Goal: Obtain resource: Download file/media

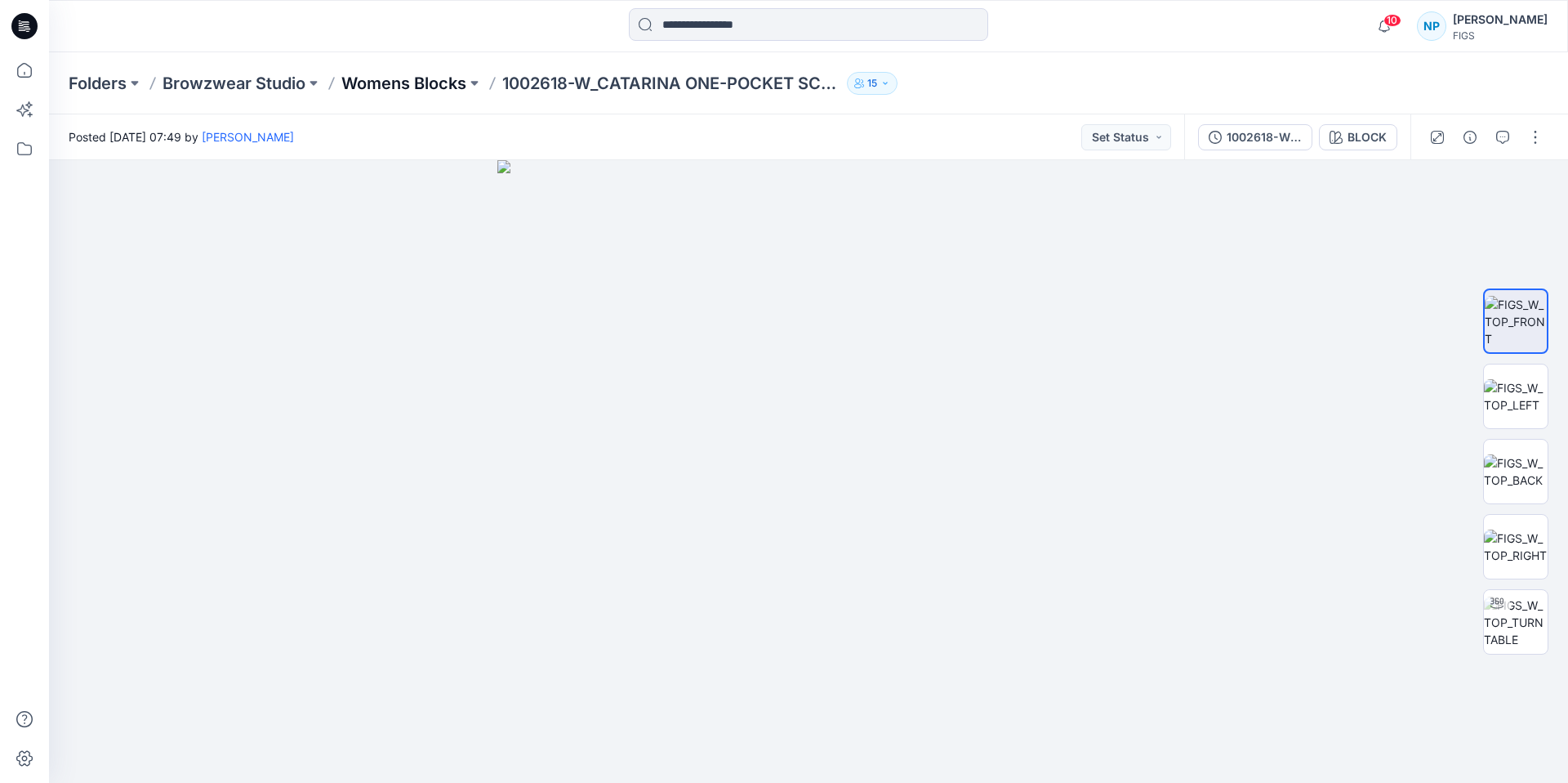
click at [439, 84] on p "Womens Blocks" at bounding box center [404, 83] width 125 height 23
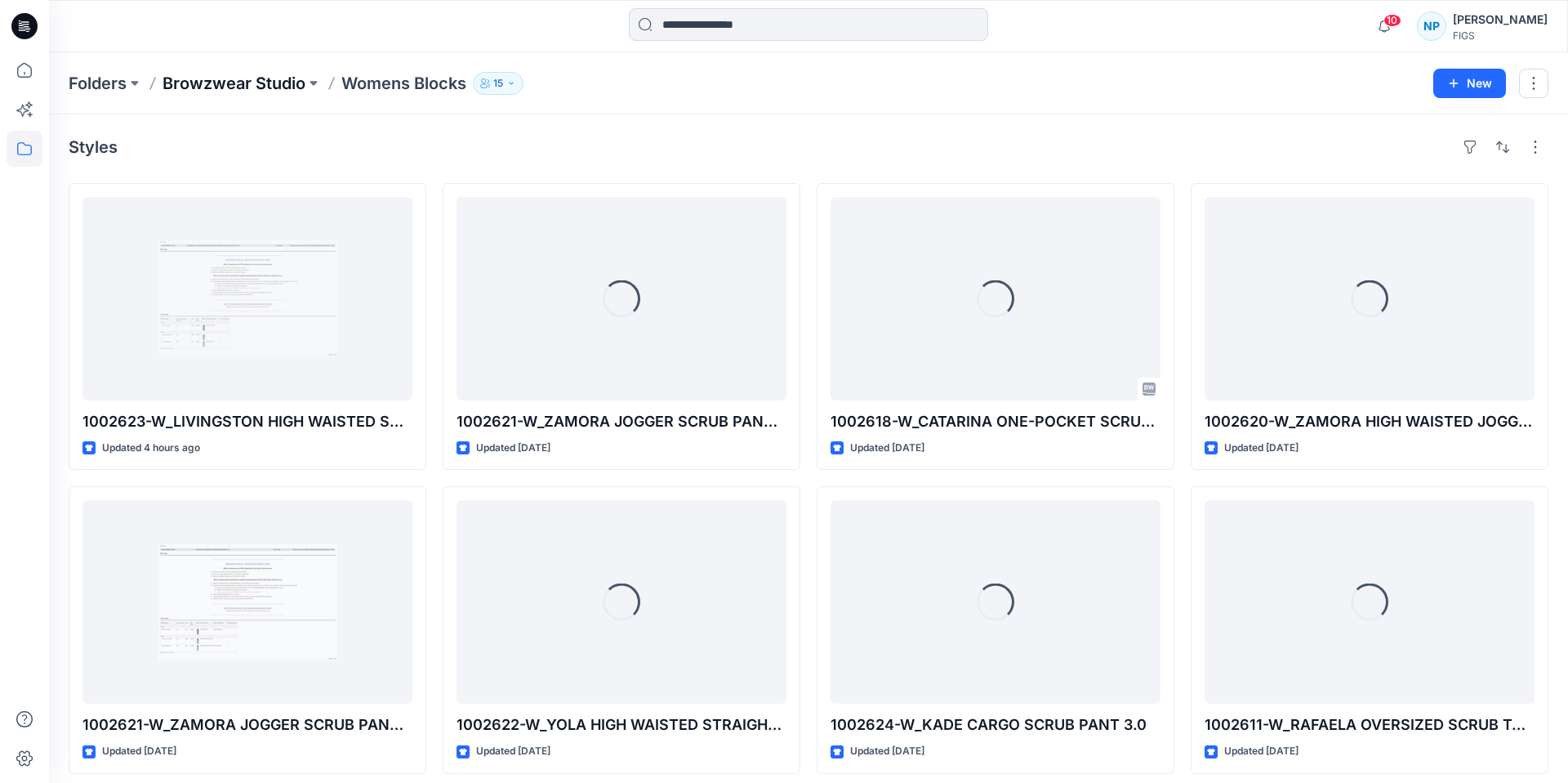
click at [252, 82] on p "Browzwear Studio" at bounding box center [234, 83] width 143 height 23
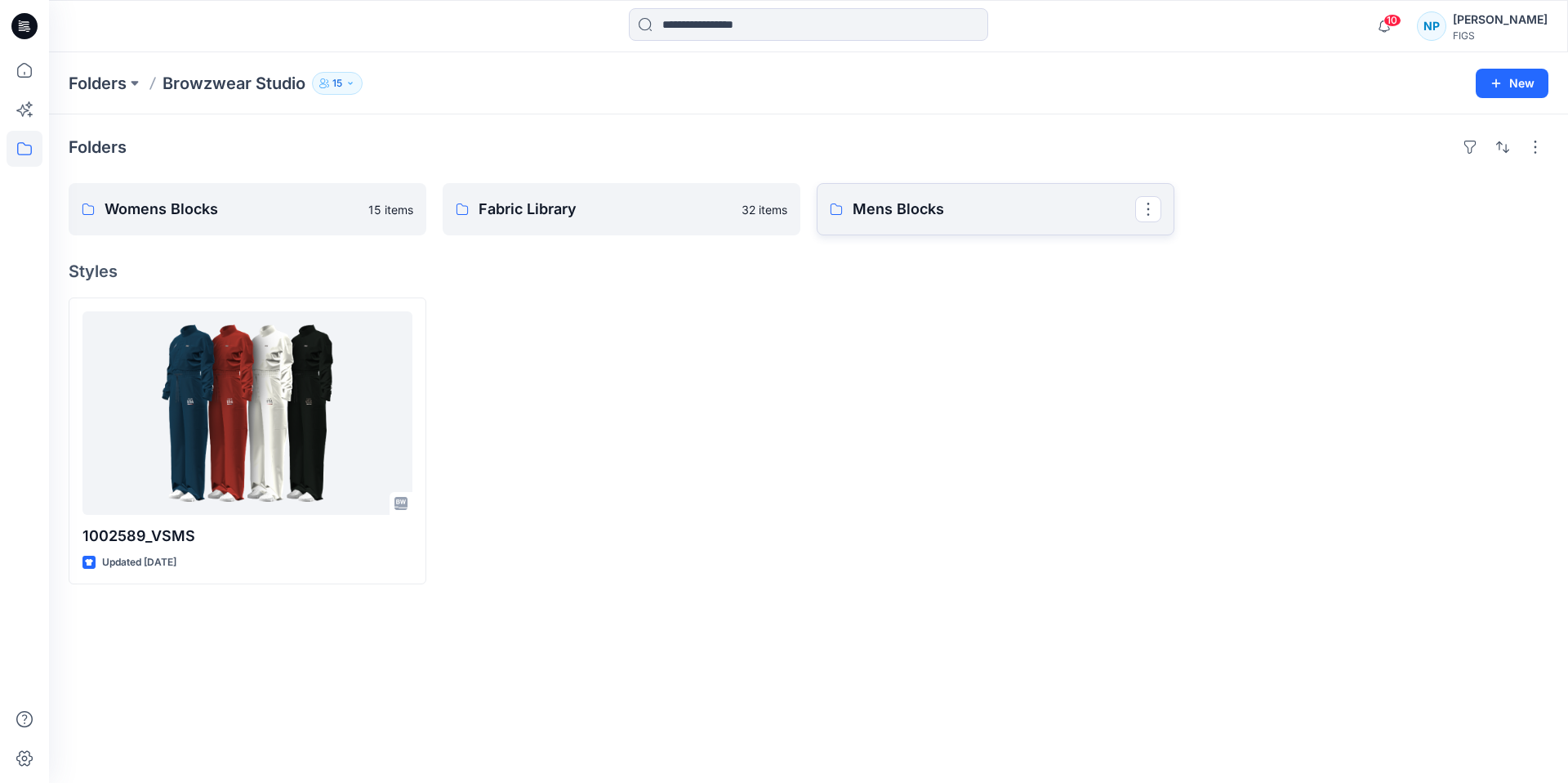
click at [941, 217] on p "Mens Blocks" at bounding box center [993, 209] width 283 height 23
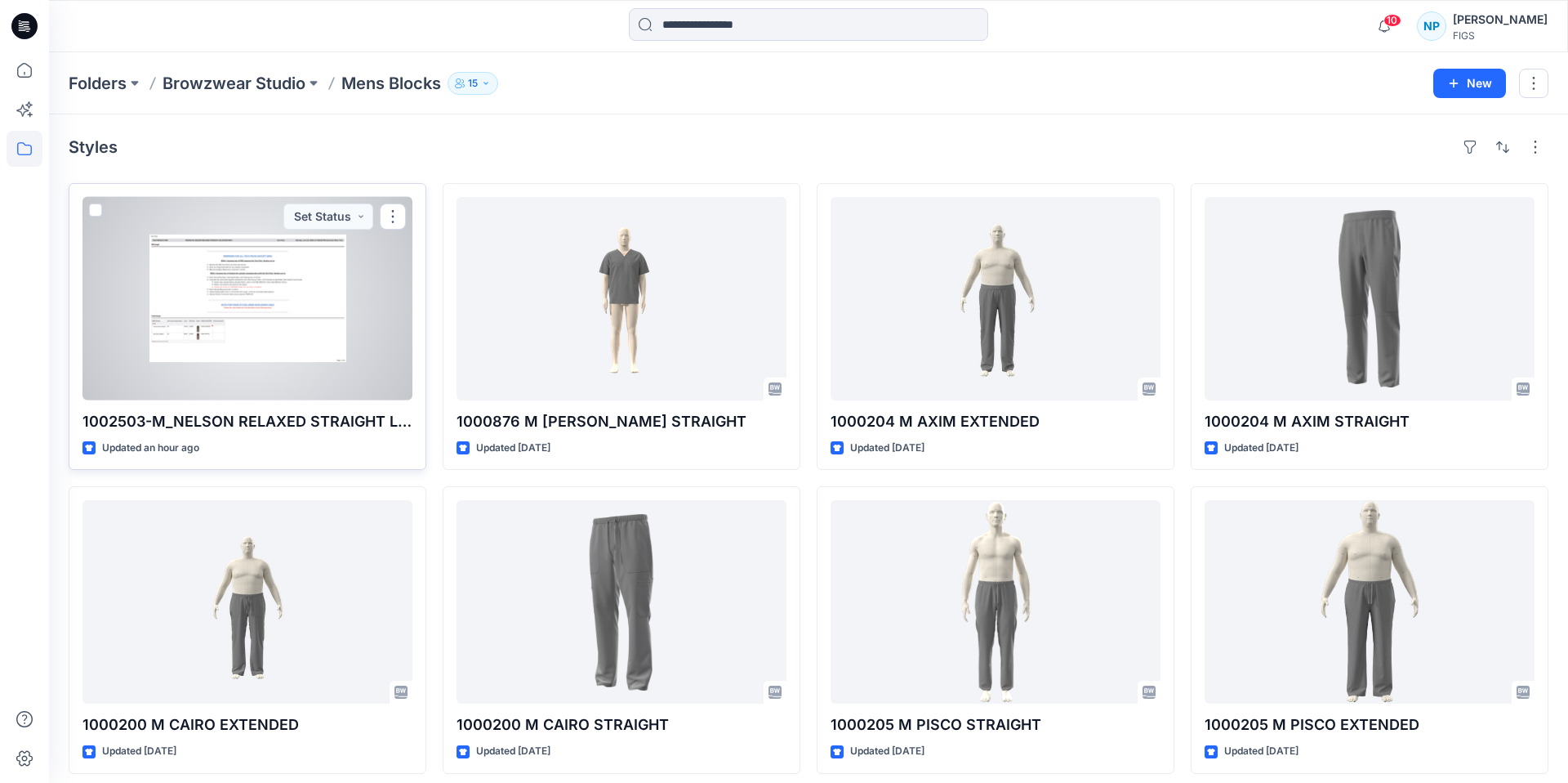
click at [277, 329] on div at bounding box center [248, 299] width 330 height 204
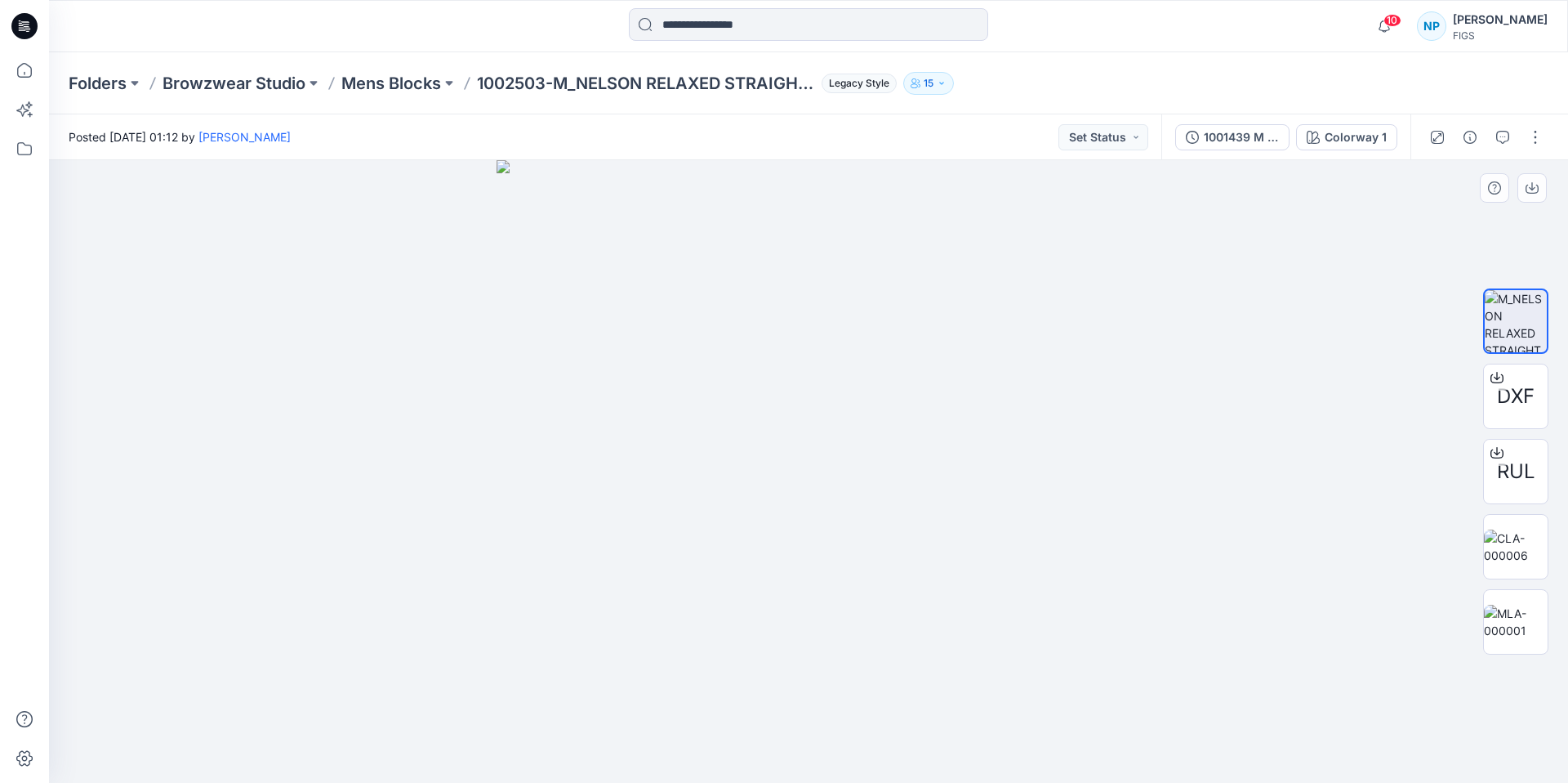
click at [1229, 518] on div at bounding box center [808, 471] width 1519 height 623
click at [406, 83] on p "Mens Blocks" at bounding box center [392, 83] width 100 height 23
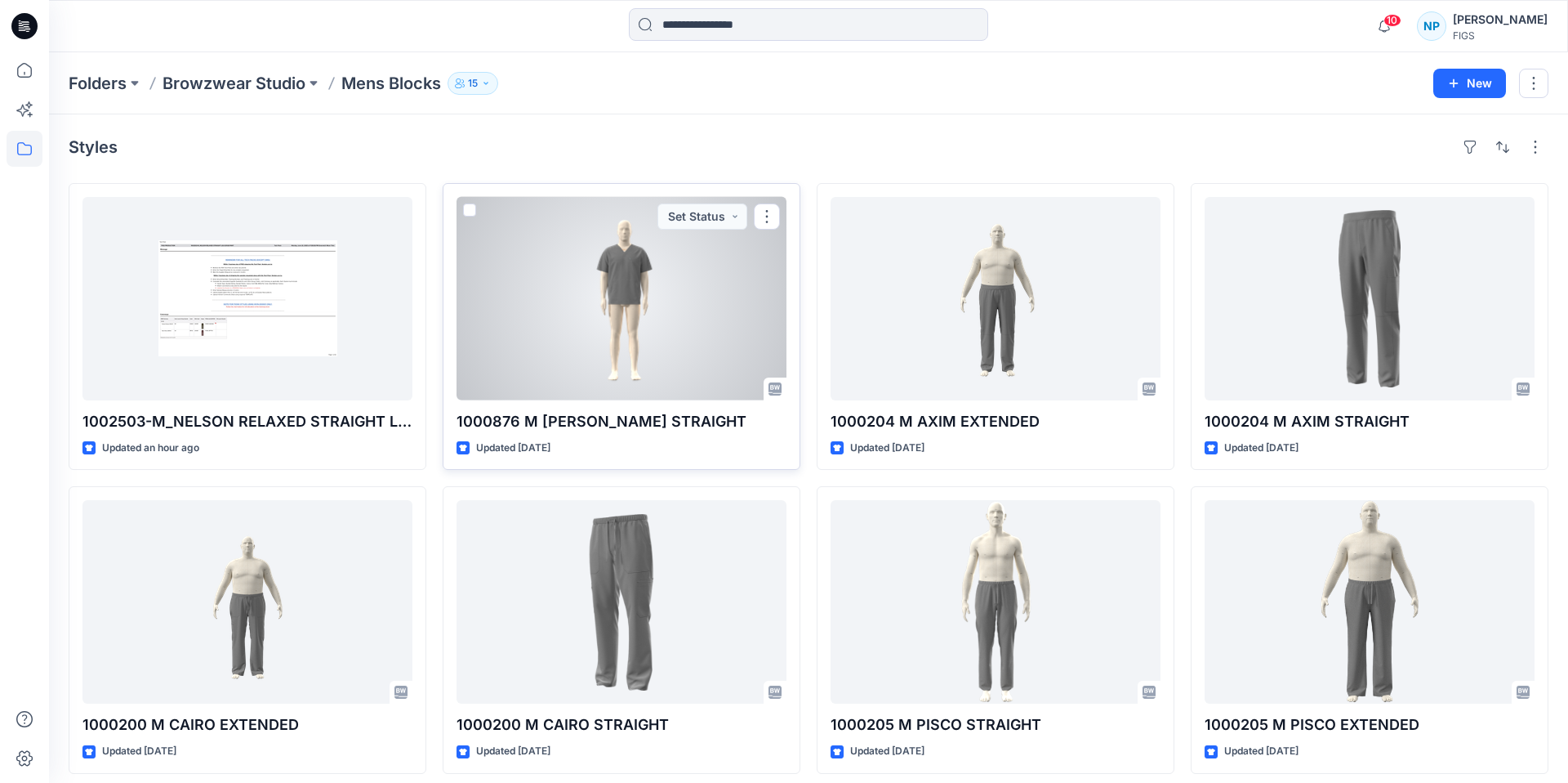
click at [667, 358] on div at bounding box center [622, 299] width 330 height 204
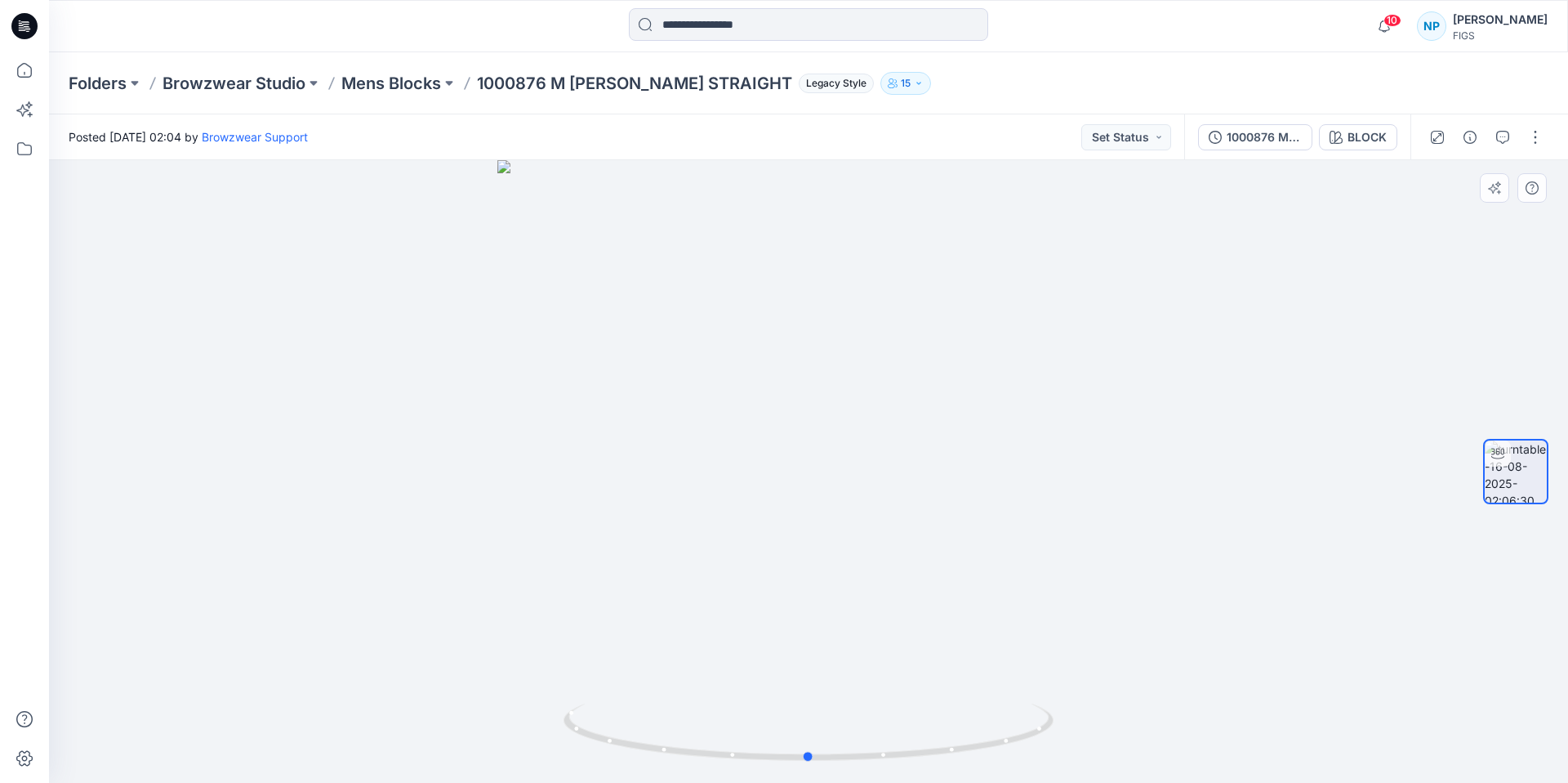
click at [835, 350] on div at bounding box center [808, 471] width 1519 height 623
drag, startPoint x: 1028, startPoint y: 704, endPoint x: 1049, endPoint y: 711, distance: 22.1
click at [1049, 711] on icon at bounding box center [810, 734] width 495 height 61
drag, startPoint x: 769, startPoint y: 758, endPoint x: 833, endPoint y: 772, distance: 65.5
click at [833, 772] on div at bounding box center [808, 742] width 490 height 82
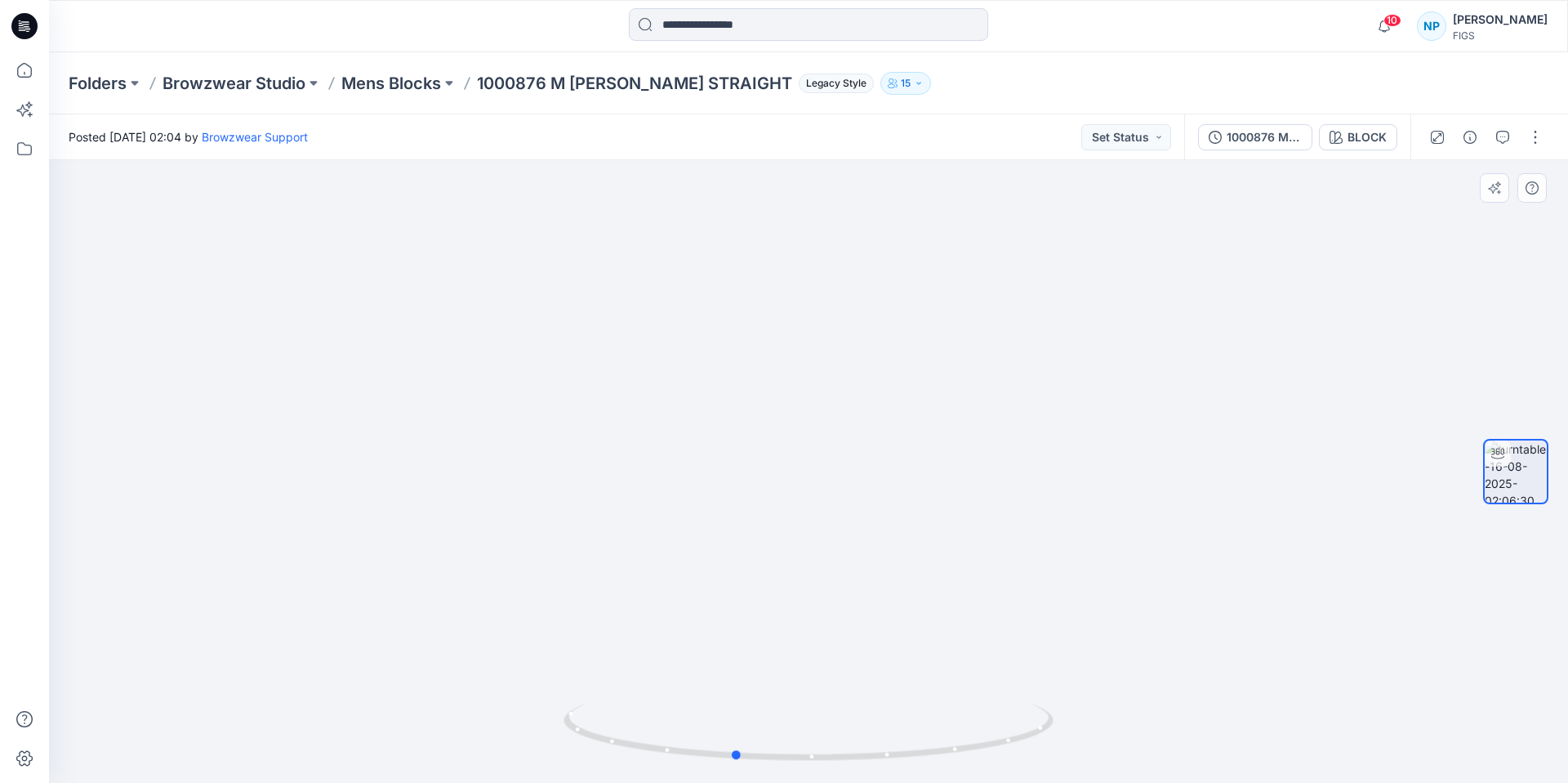
drag, startPoint x: 1008, startPoint y: 741, endPoint x: 847, endPoint y: 773, distance: 164.1
click at [847, 773] on div at bounding box center [808, 742] width 490 height 82
drag, startPoint x: 840, startPoint y: 765, endPoint x: 915, endPoint y: 775, distance: 75.7
click at [915, 775] on img at bounding box center [808, 743] width 490 height 79
click at [405, 94] on p "Mens Blocks" at bounding box center [392, 83] width 100 height 23
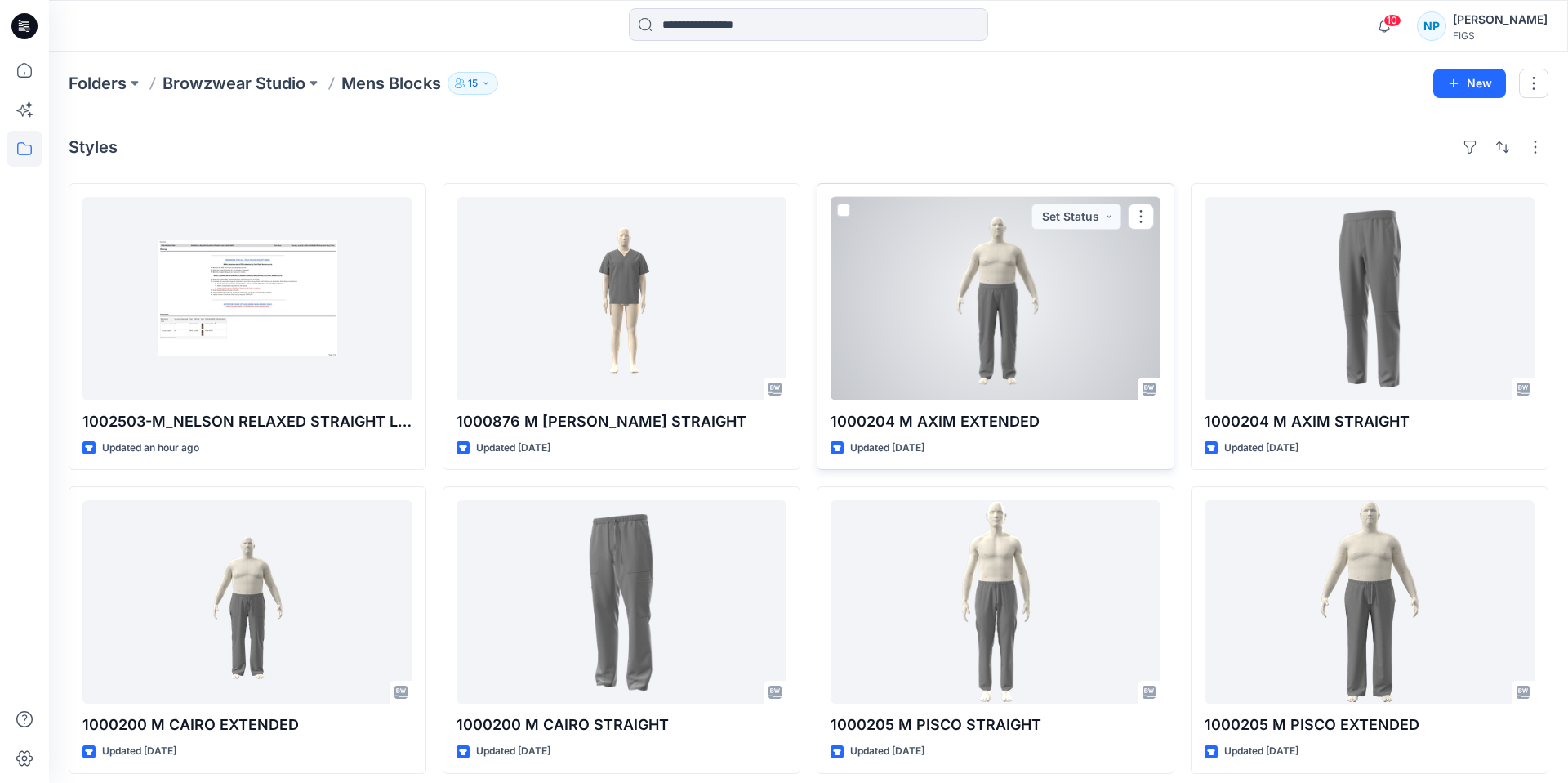
click at [946, 369] on div at bounding box center [995, 299] width 330 height 204
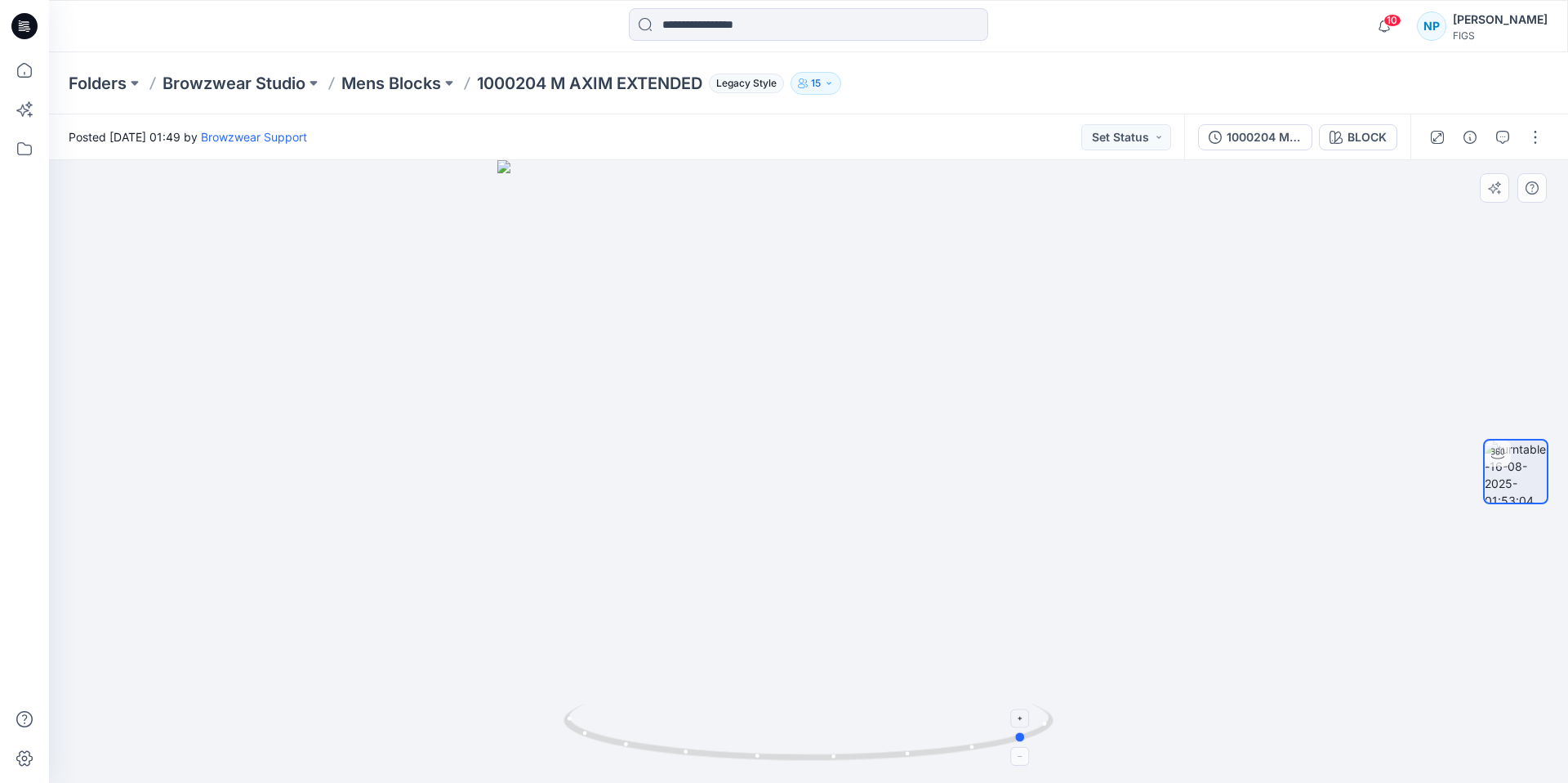
drag, startPoint x: 951, startPoint y: 753, endPoint x: 682, endPoint y: 764, distance: 269.2
click at [682, 764] on icon at bounding box center [810, 734] width 495 height 61
click at [404, 81] on p "Mens Blocks" at bounding box center [392, 83] width 100 height 23
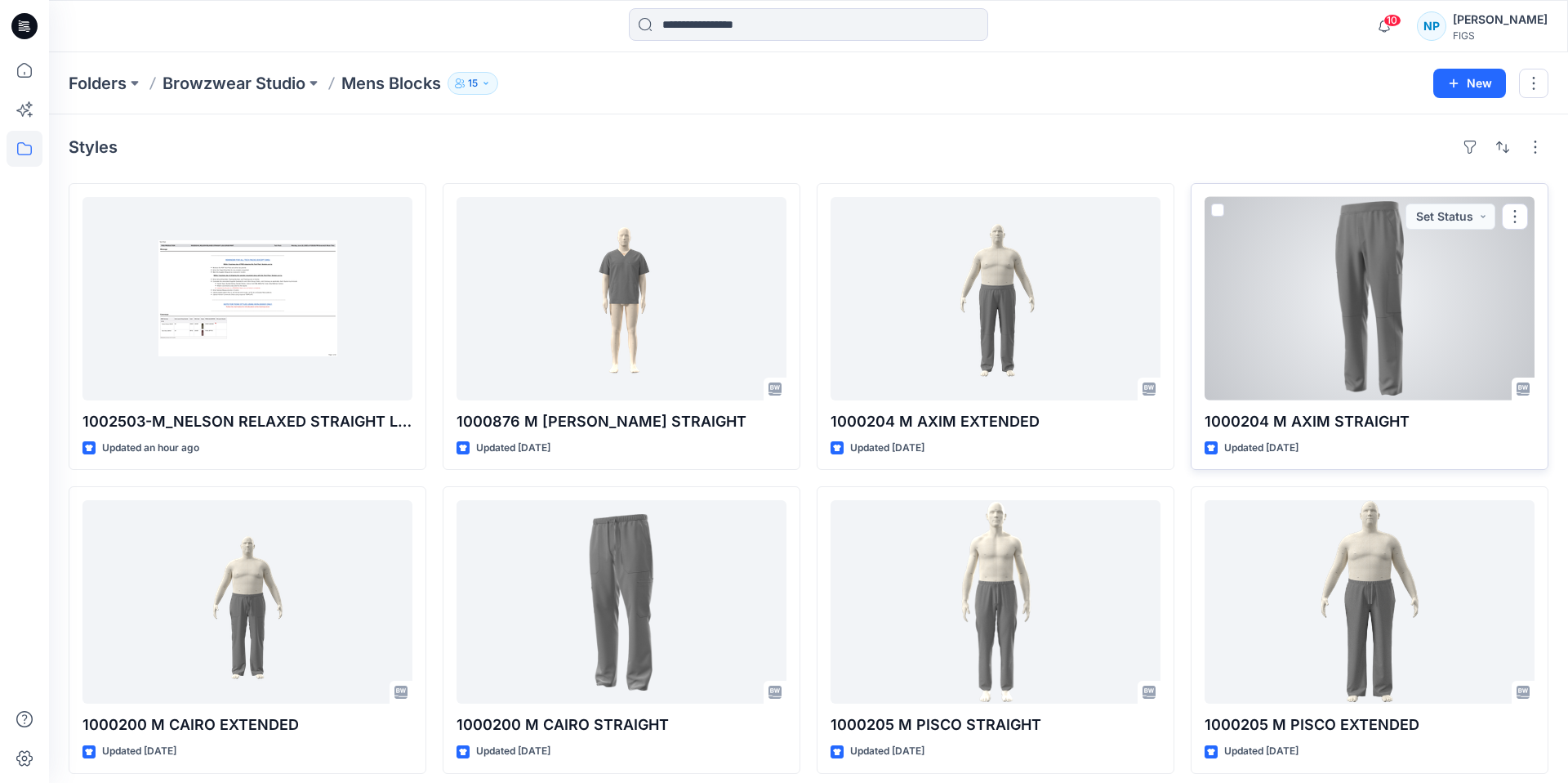
click at [1355, 293] on div at bounding box center [1370, 299] width 330 height 204
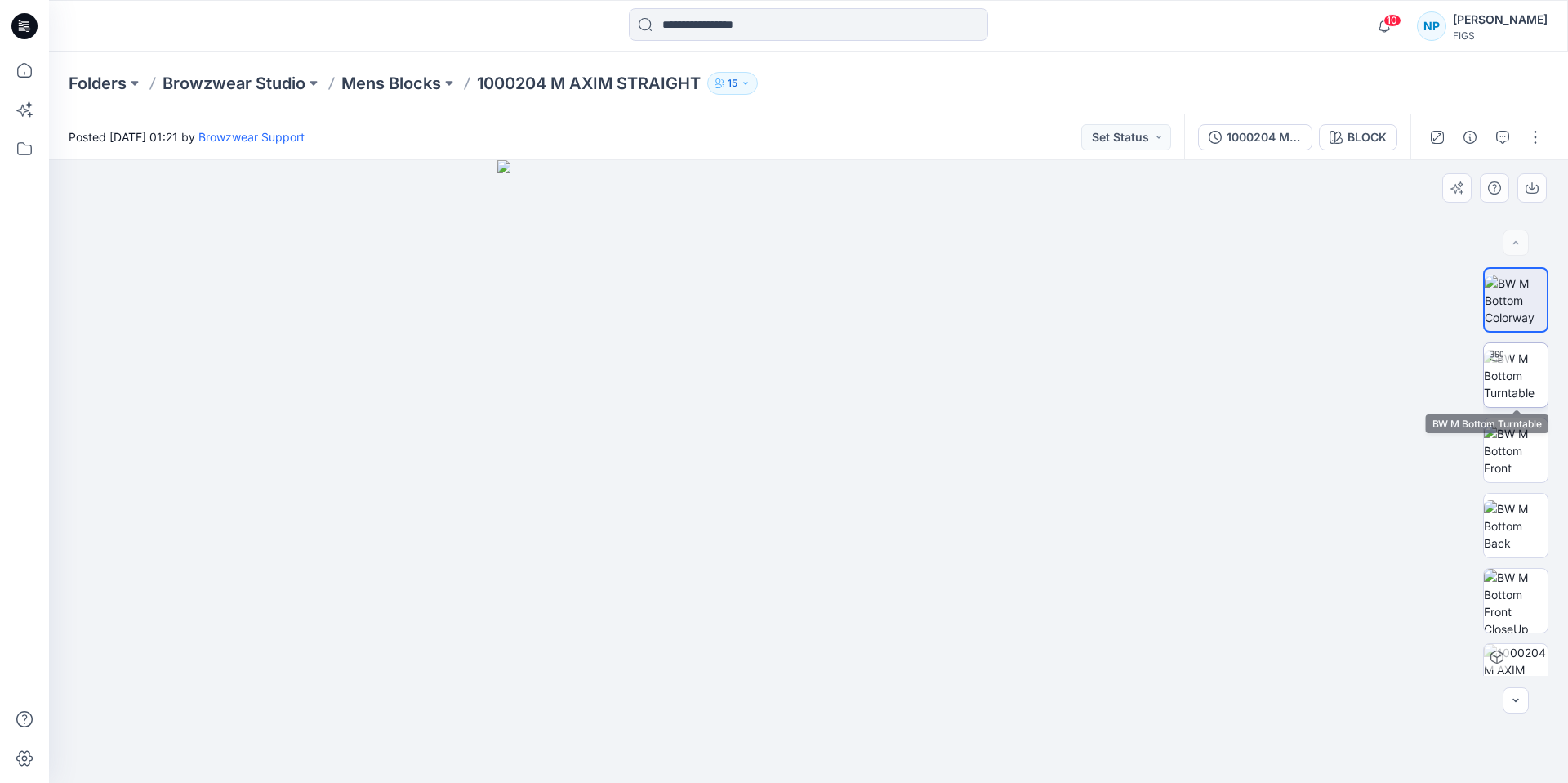
click at [1535, 375] on img at bounding box center [1516, 375] width 64 height 51
drag, startPoint x: 946, startPoint y: 754, endPoint x: 653, endPoint y: 738, distance: 293.4
click at [653, 738] on icon at bounding box center [810, 734] width 495 height 61
click at [396, 82] on p "Mens Blocks" at bounding box center [392, 83] width 100 height 23
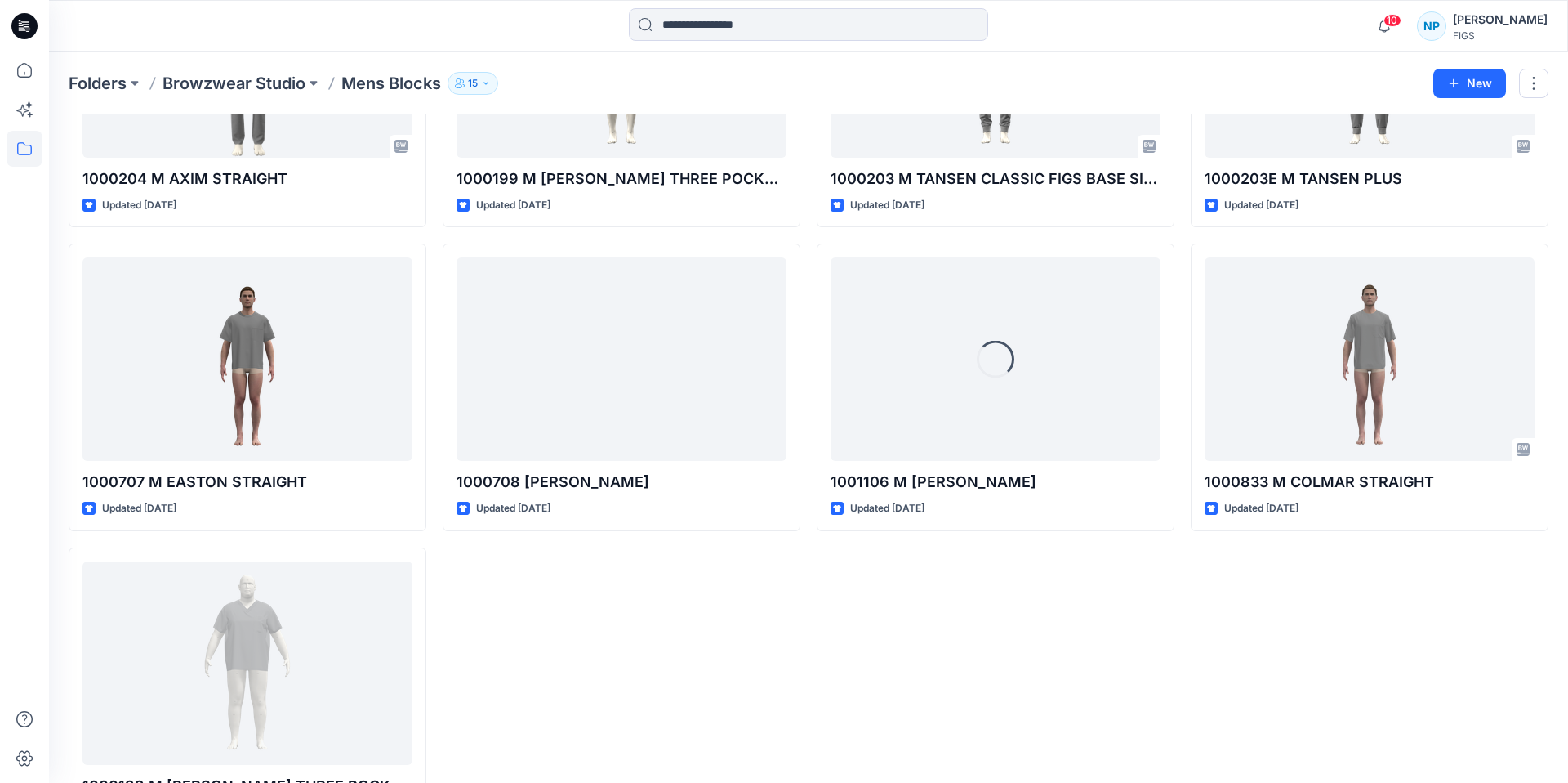
scroll to position [921, 0]
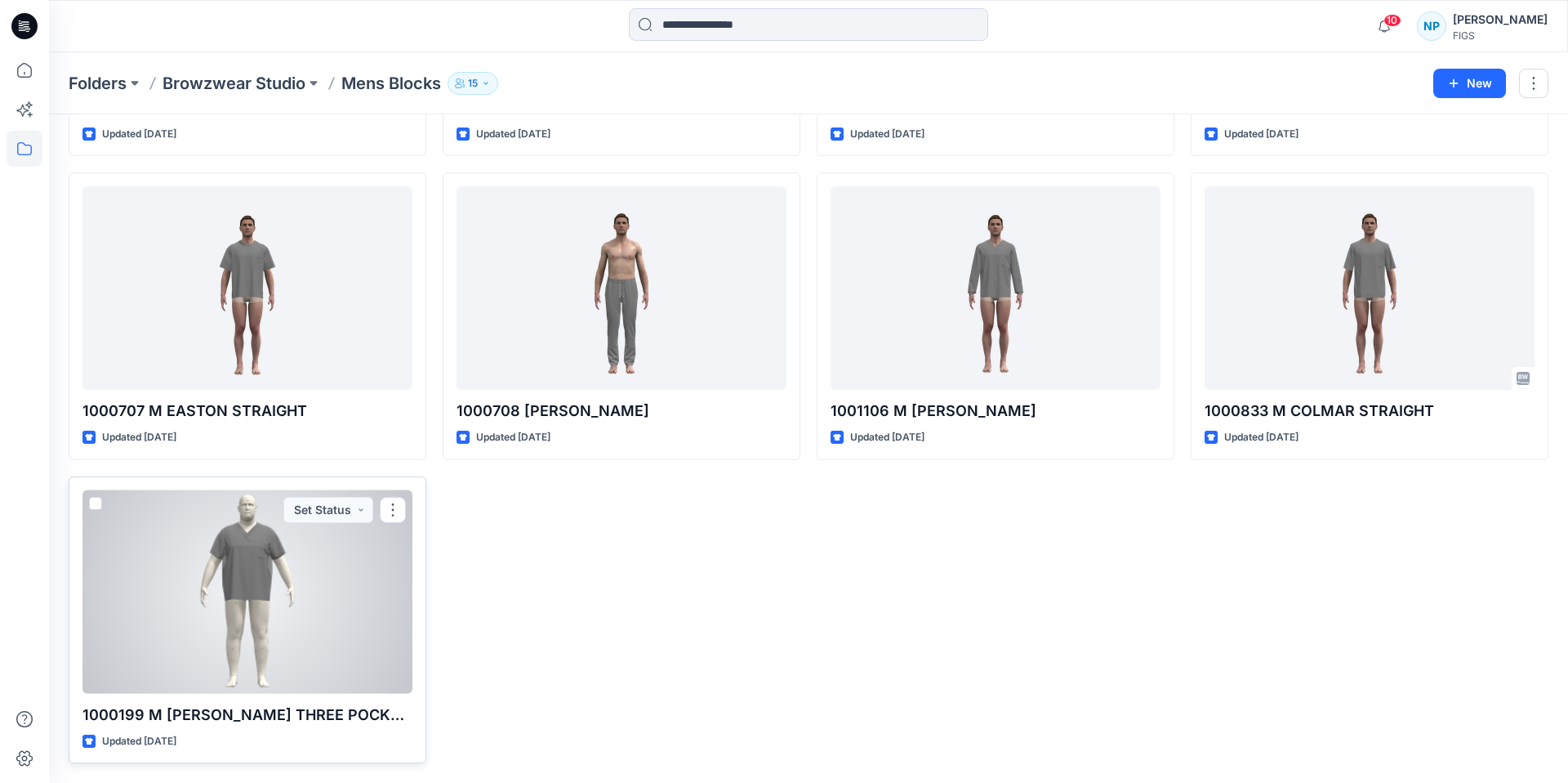
click at [329, 647] on div at bounding box center [248, 592] width 330 height 204
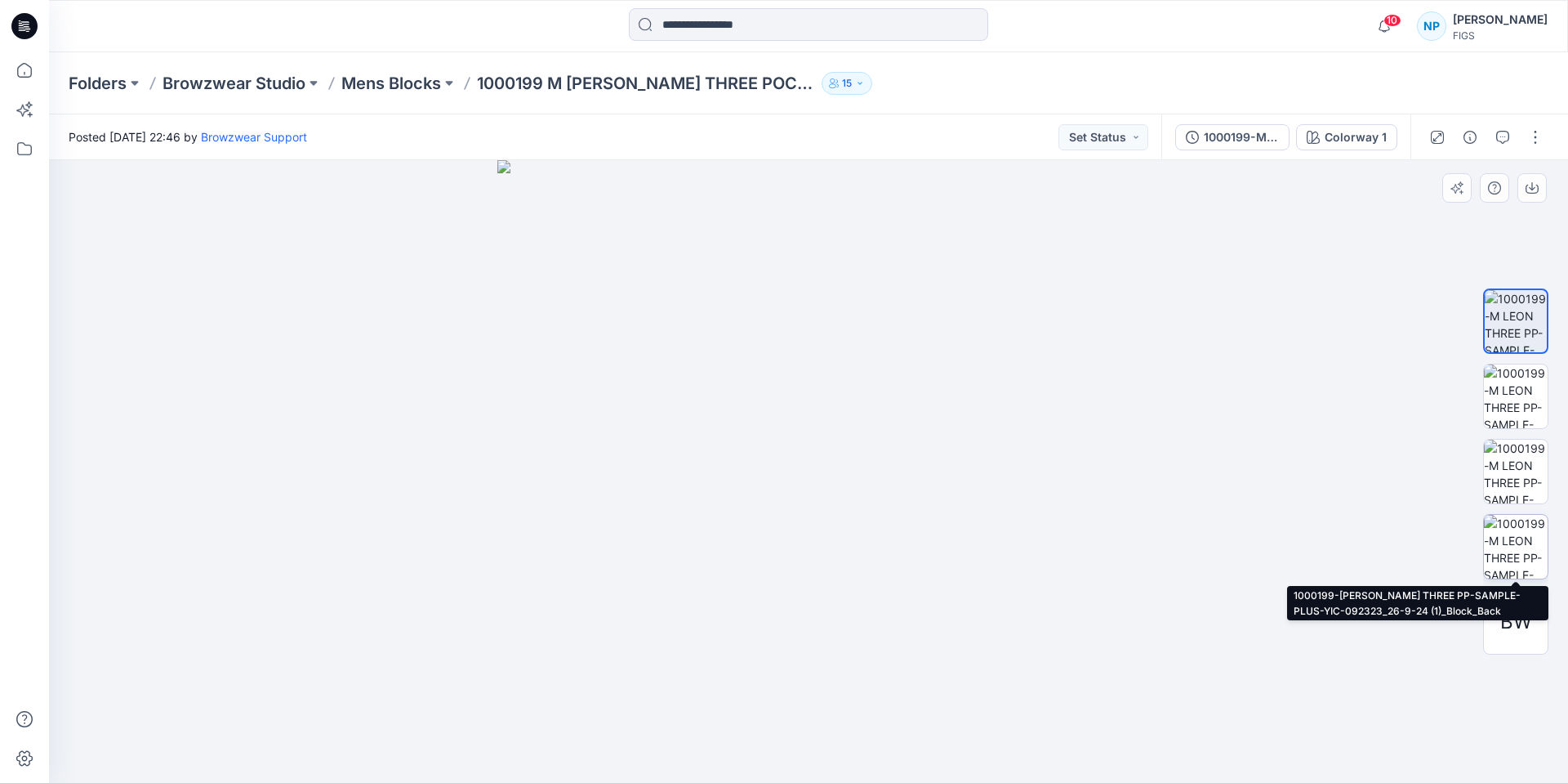
click at [1512, 551] on img at bounding box center [1516, 547] width 64 height 64
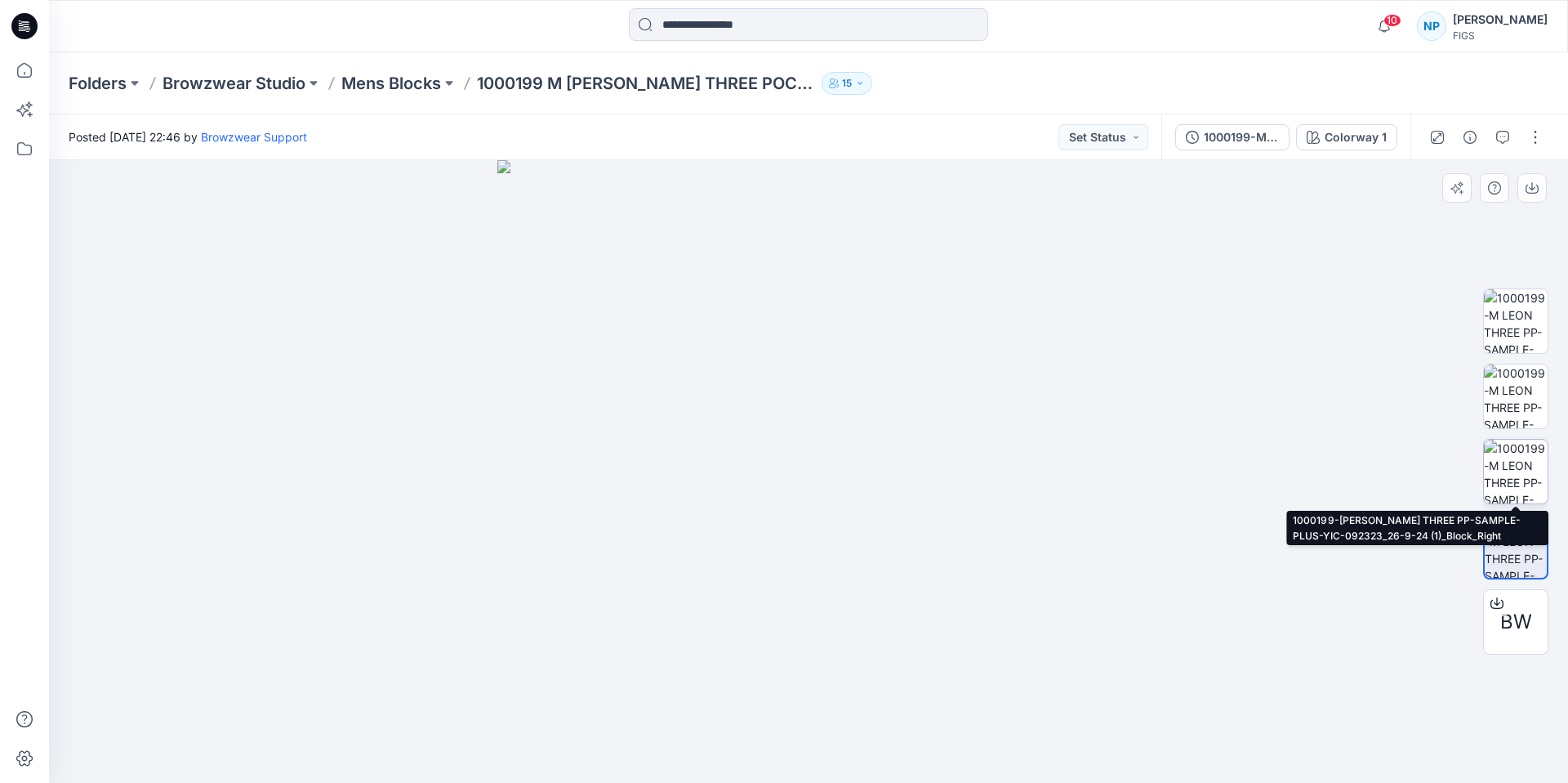
click at [1543, 470] on img at bounding box center [1516, 472] width 64 height 64
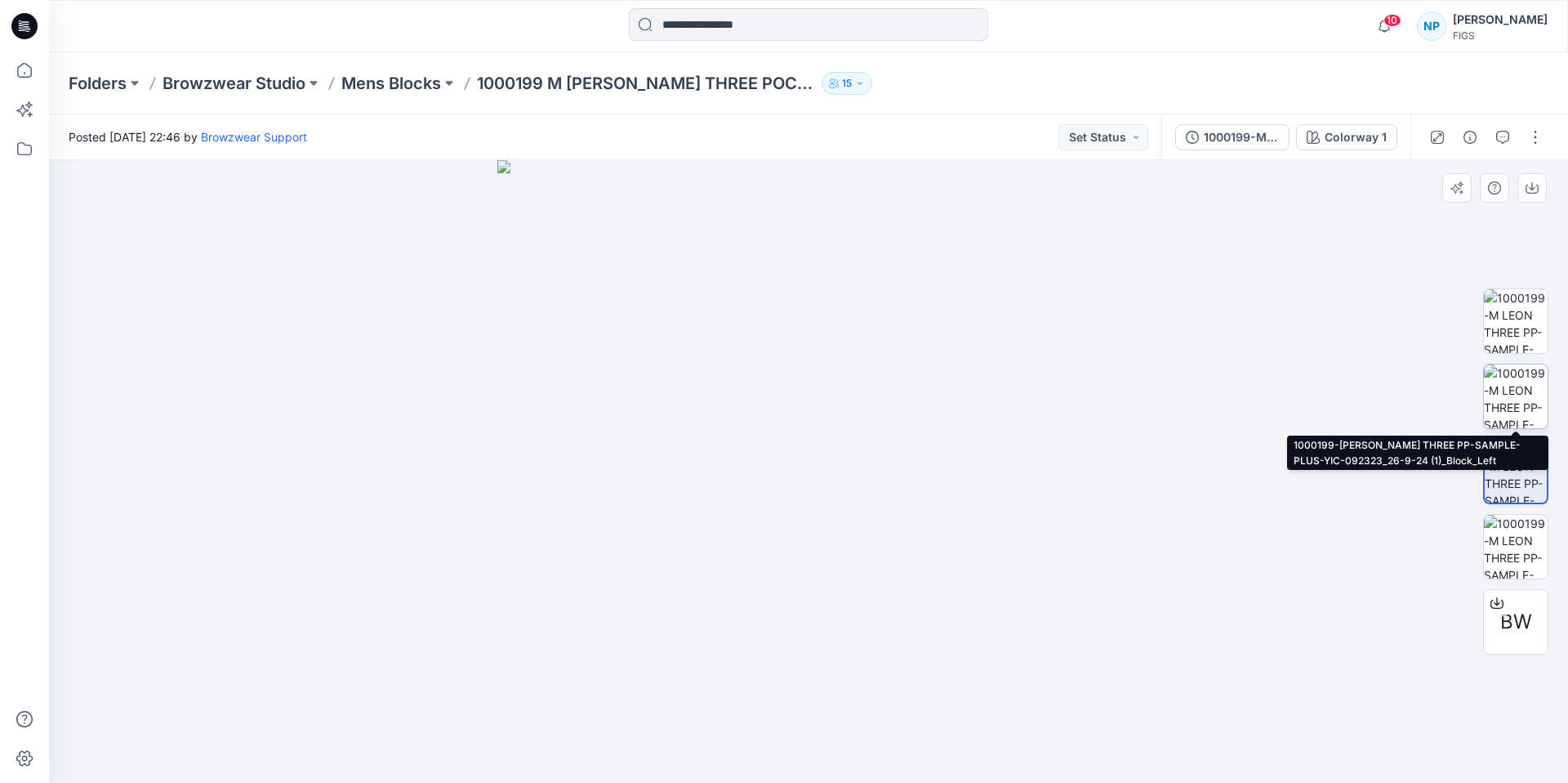
click at [1531, 399] on img at bounding box center [1516, 397] width 64 height 64
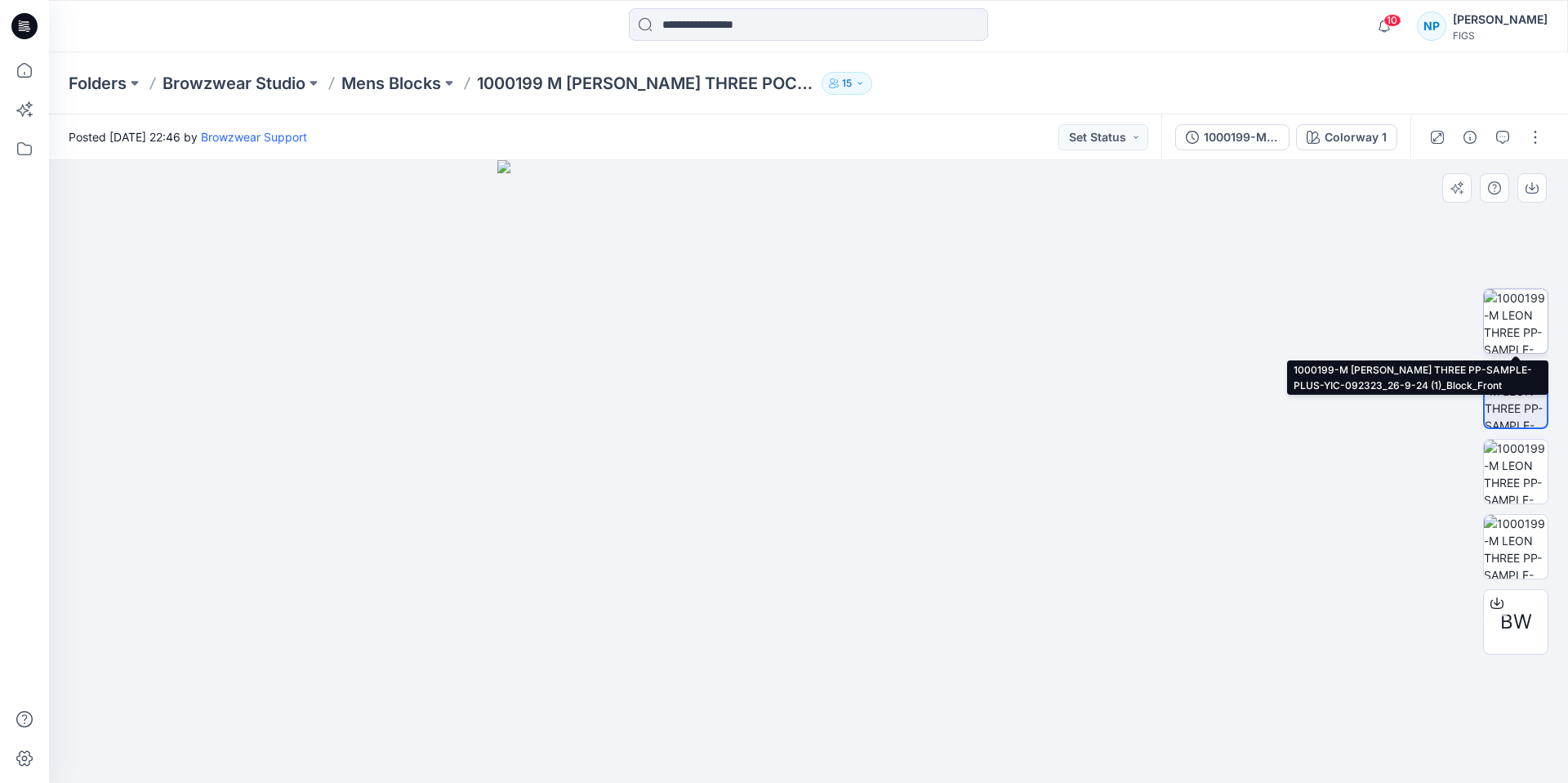
click at [1523, 333] on img at bounding box center [1516, 321] width 64 height 64
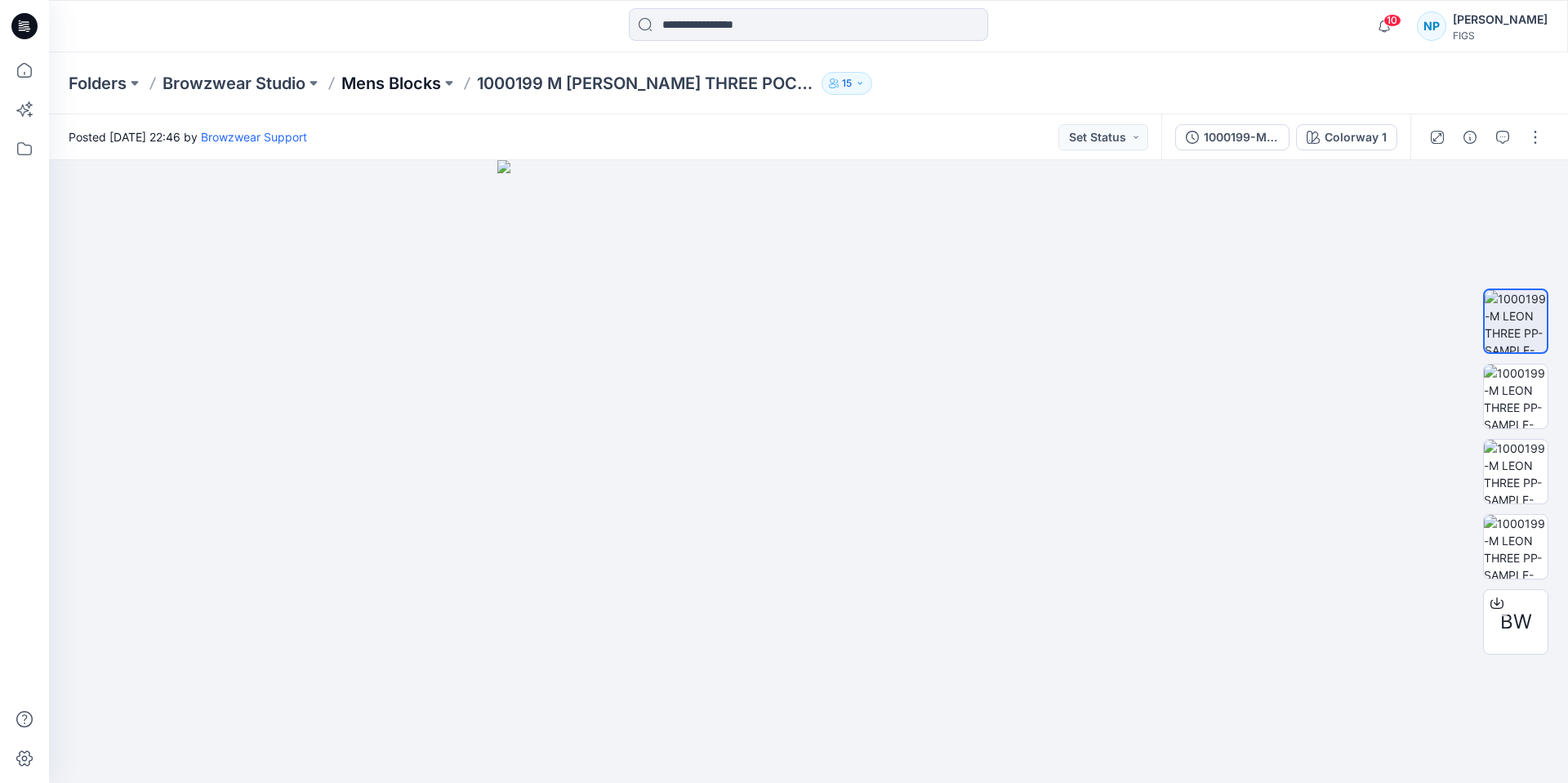
click at [413, 83] on p "Mens Blocks" at bounding box center [392, 83] width 100 height 23
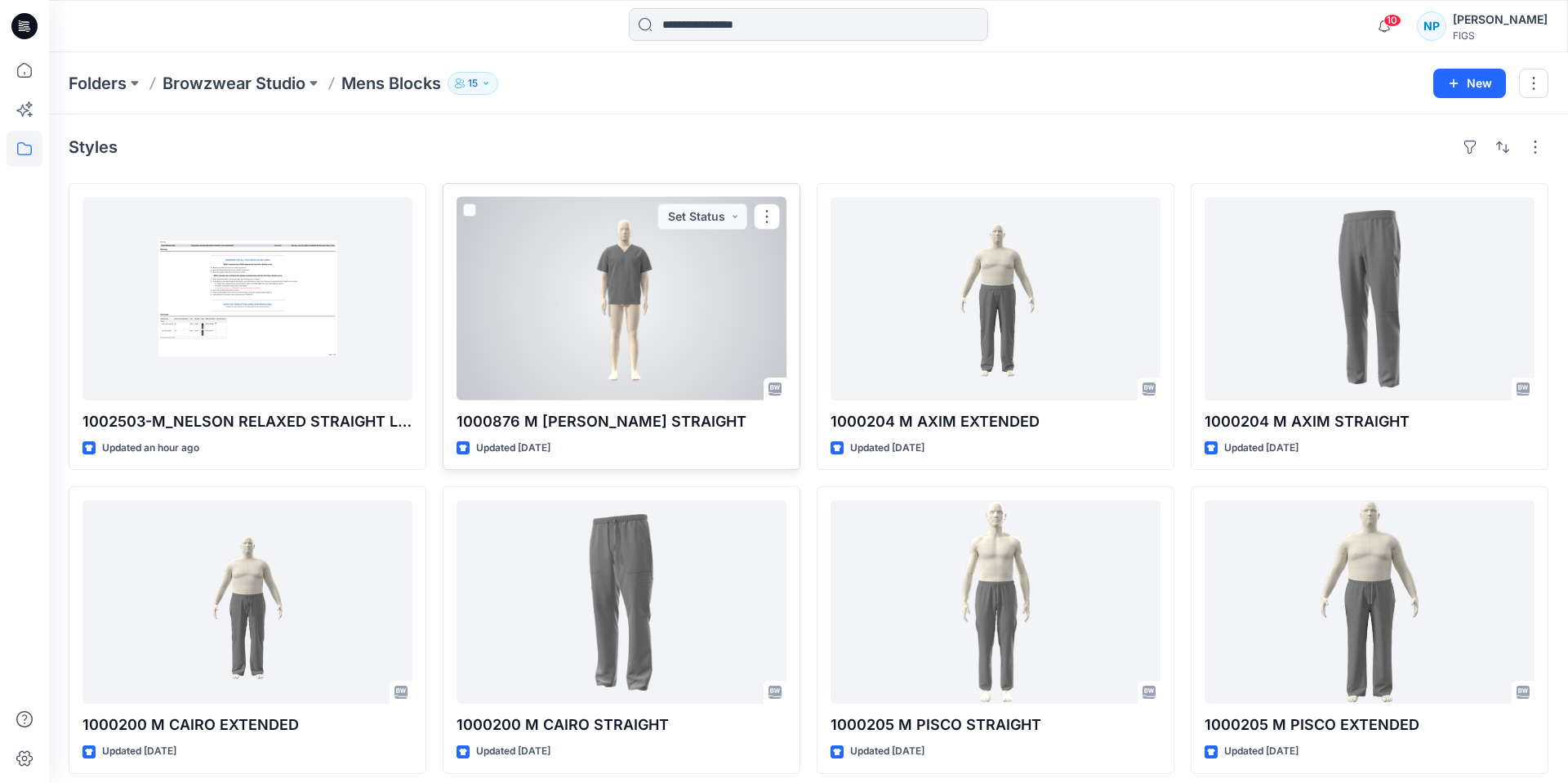
click at [644, 360] on div at bounding box center [622, 299] width 330 height 204
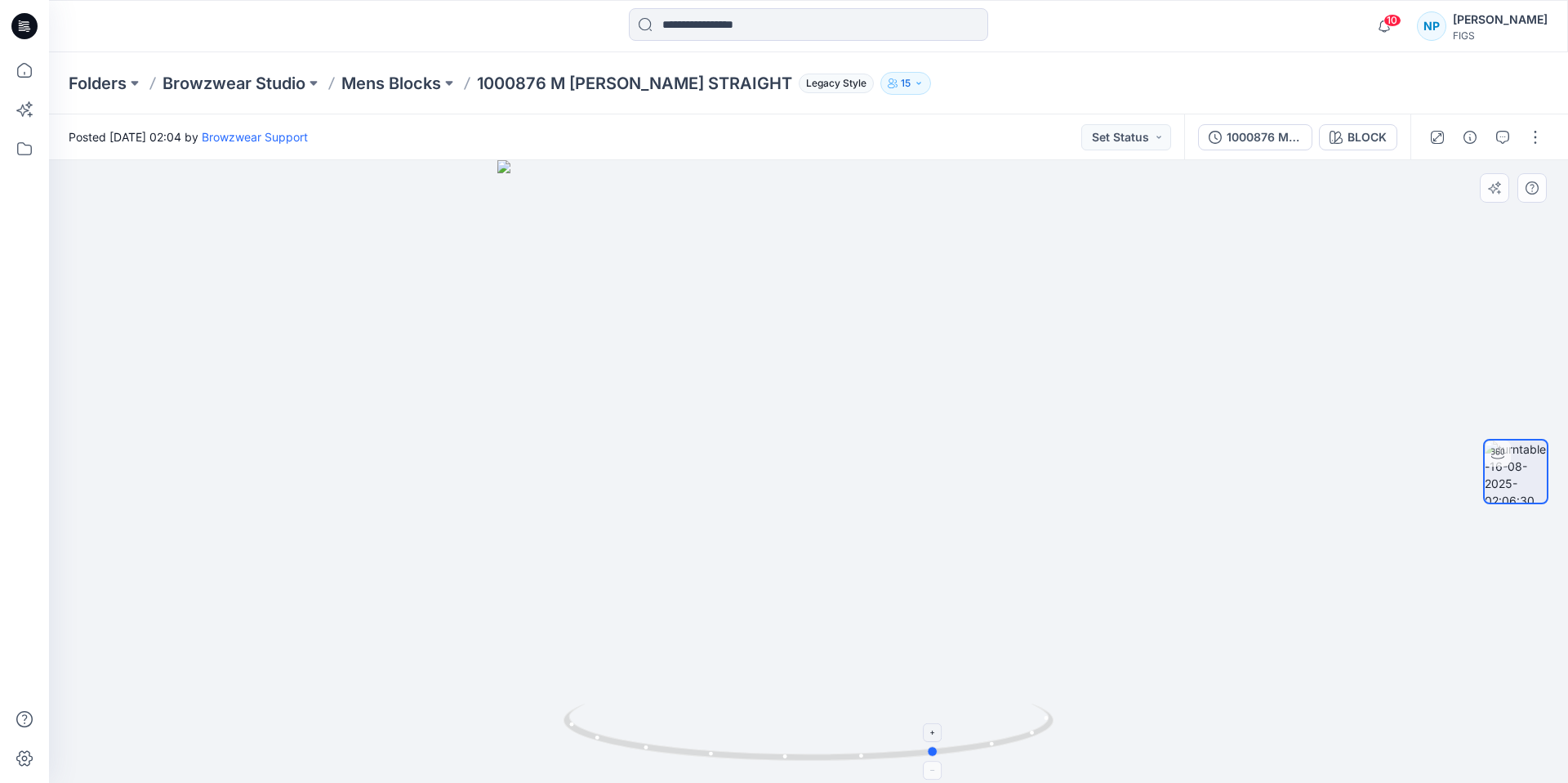
drag, startPoint x: 977, startPoint y: 742, endPoint x: 617, endPoint y: 727, distance: 360.3
click at [617, 727] on icon at bounding box center [810, 734] width 495 height 61
click at [388, 88] on p "Mens Blocks" at bounding box center [392, 83] width 100 height 23
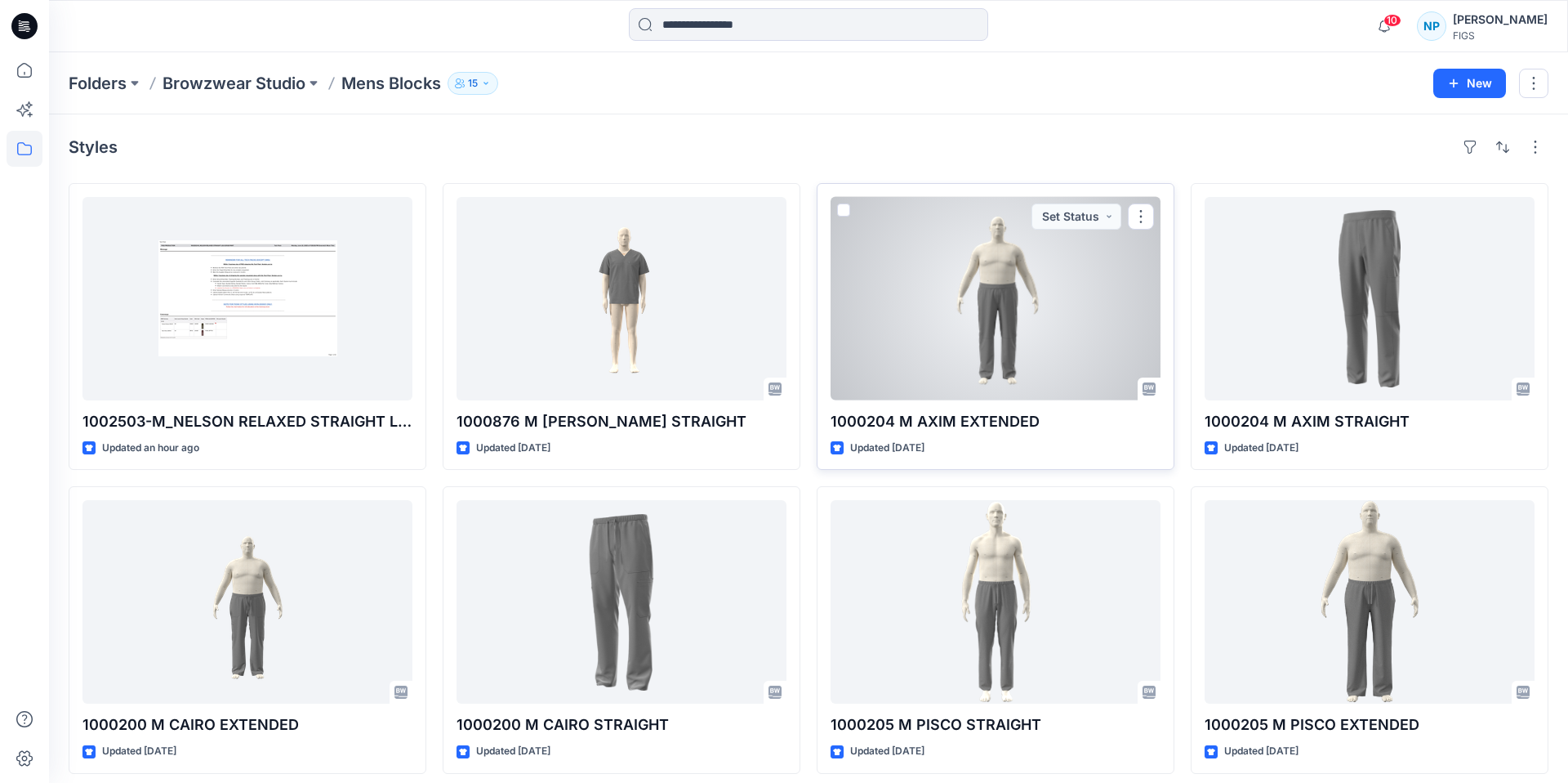
click at [1049, 310] on div at bounding box center [995, 299] width 330 height 204
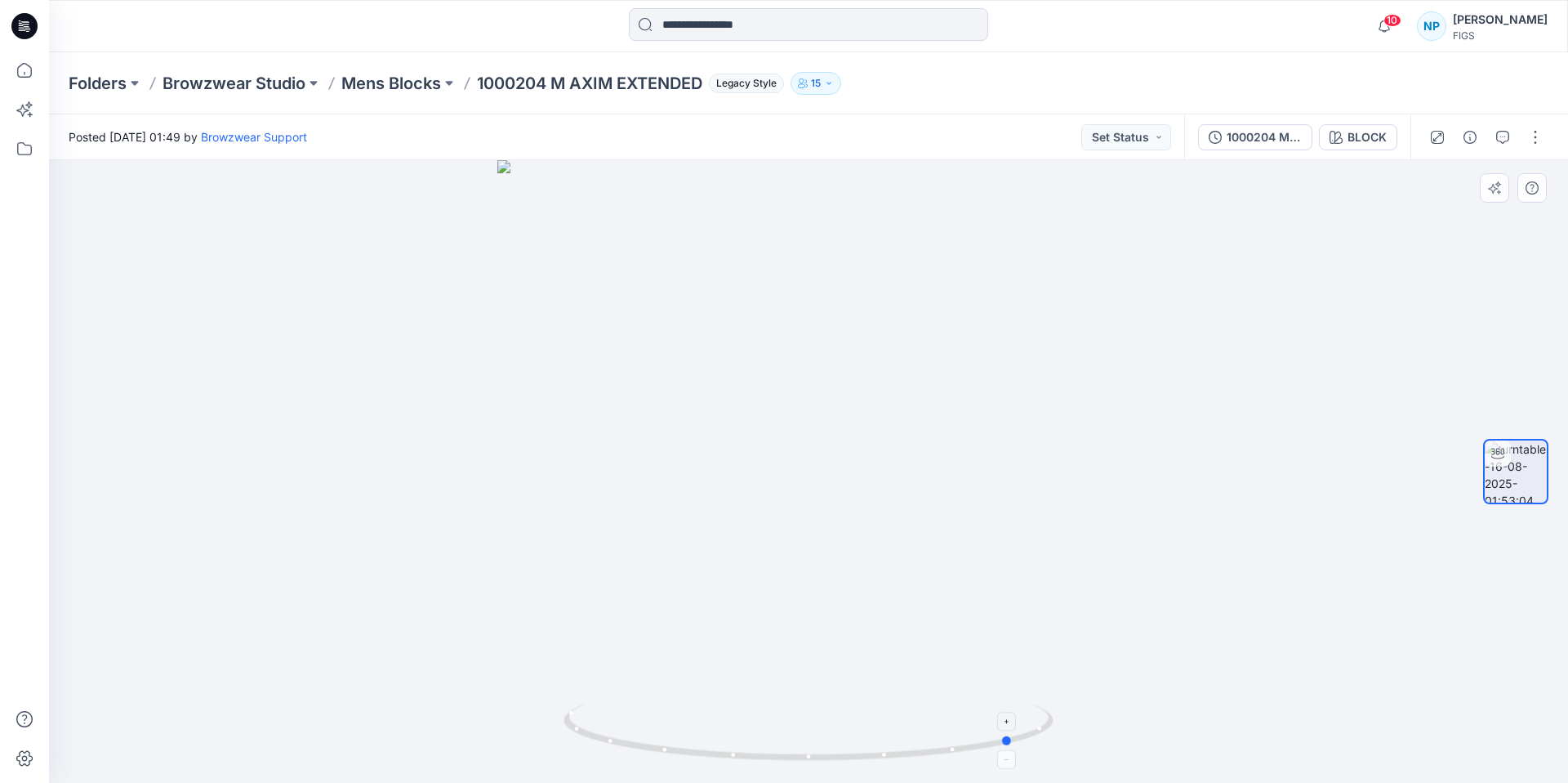
drag, startPoint x: 886, startPoint y: 760, endPoint x: 603, endPoint y: 708, distance: 287.7
click at [603, 708] on icon at bounding box center [810, 734] width 495 height 61
click at [390, 87] on p "Mens Blocks" at bounding box center [392, 83] width 100 height 23
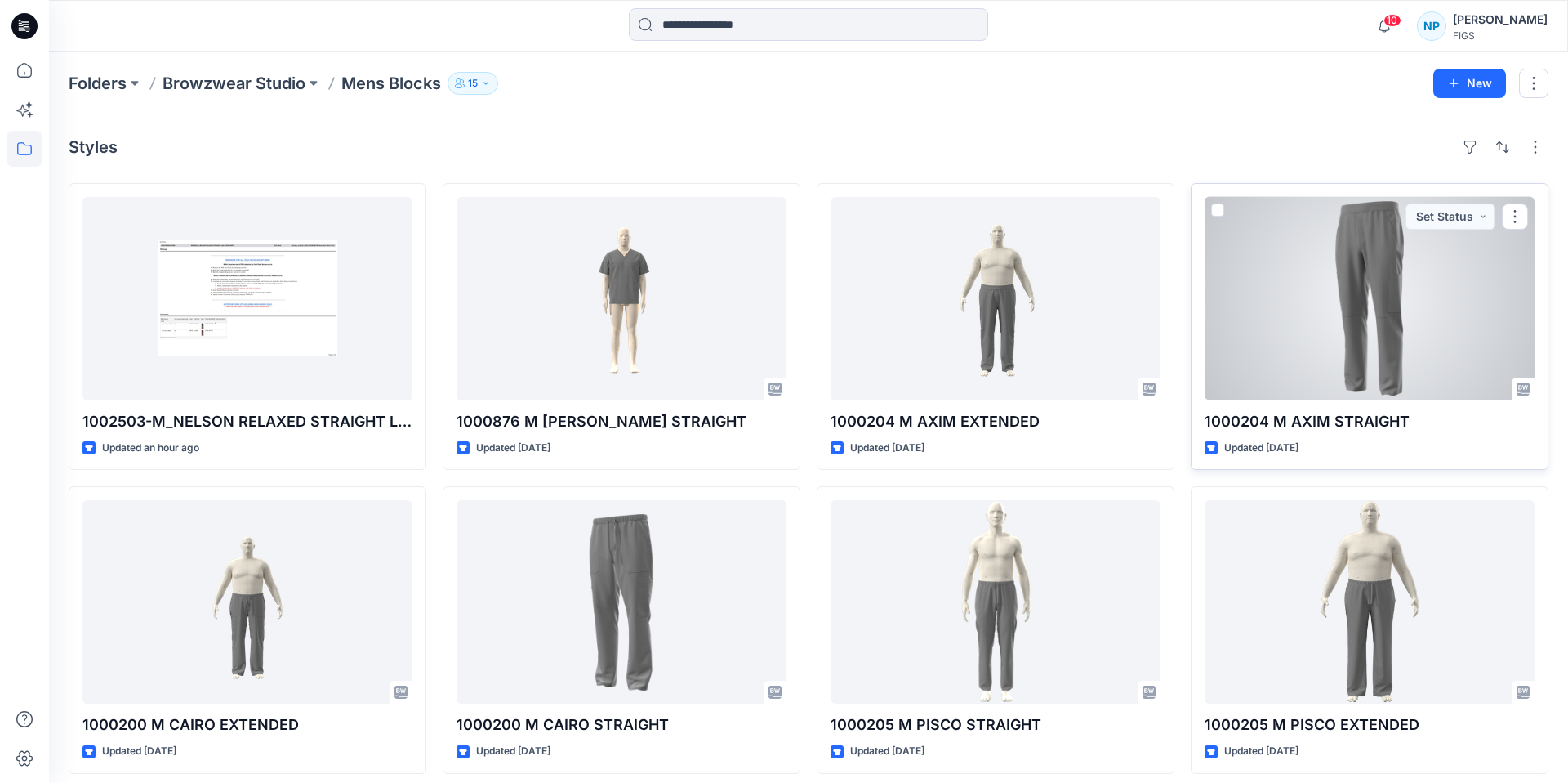
click at [1374, 363] on div at bounding box center [1370, 299] width 330 height 204
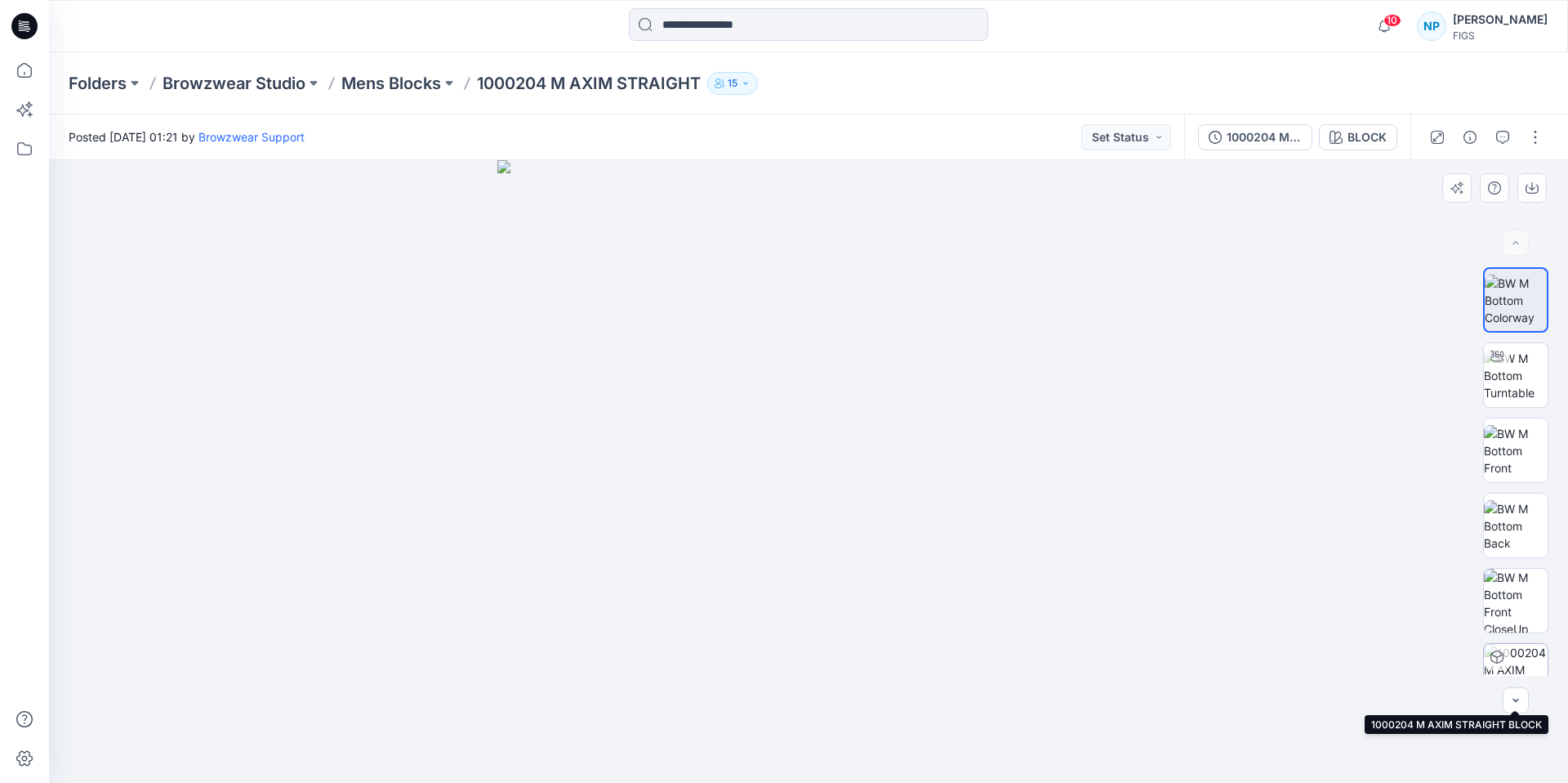
click at [1532, 648] on img at bounding box center [1516, 676] width 64 height 64
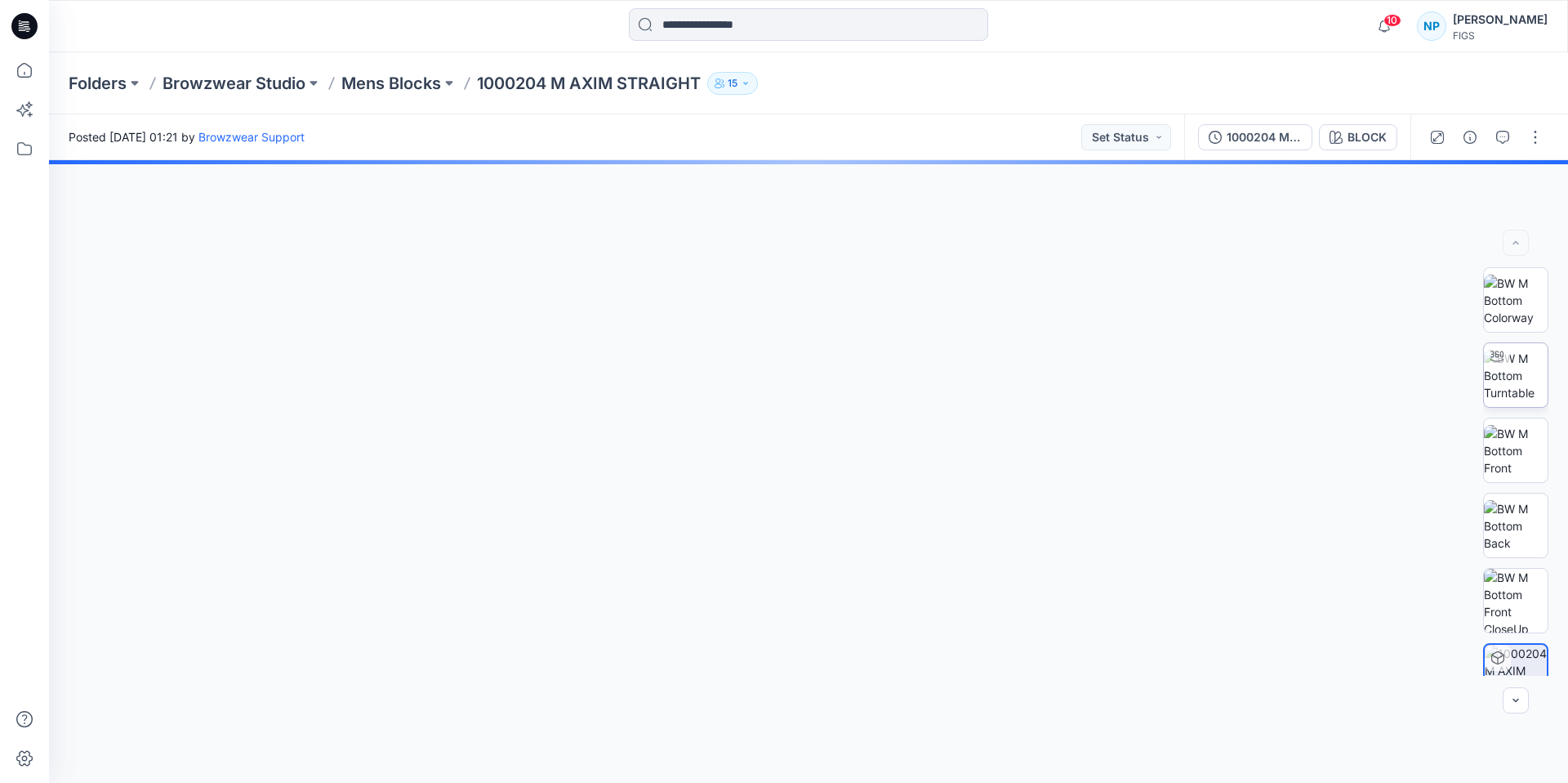
click at [1525, 385] on img at bounding box center [1516, 375] width 64 height 51
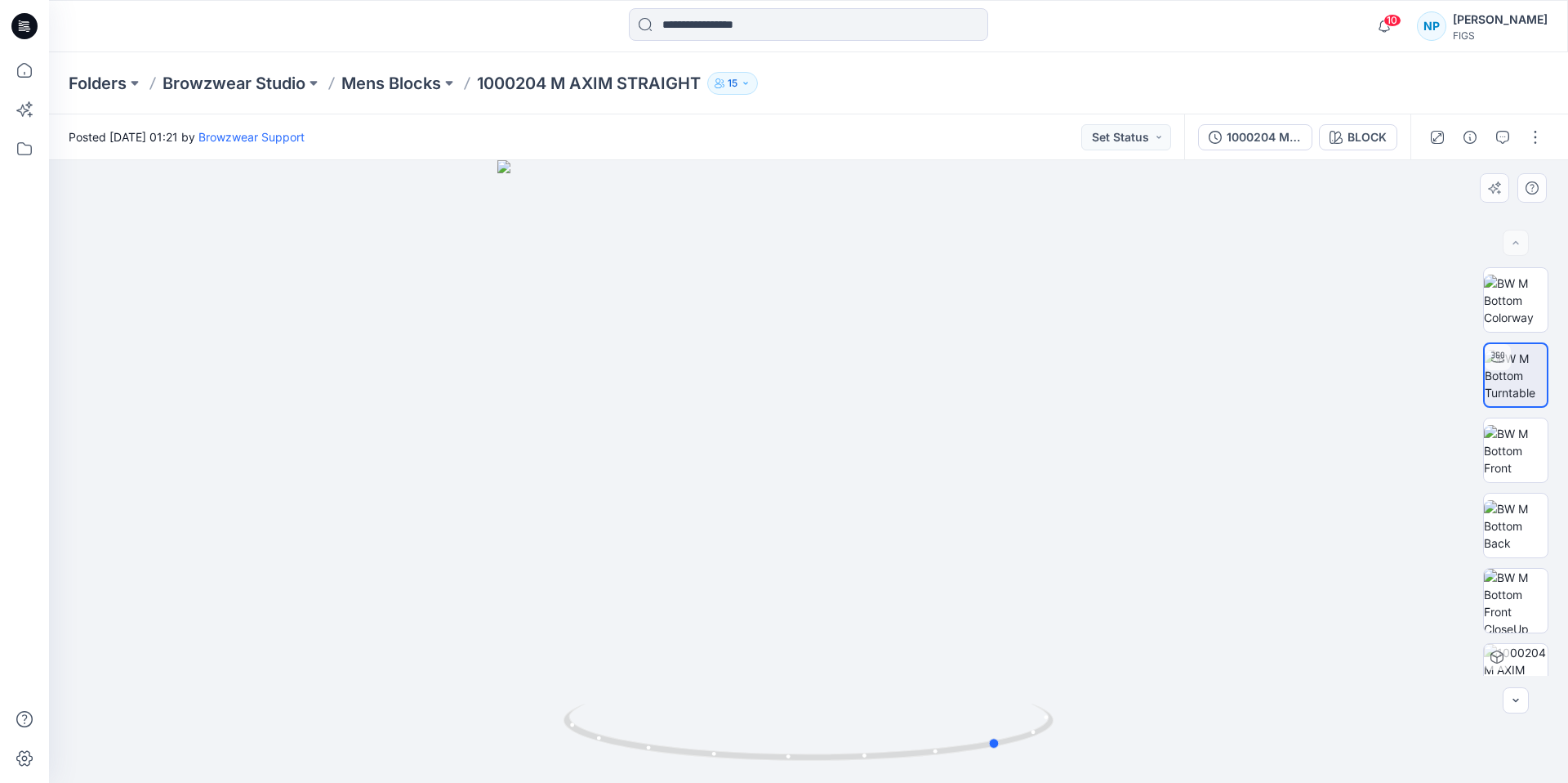
drag, startPoint x: 988, startPoint y: 744, endPoint x: 692, endPoint y: 701, distance: 299.1
click at [692, 701] on div at bounding box center [808, 471] width 1519 height 623
click at [410, 83] on p "Mens Blocks" at bounding box center [392, 83] width 100 height 23
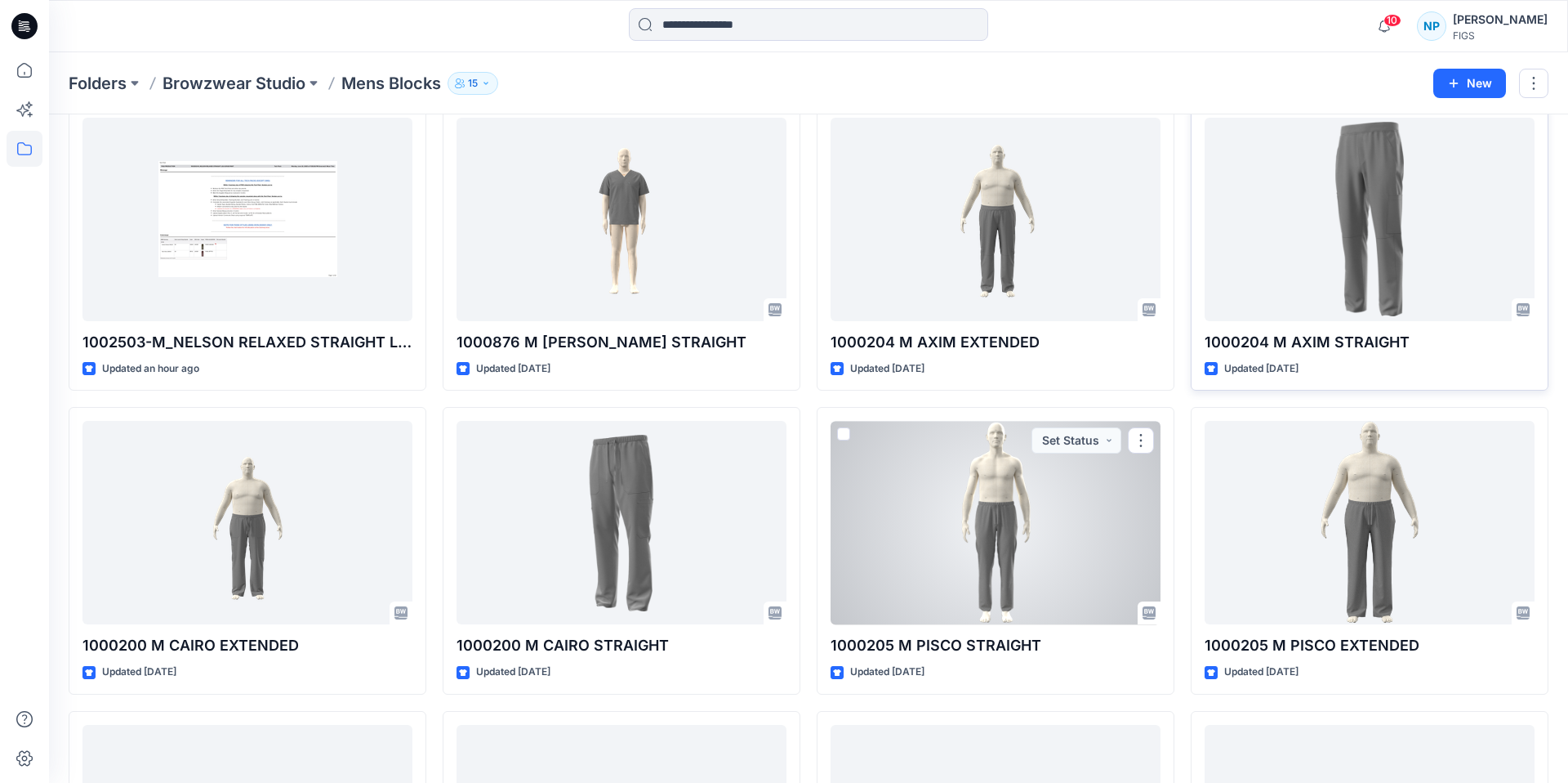
scroll to position [74, 0]
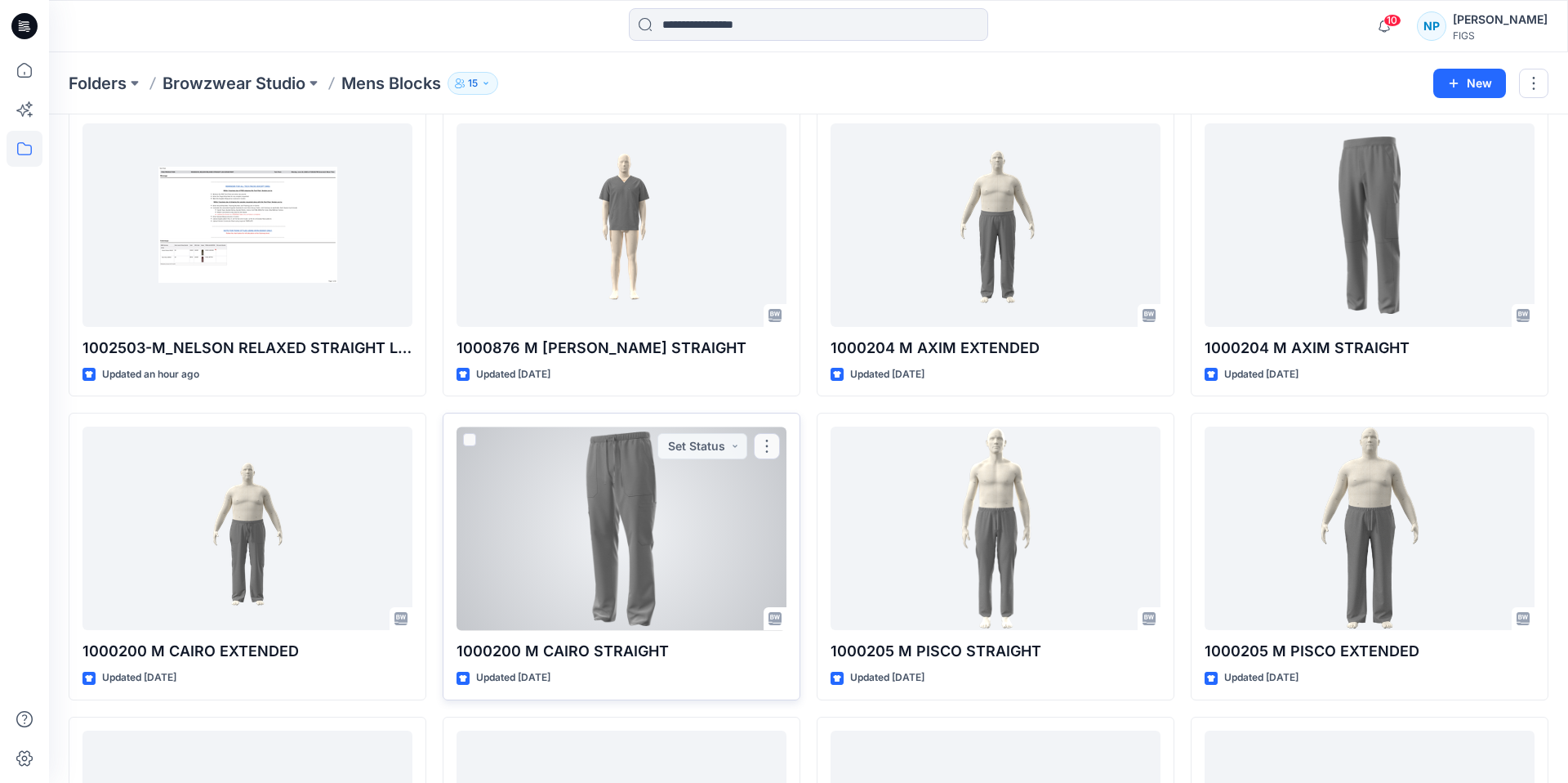
click at [660, 542] on div at bounding box center [622, 529] width 330 height 204
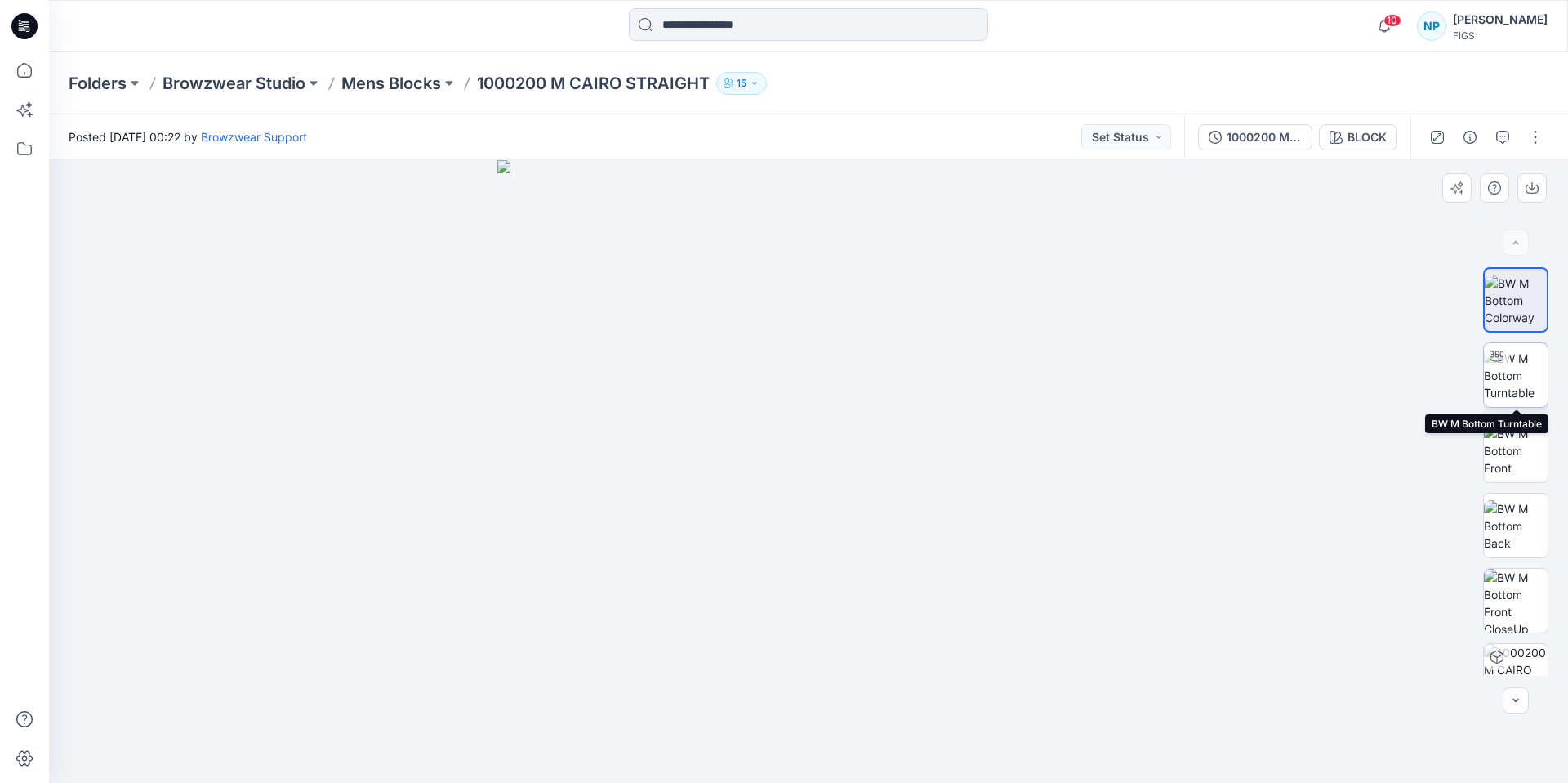
click at [1525, 390] on img at bounding box center [1516, 375] width 64 height 51
drag, startPoint x: 962, startPoint y: 748, endPoint x: 764, endPoint y: 741, distance: 198.1
click at [764, 741] on icon at bounding box center [810, 734] width 495 height 61
drag, startPoint x: 900, startPoint y: 756, endPoint x: 833, endPoint y: 761, distance: 67.2
click at [833, 761] on icon at bounding box center [810, 734] width 495 height 61
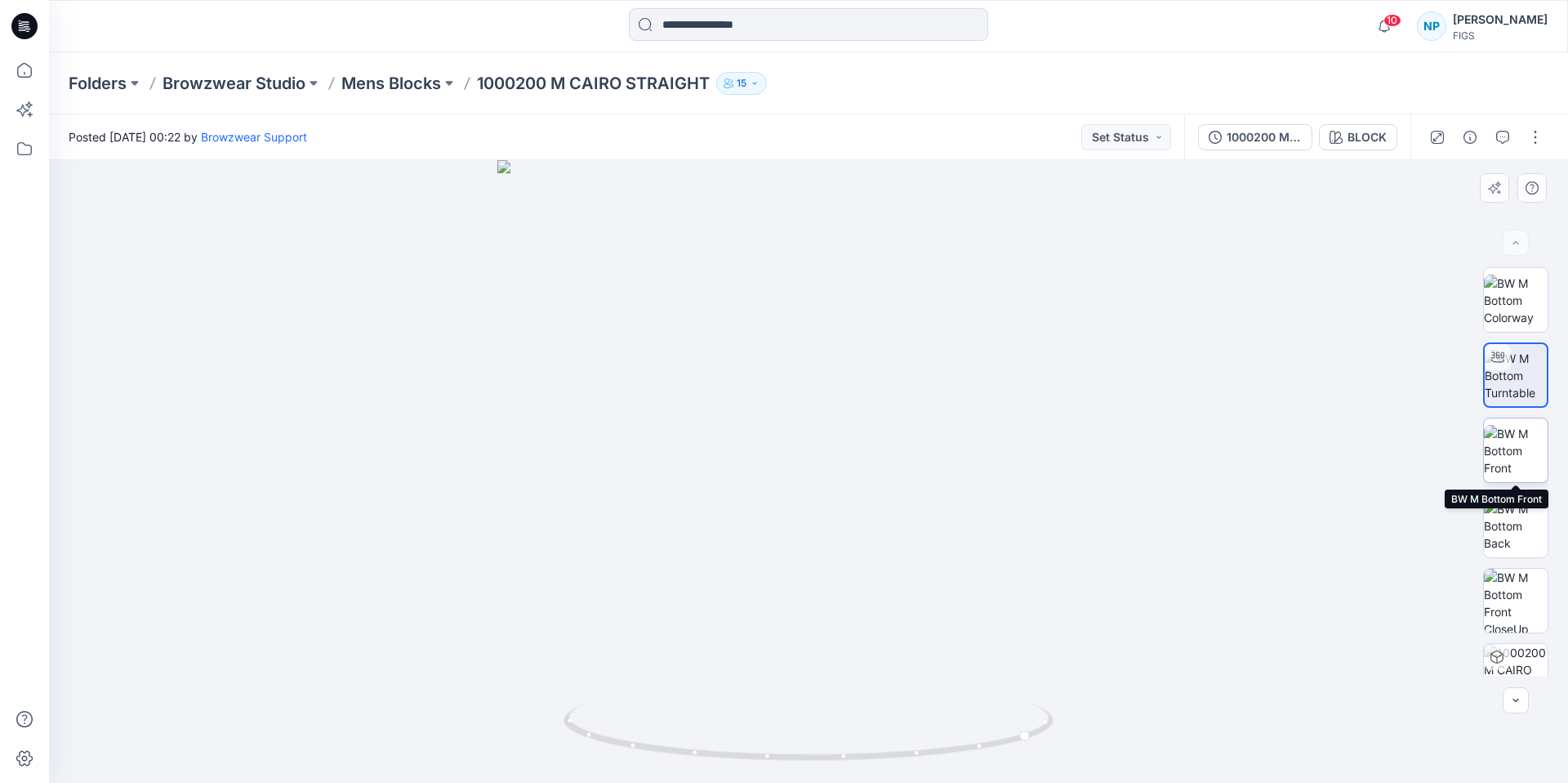
click at [1523, 464] on img at bounding box center [1516, 450] width 64 height 51
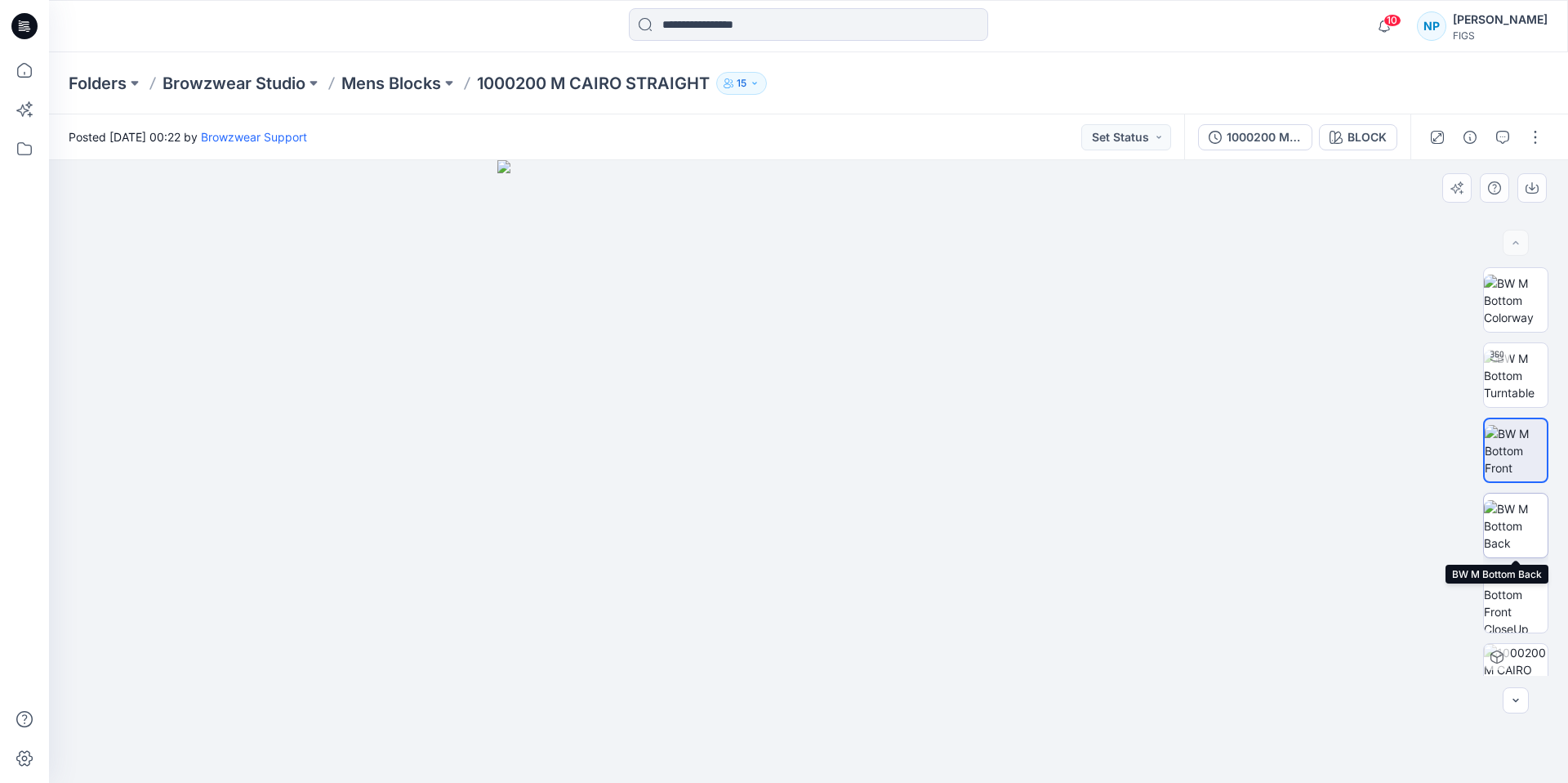
click at [1528, 528] on img at bounding box center [1516, 525] width 64 height 51
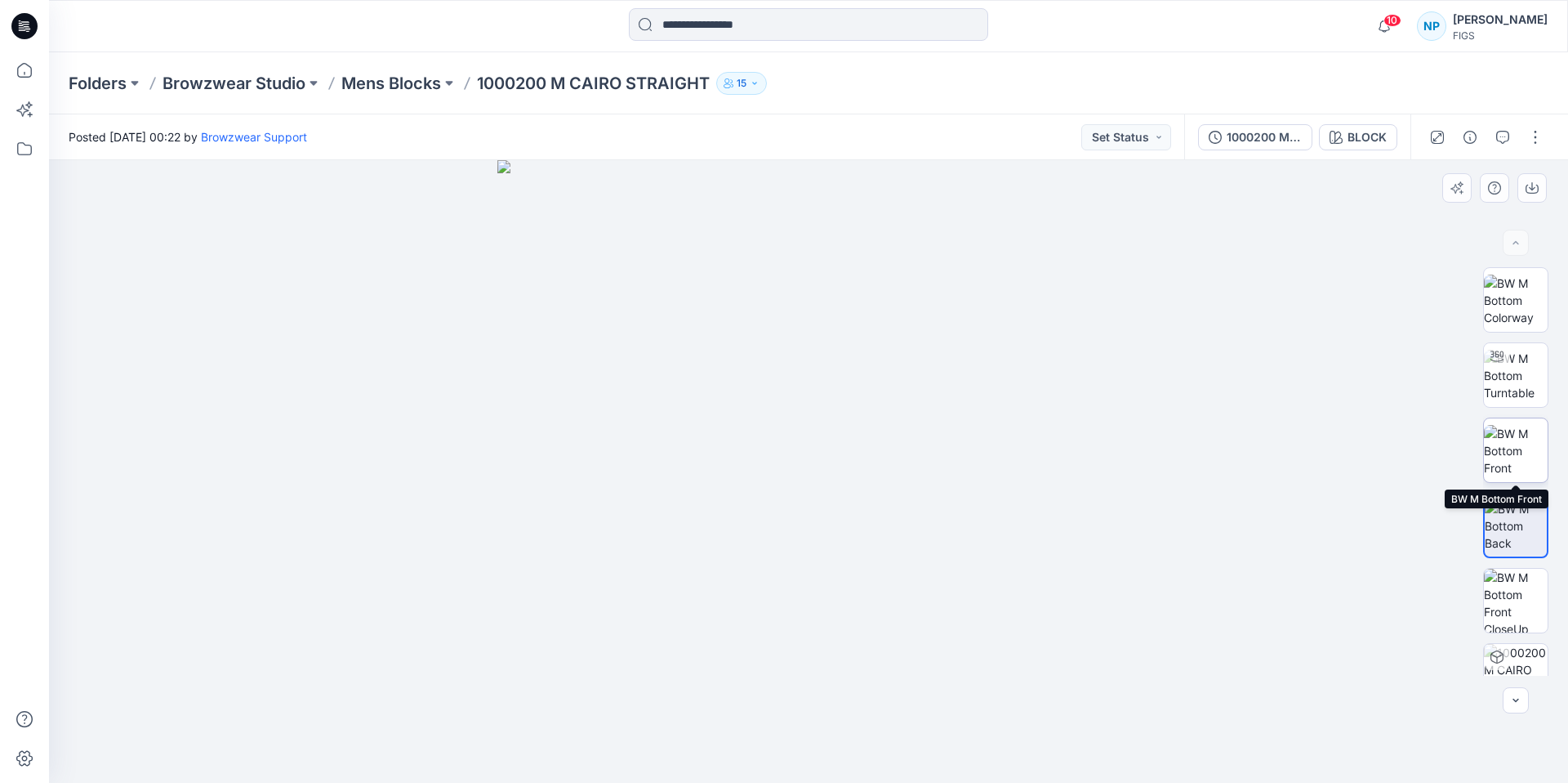
click at [1532, 441] on img at bounding box center [1516, 450] width 64 height 51
drag, startPoint x: 785, startPoint y: 195, endPoint x: 791, endPoint y: 487, distance: 292.1
click at [791, 487] on img at bounding box center [808, 471] width 1062 height 623
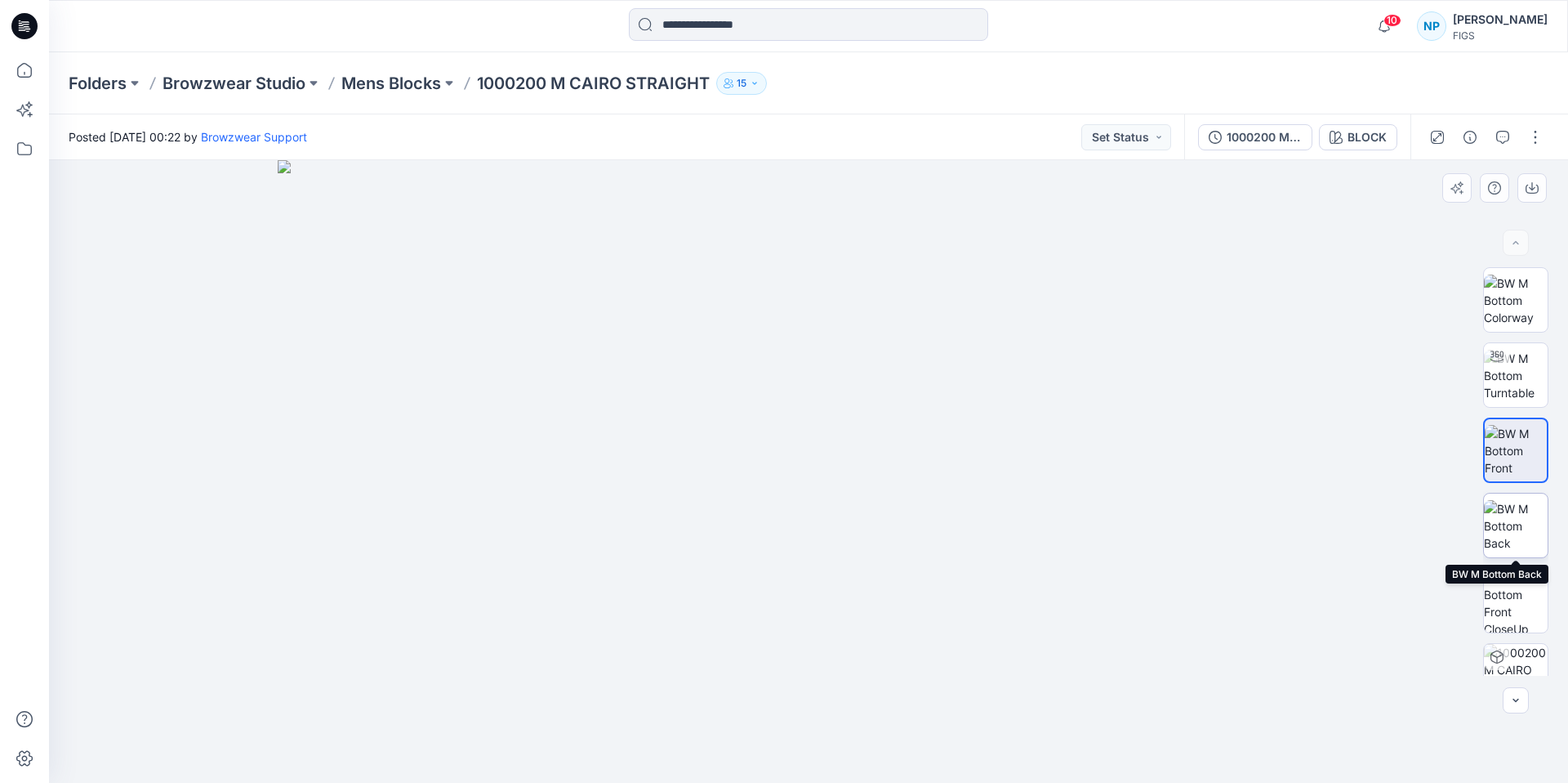
click at [1523, 527] on img at bounding box center [1516, 525] width 64 height 51
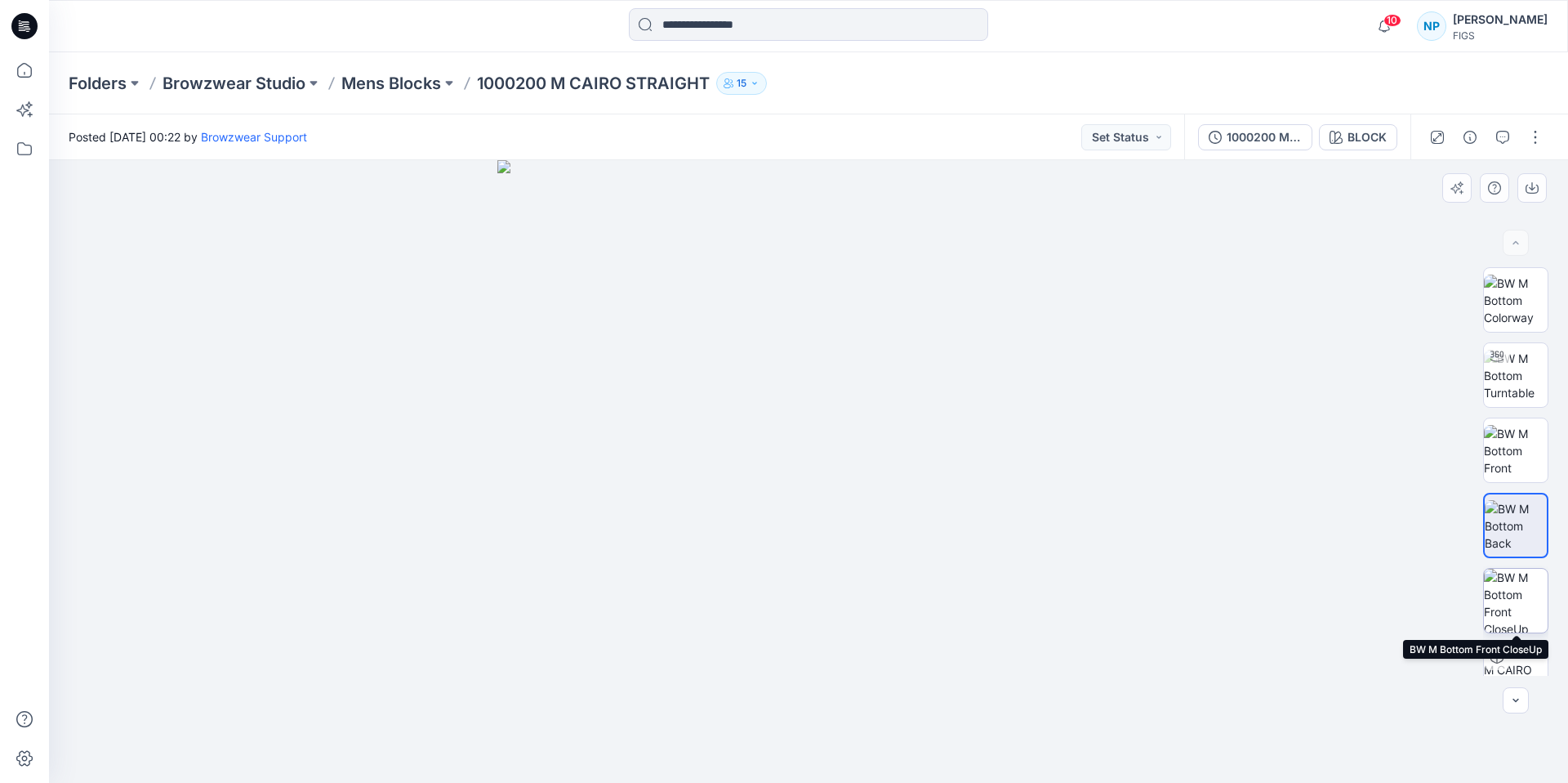
click at [1533, 587] on img at bounding box center [1516, 601] width 64 height 64
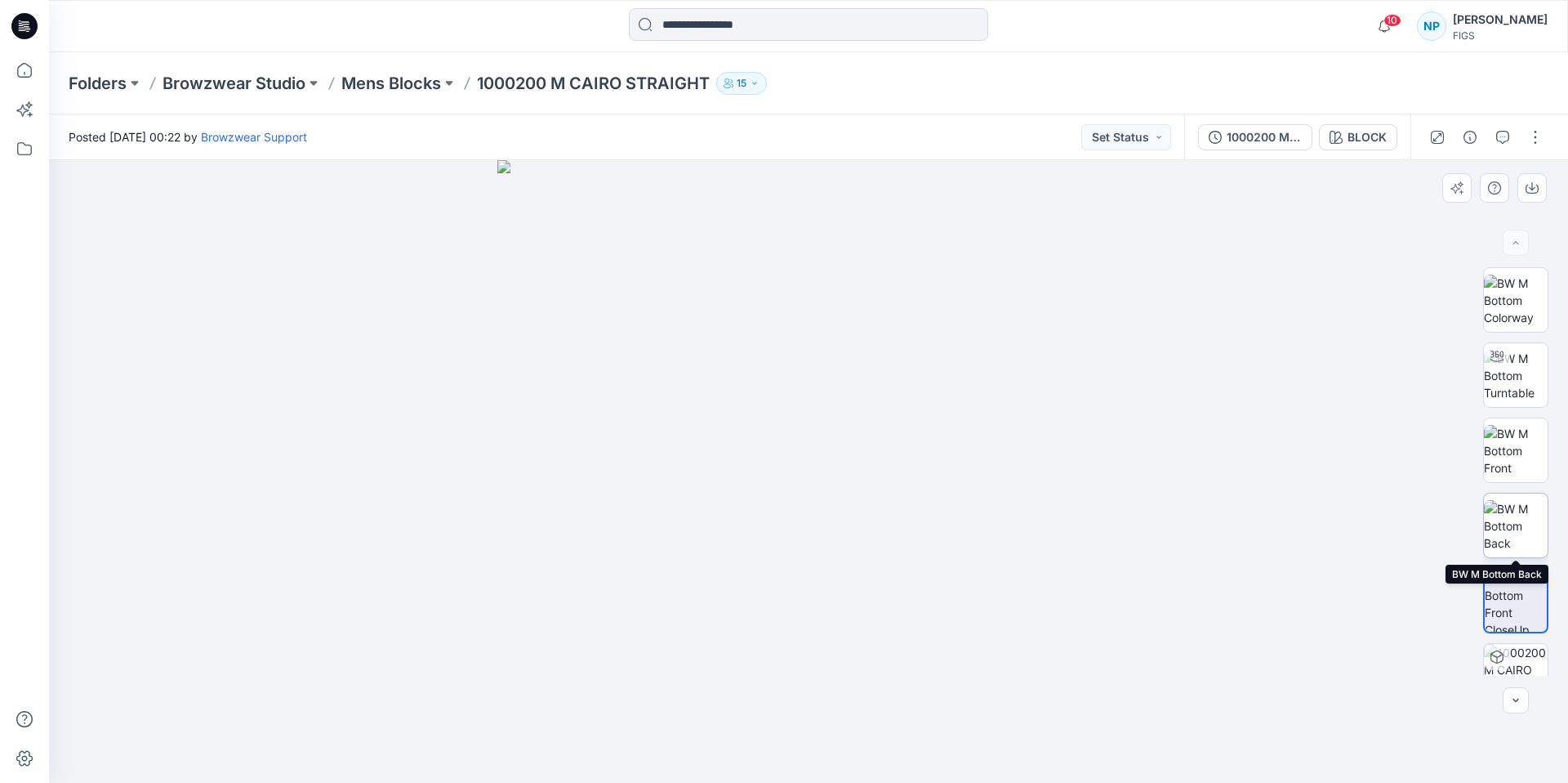
click at [1526, 529] on img at bounding box center [1516, 525] width 64 height 51
click at [1524, 477] on img at bounding box center [1516, 450] width 64 height 51
click at [1517, 380] on img at bounding box center [1516, 375] width 64 height 51
drag, startPoint x: 956, startPoint y: 750, endPoint x: 822, endPoint y: 753, distance: 134.0
click at [822, 753] on icon at bounding box center [810, 734] width 495 height 61
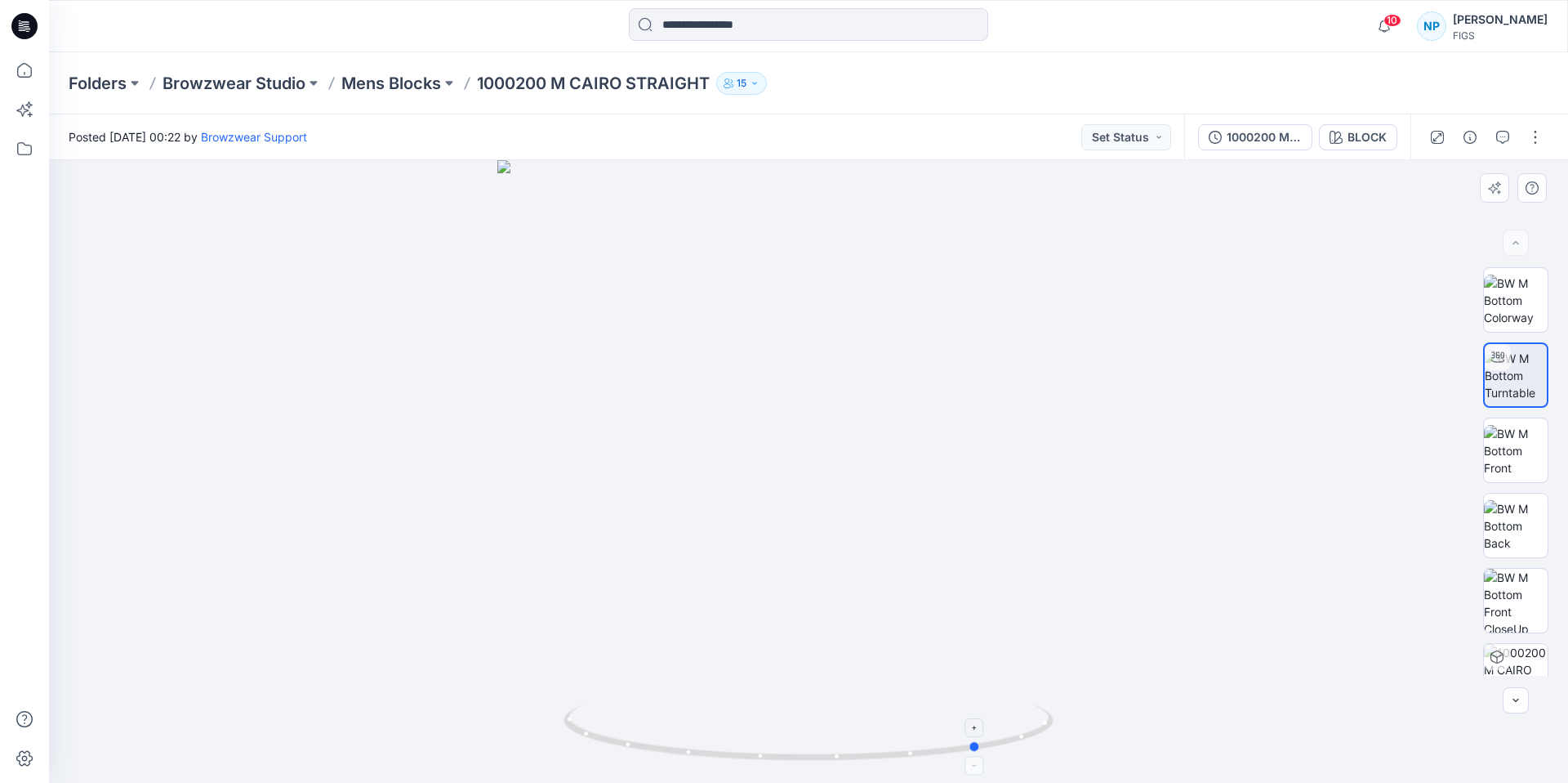
drag, startPoint x: 1003, startPoint y: 721, endPoint x: 818, endPoint y: 747, distance: 186.8
click at [818, 747] on icon at bounding box center [810, 734] width 495 height 61
click at [1243, 133] on div "1000200 M CAIRO STRAIGHT" at bounding box center [1264, 137] width 75 height 18
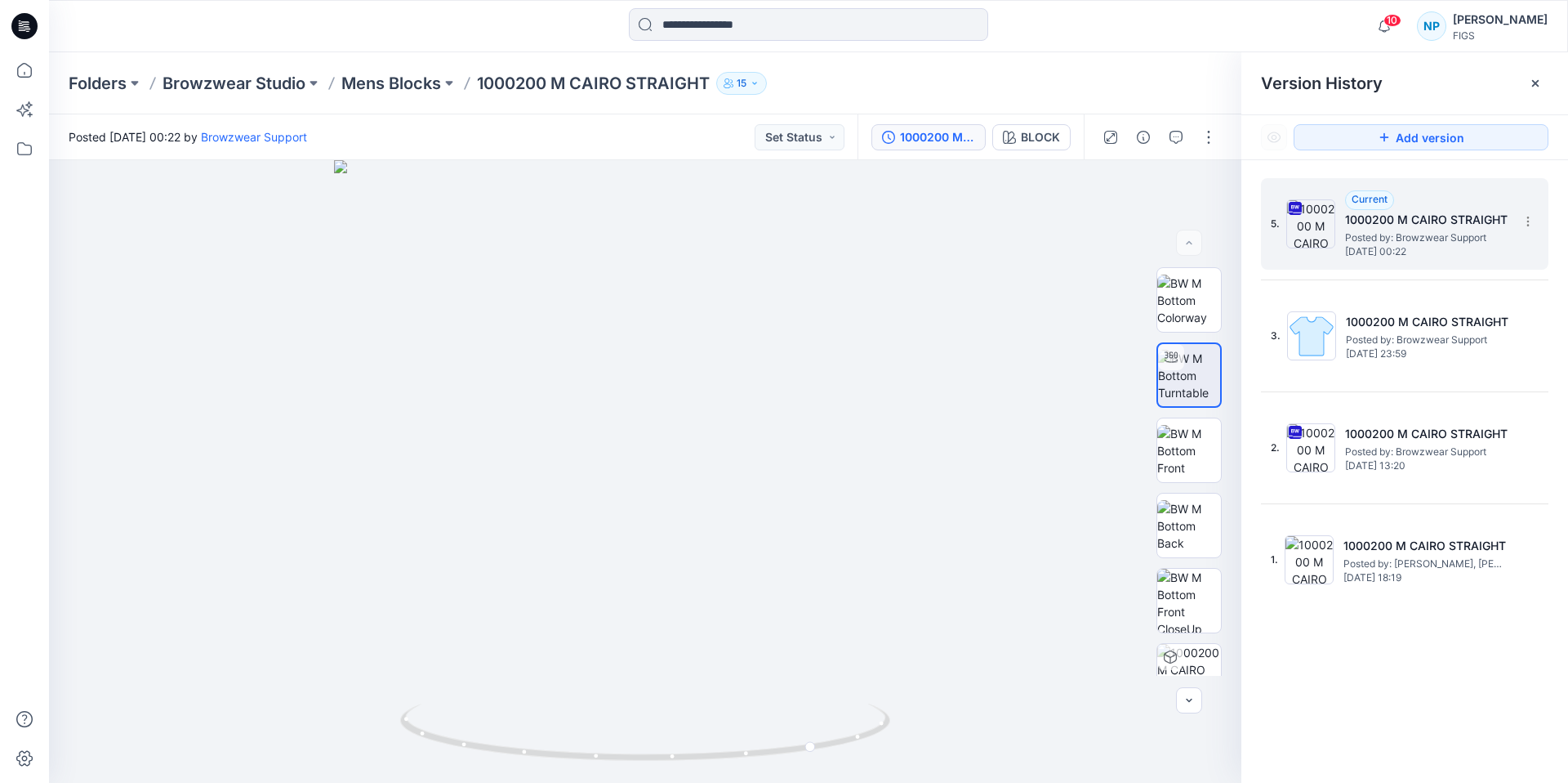
click at [1452, 227] on h5 "1000200 M CAIRO STRAIGHT" at bounding box center [1426, 220] width 163 height 20
click at [1315, 228] on img at bounding box center [1310, 223] width 49 height 49
click at [1522, 220] on icon at bounding box center [1528, 221] width 13 height 13
click at [1481, 248] on span "Download Source BW File" at bounding box center [1445, 254] width 137 height 20
click at [415, 81] on p "Mens Blocks" at bounding box center [392, 83] width 100 height 23
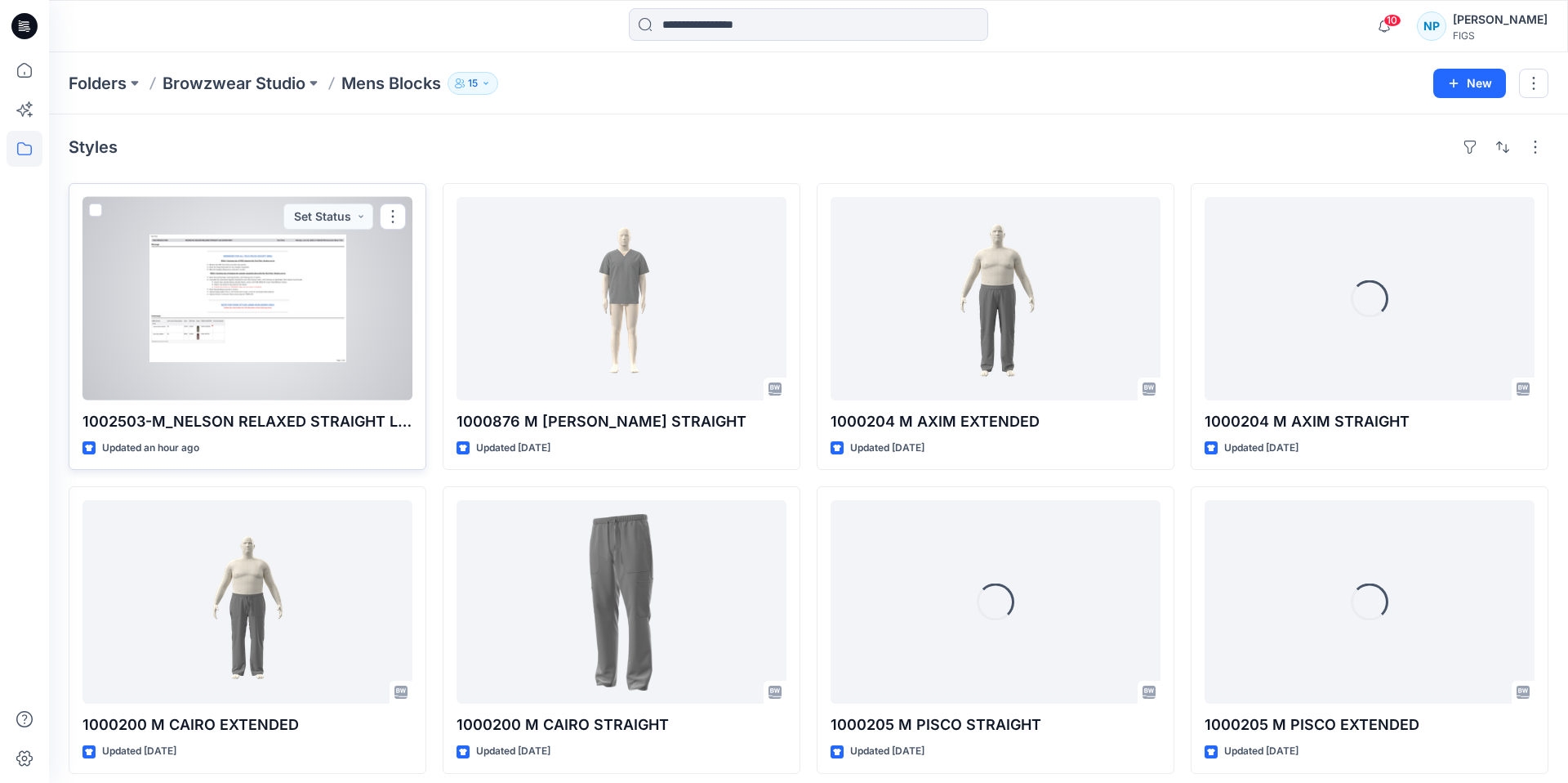
click at [307, 333] on div at bounding box center [248, 299] width 330 height 204
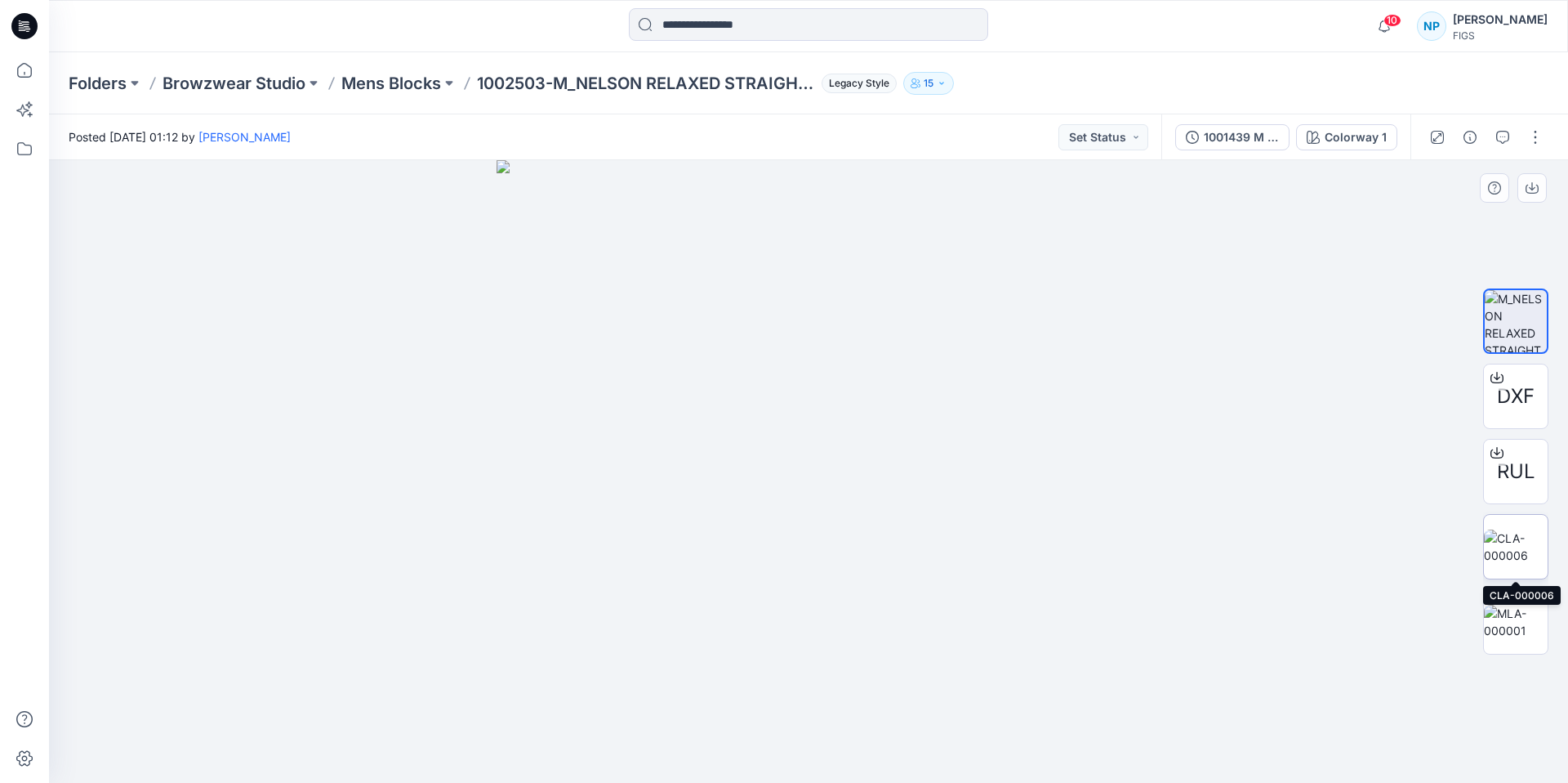
click at [1524, 536] on img at bounding box center [1516, 547] width 64 height 34
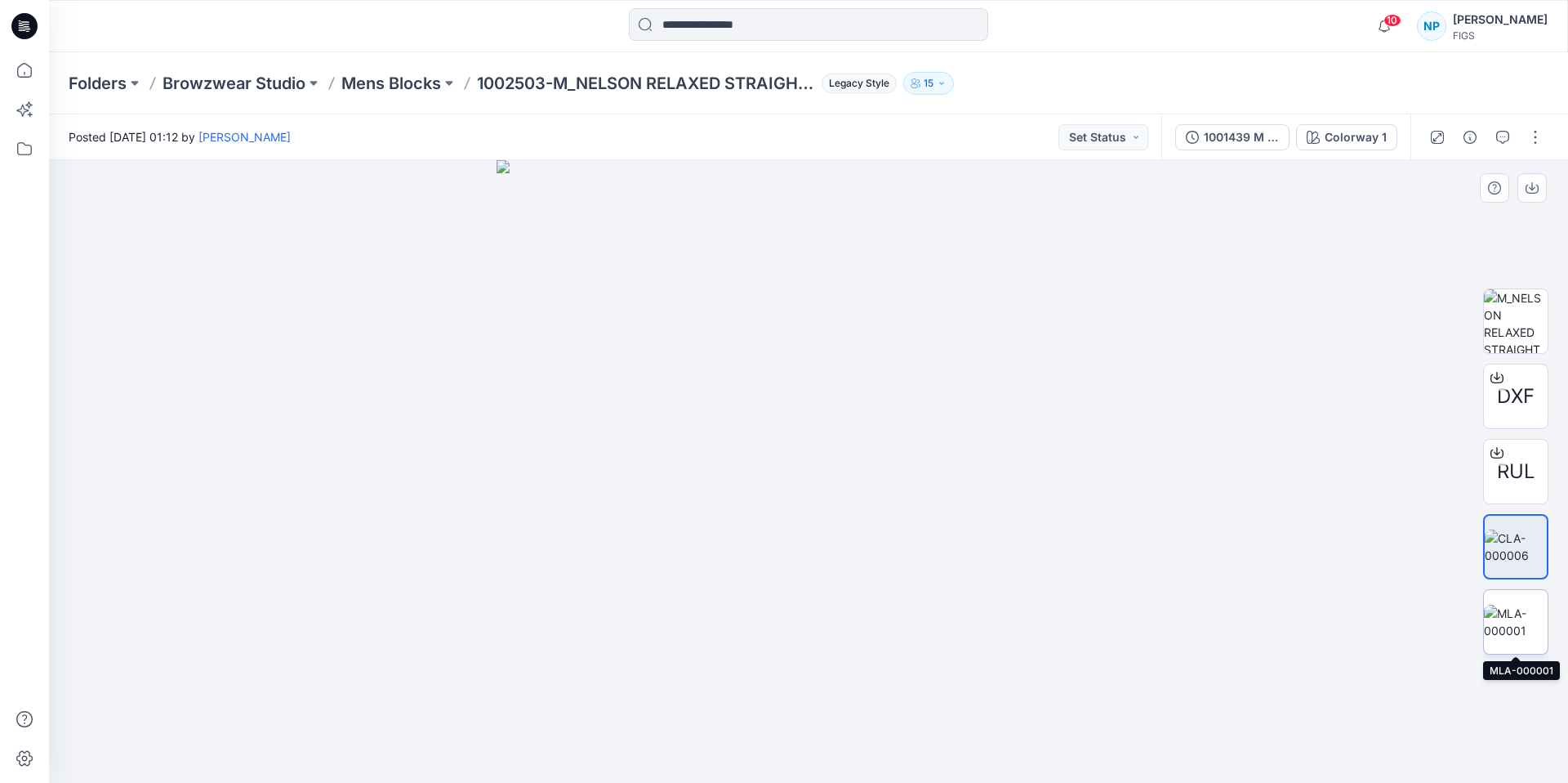
click at [1518, 623] on img at bounding box center [1516, 622] width 64 height 34
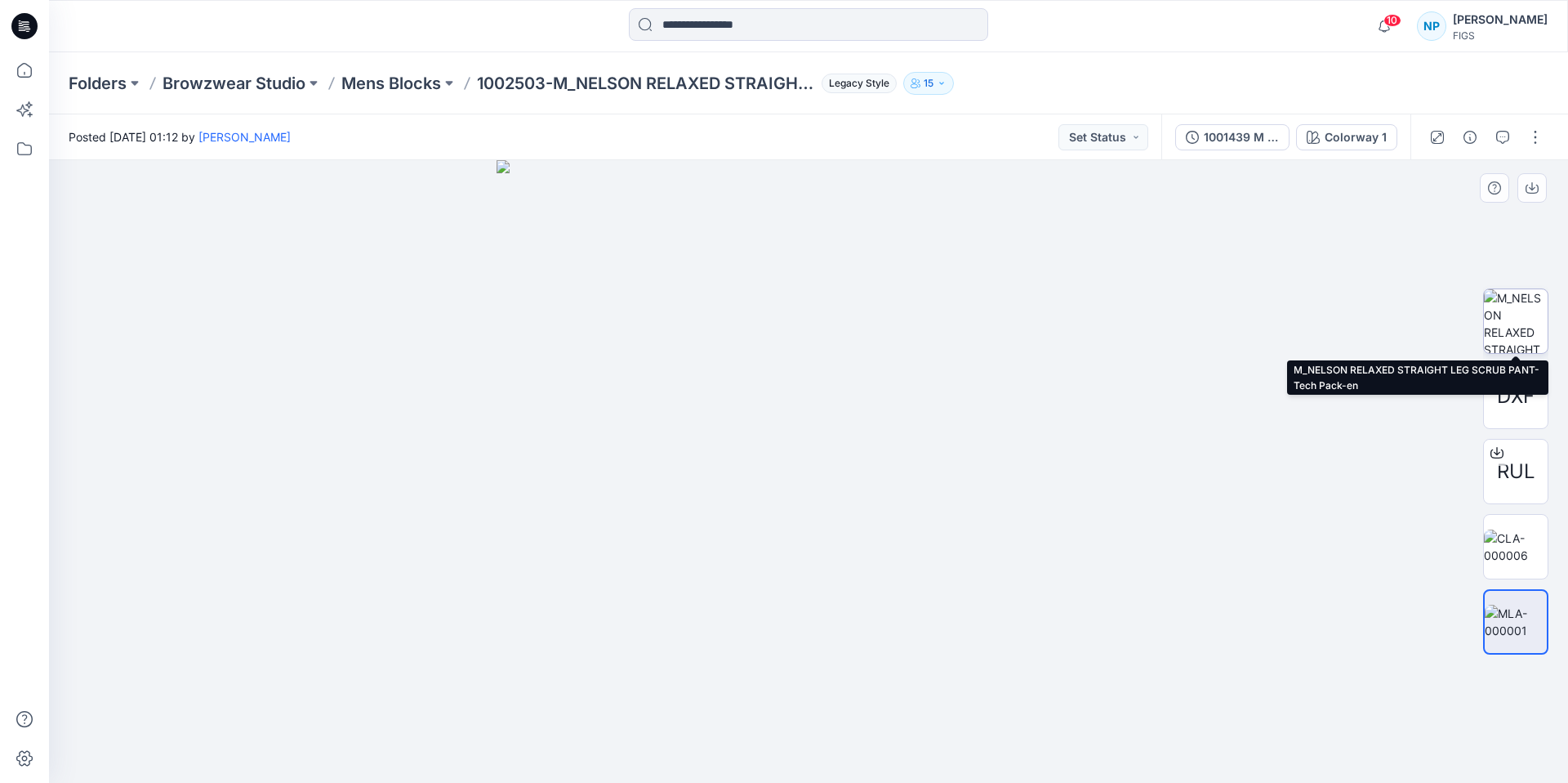
click at [1525, 320] on img at bounding box center [1516, 321] width 64 height 64
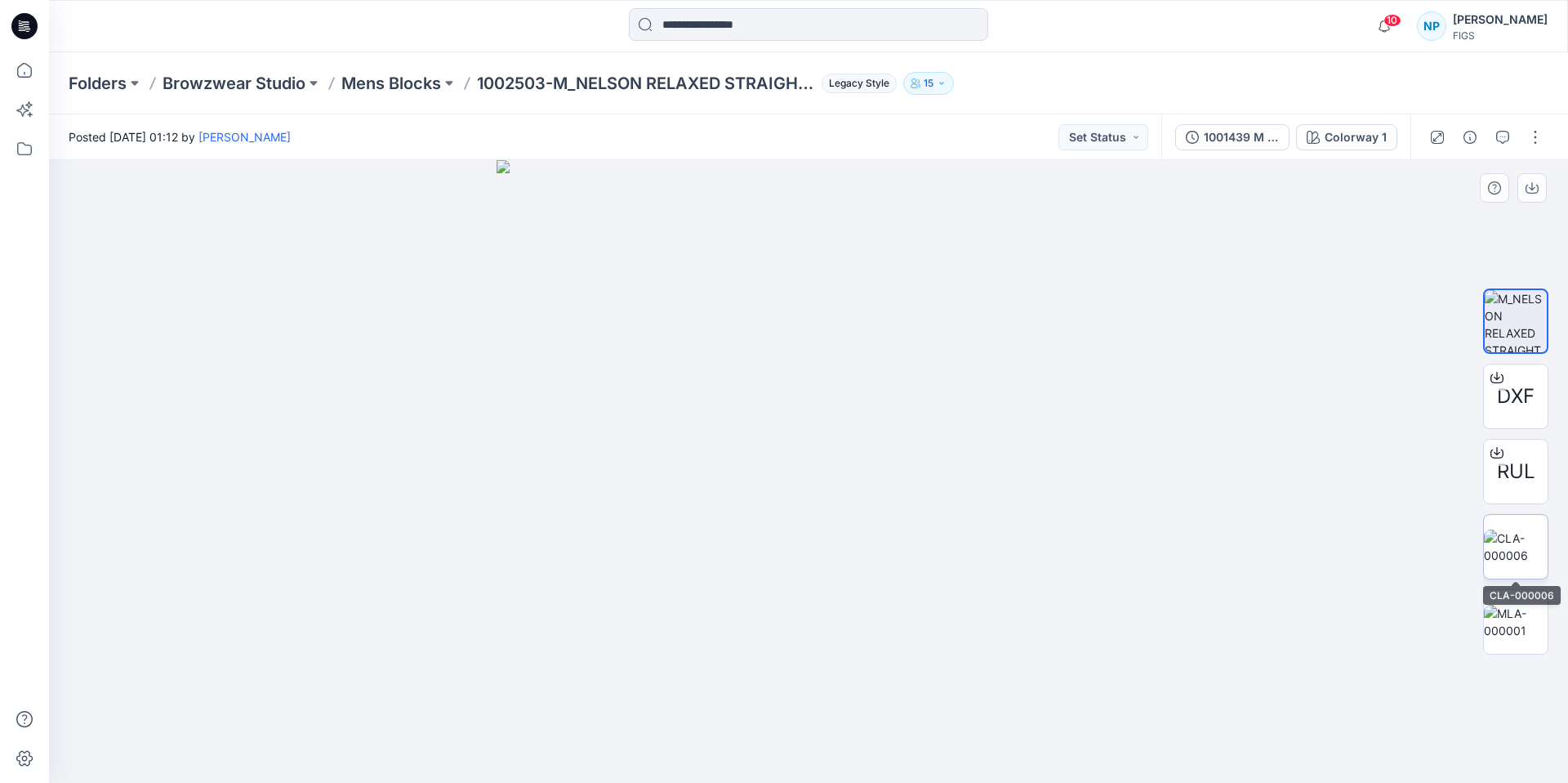
click at [1510, 564] on img at bounding box center [1516, 547] width 64 height 34
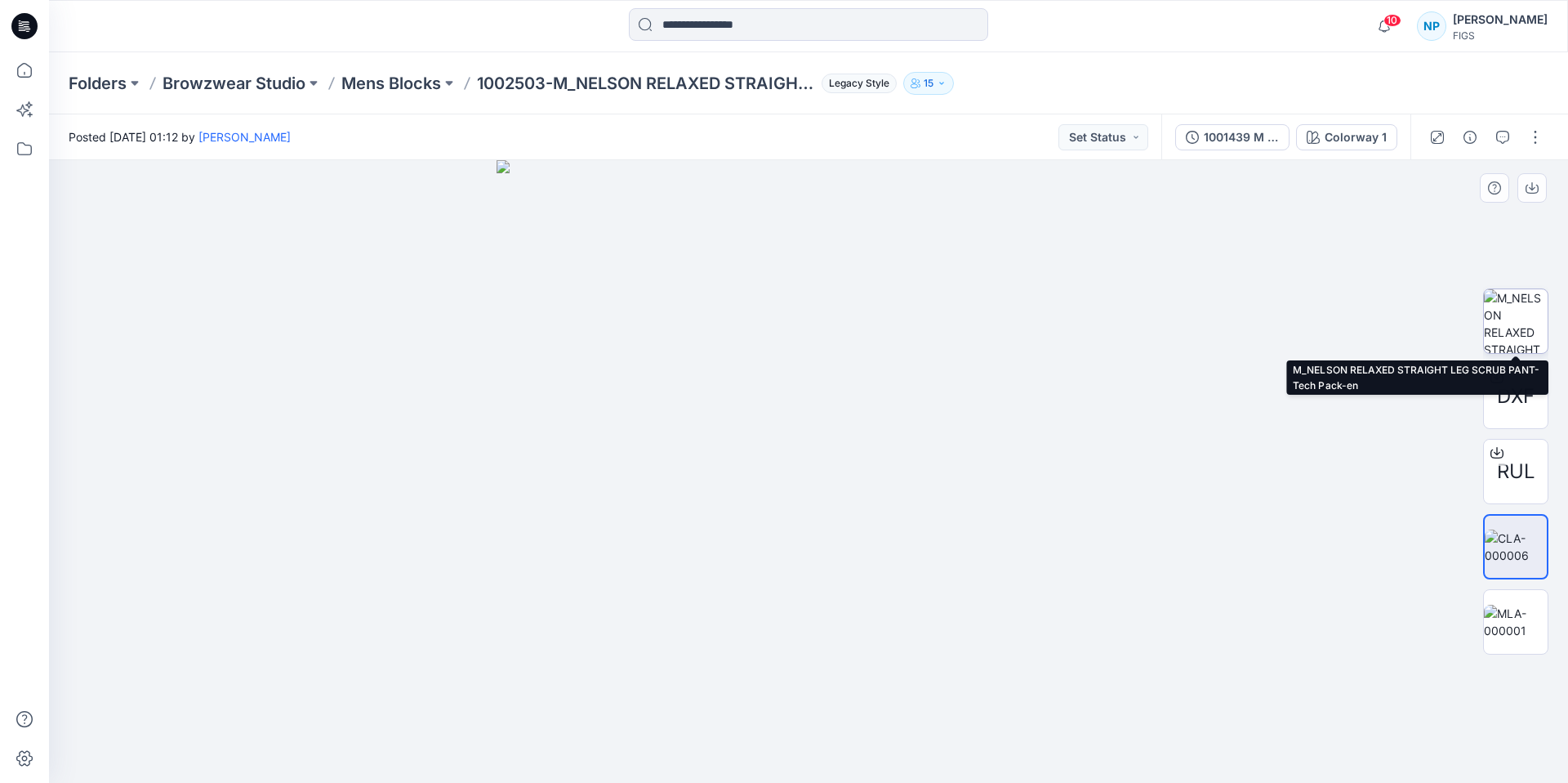
click at [1517, 322] on img at bounding box center [1516, 321] width 64 height 64
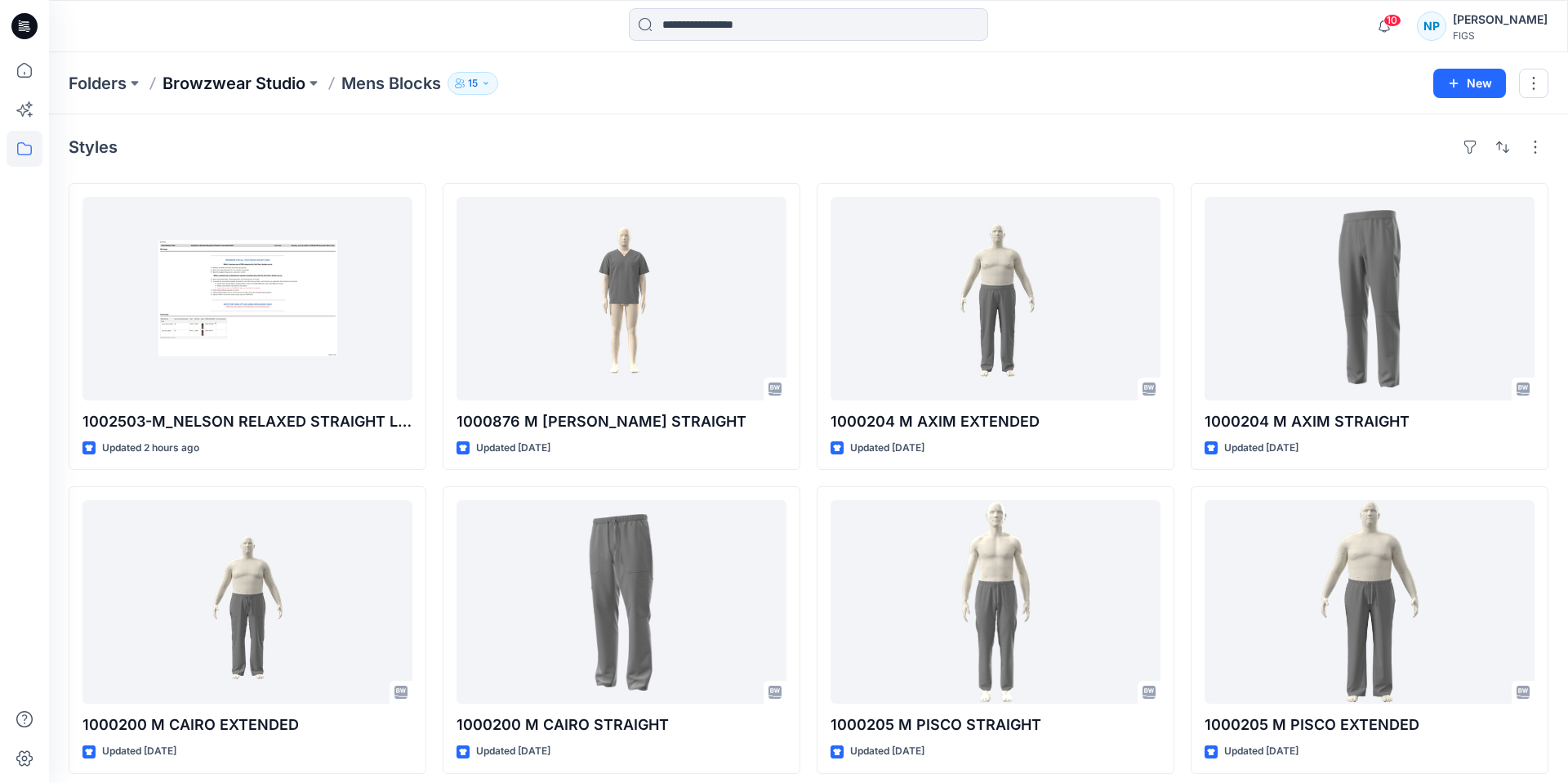
click at [248, 83] on p "Browzwear Studio" at bounding box center [234, 83] width 143 height 23
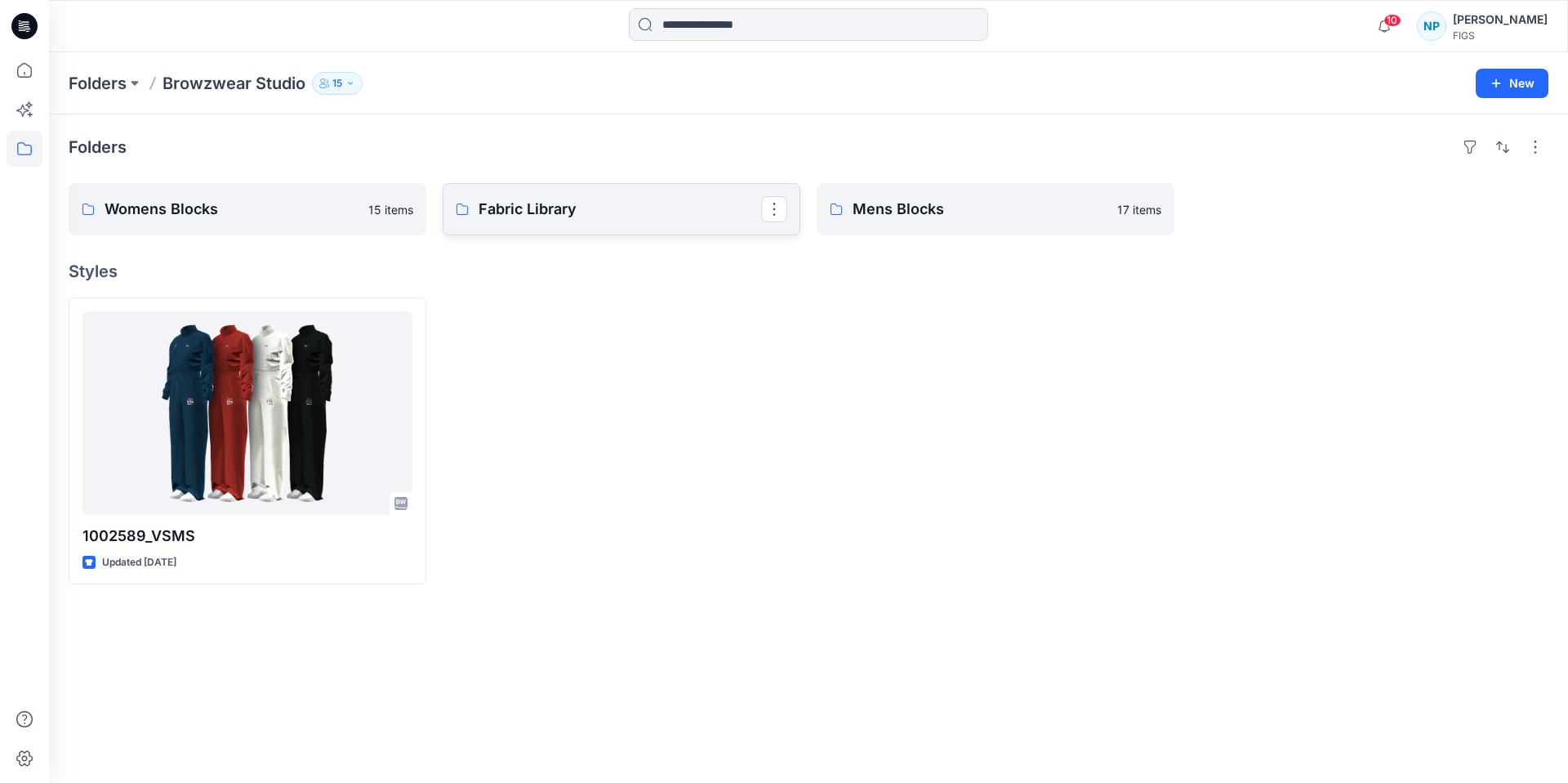
click at [621, 220] on p "Fabric Library" at bounding box center [620, 209] width 283 height 23
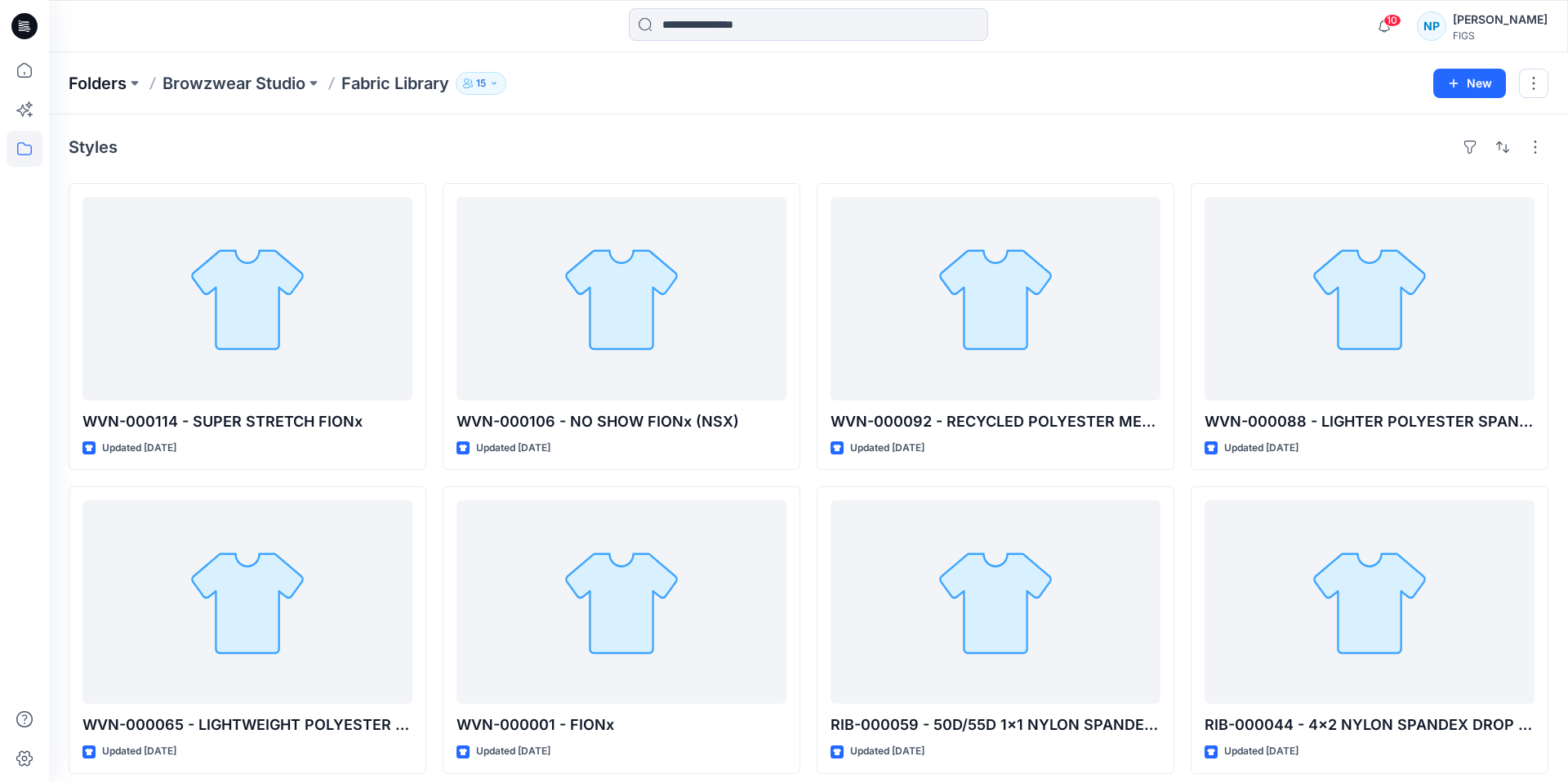
click at [98, 86] on p "Folders" at bounding box center [98, 83] width 58 height 23
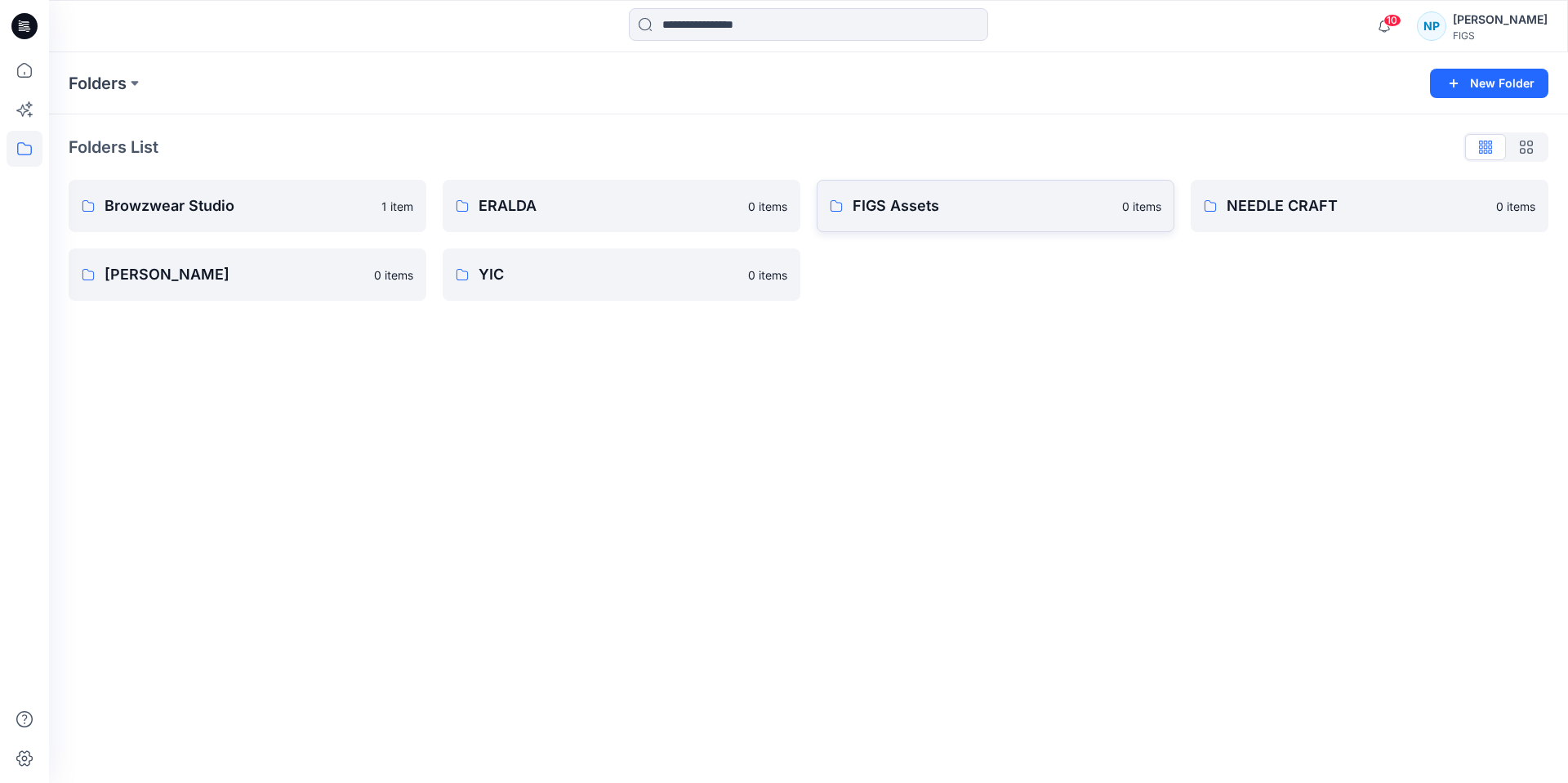
click at [963, 193] on link "FIGS Assets 0 items" at bounding box center [995, 206] width 358 height 52
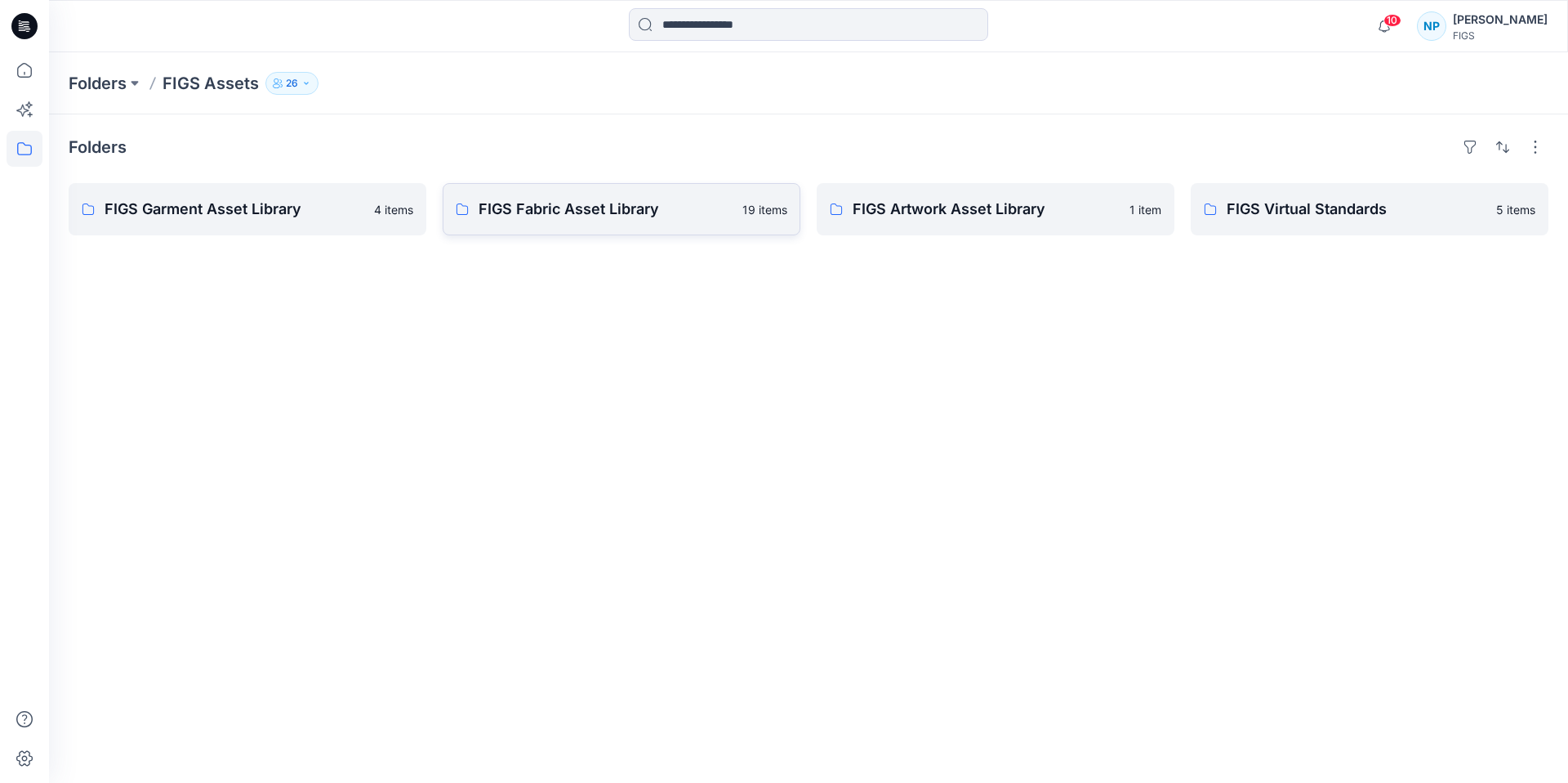
click at [613, 208] on p "FIGS Fabric Asset Library" at bounding box center [606, 209] width 254 height 23
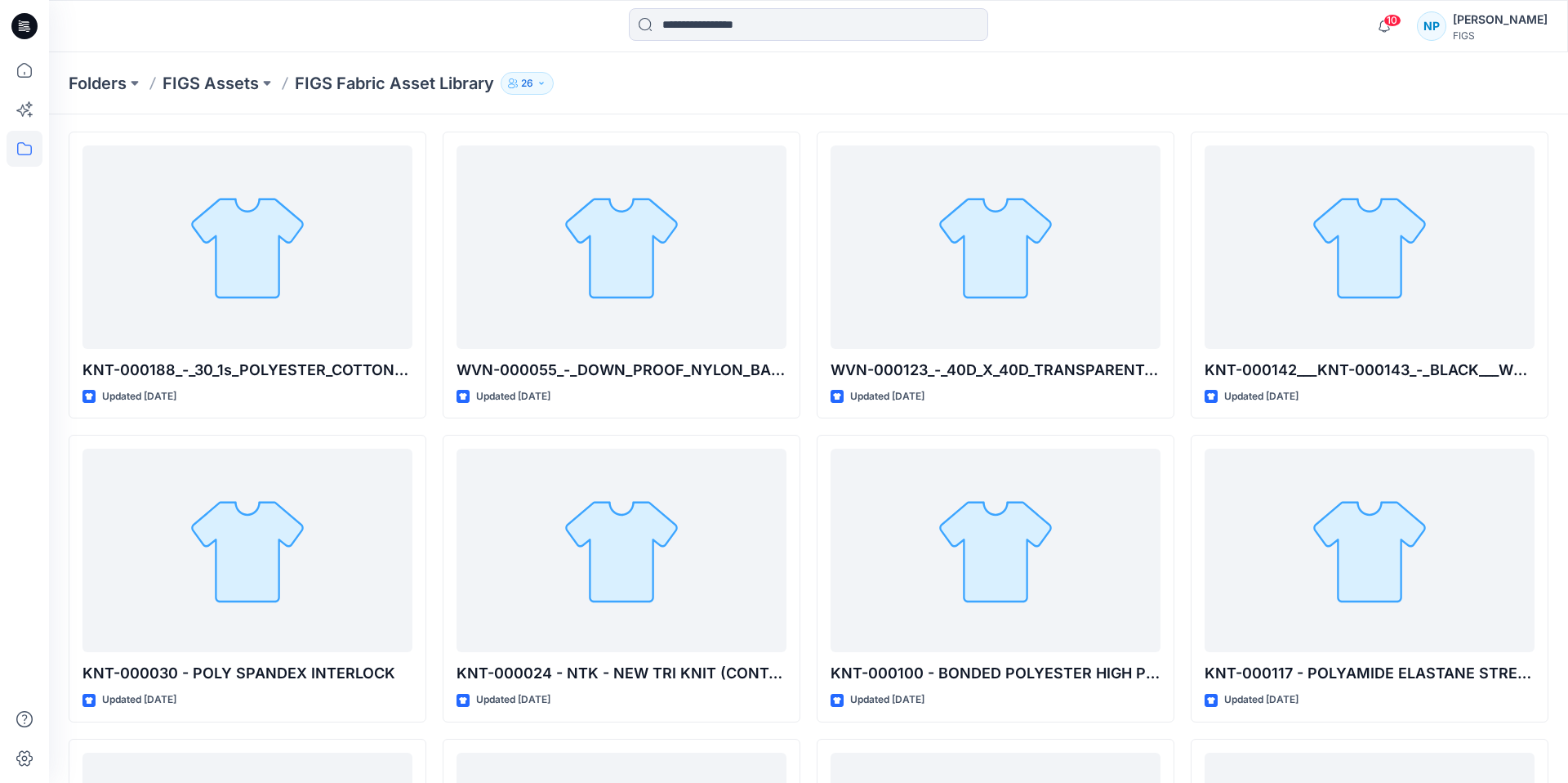
scroll to position [58, 0]
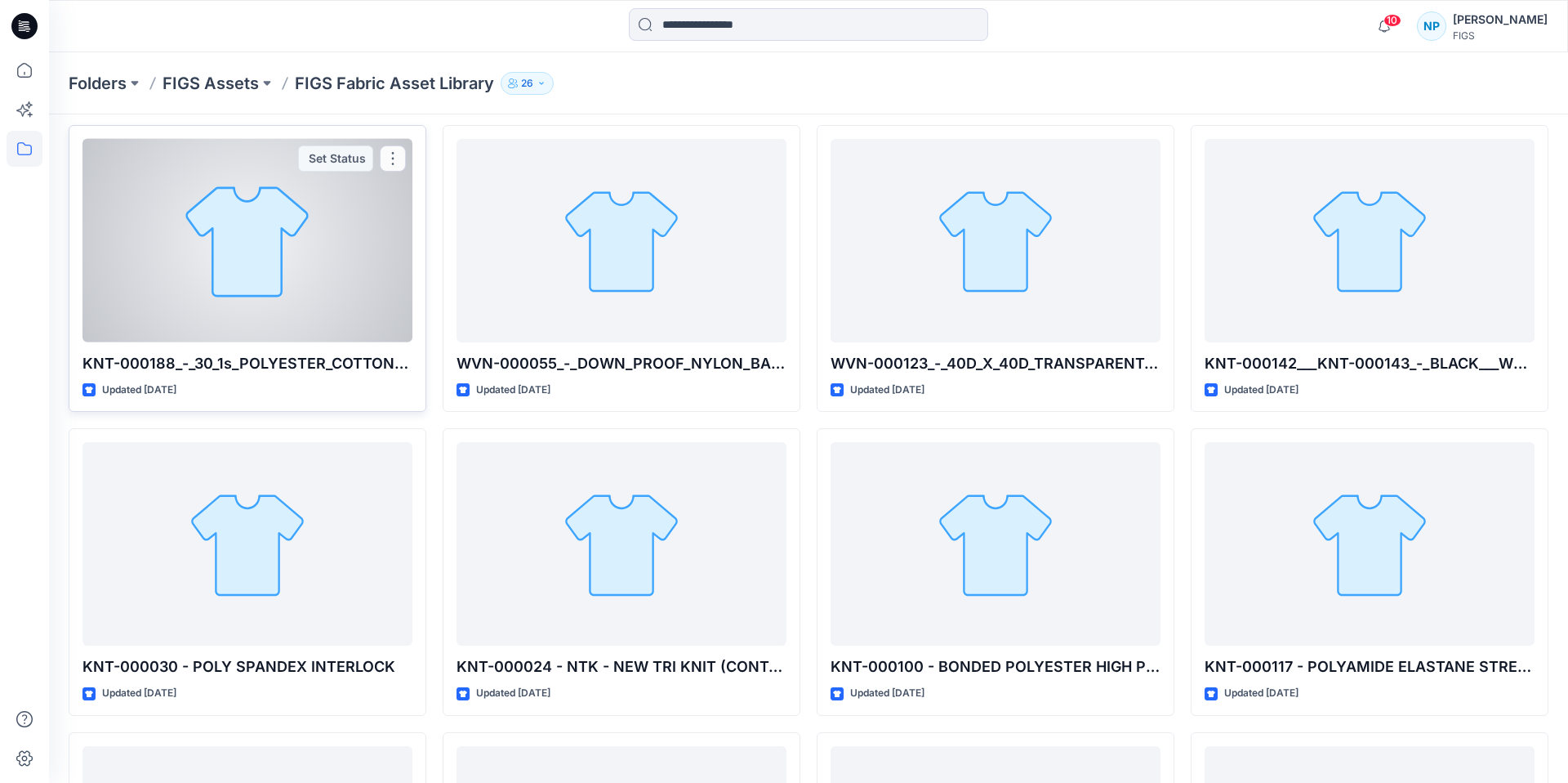
click at [280, 274] on div at bounding box center [248, 241] width 330 height 204
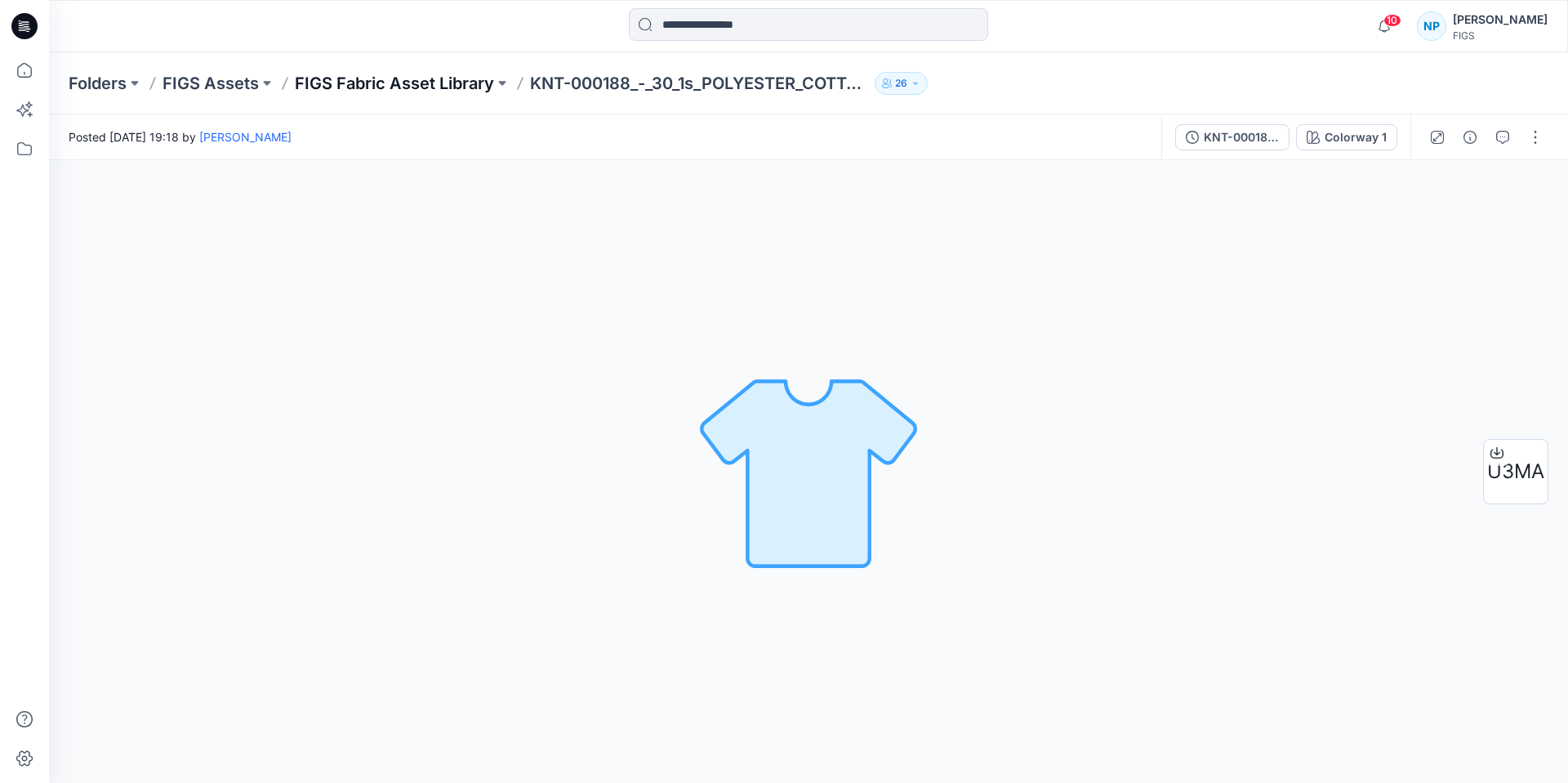
click at [452, 81] on p "FIGS Fabric Asset Library" at bounding box center [394, 83] width 199 height 23
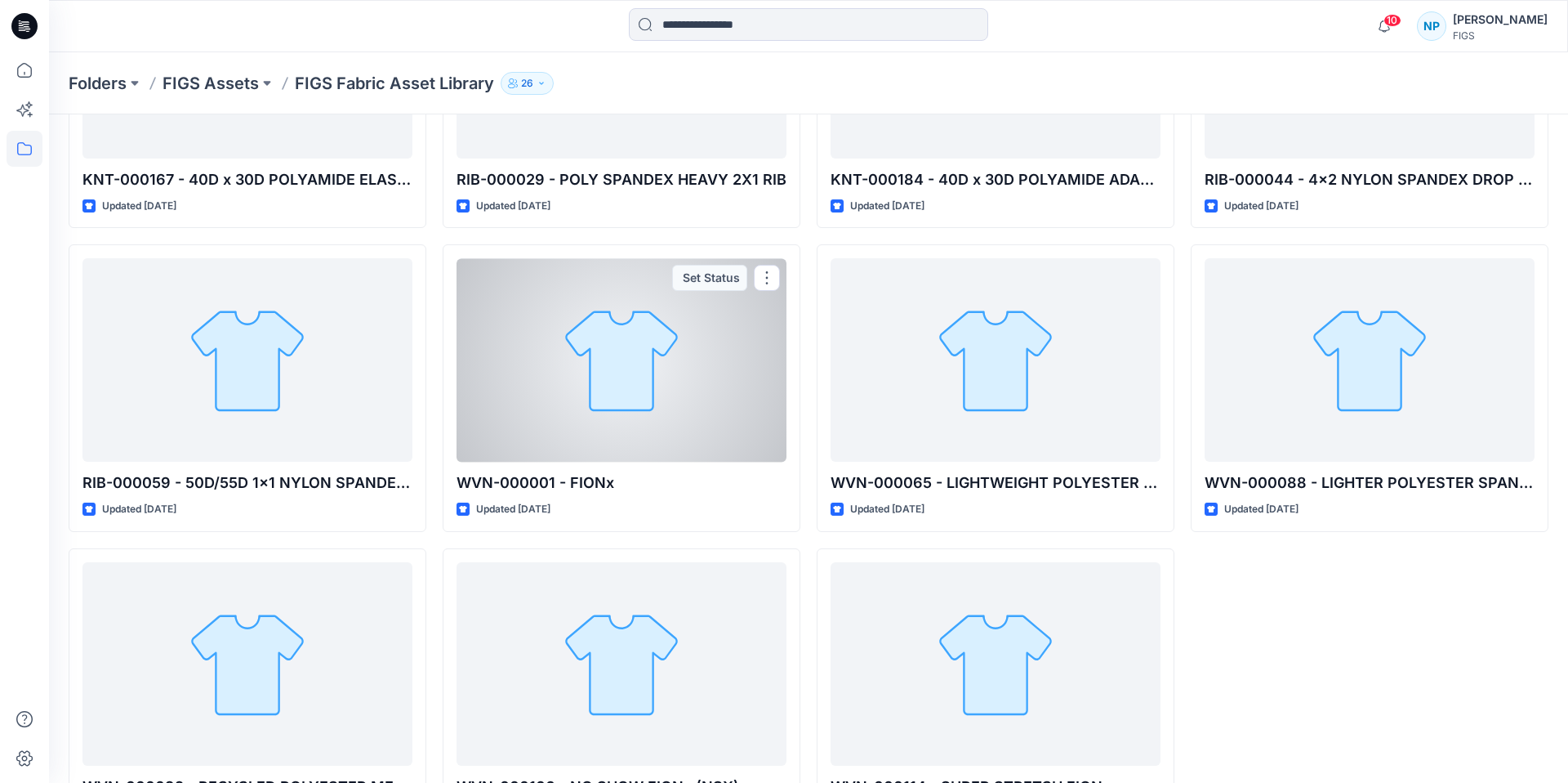
scroll to position [921, 0]
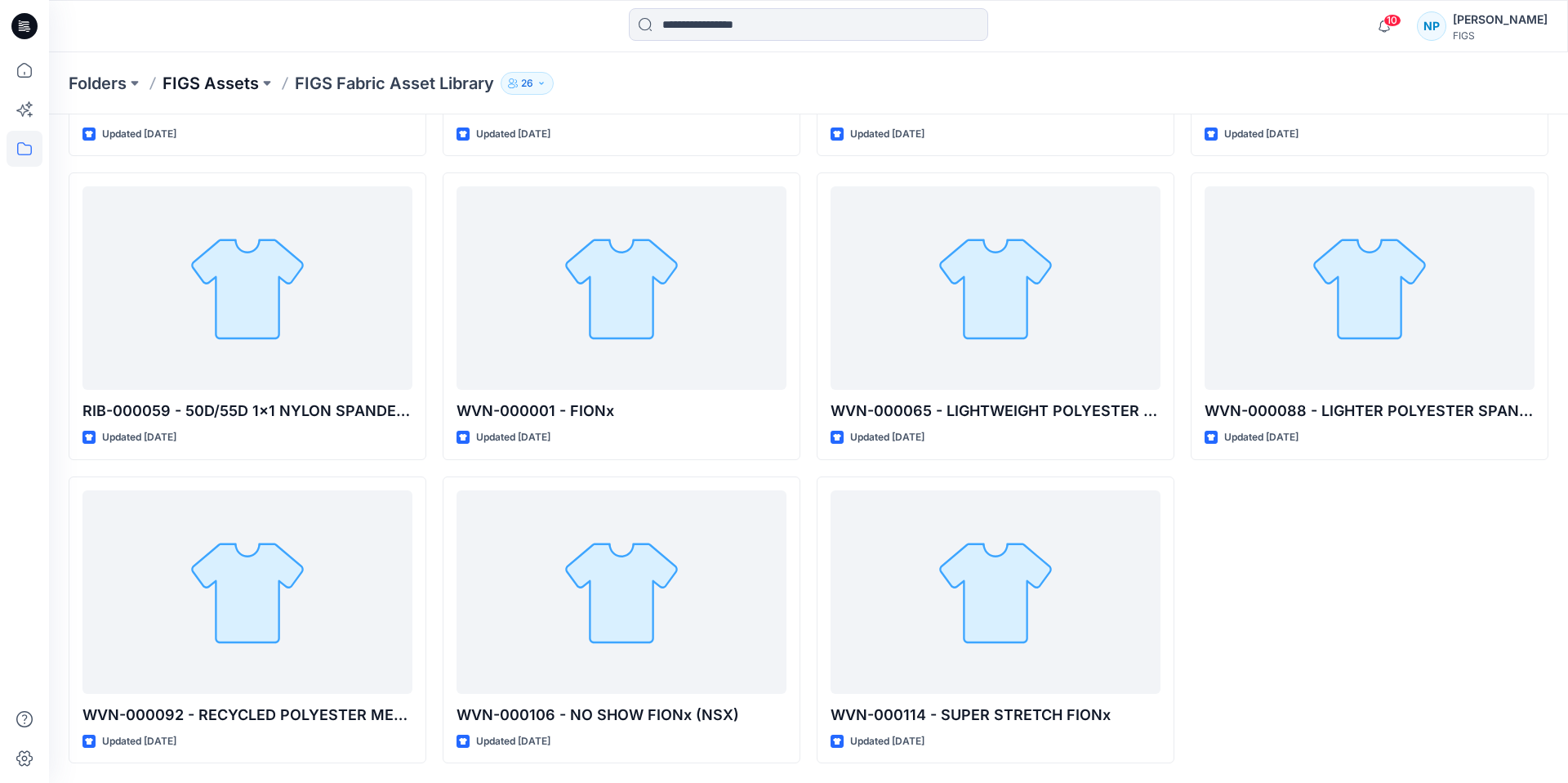
click at [213, 81] on p "FIGS Assets" at bounding box center [211, 83] width 96 height 23
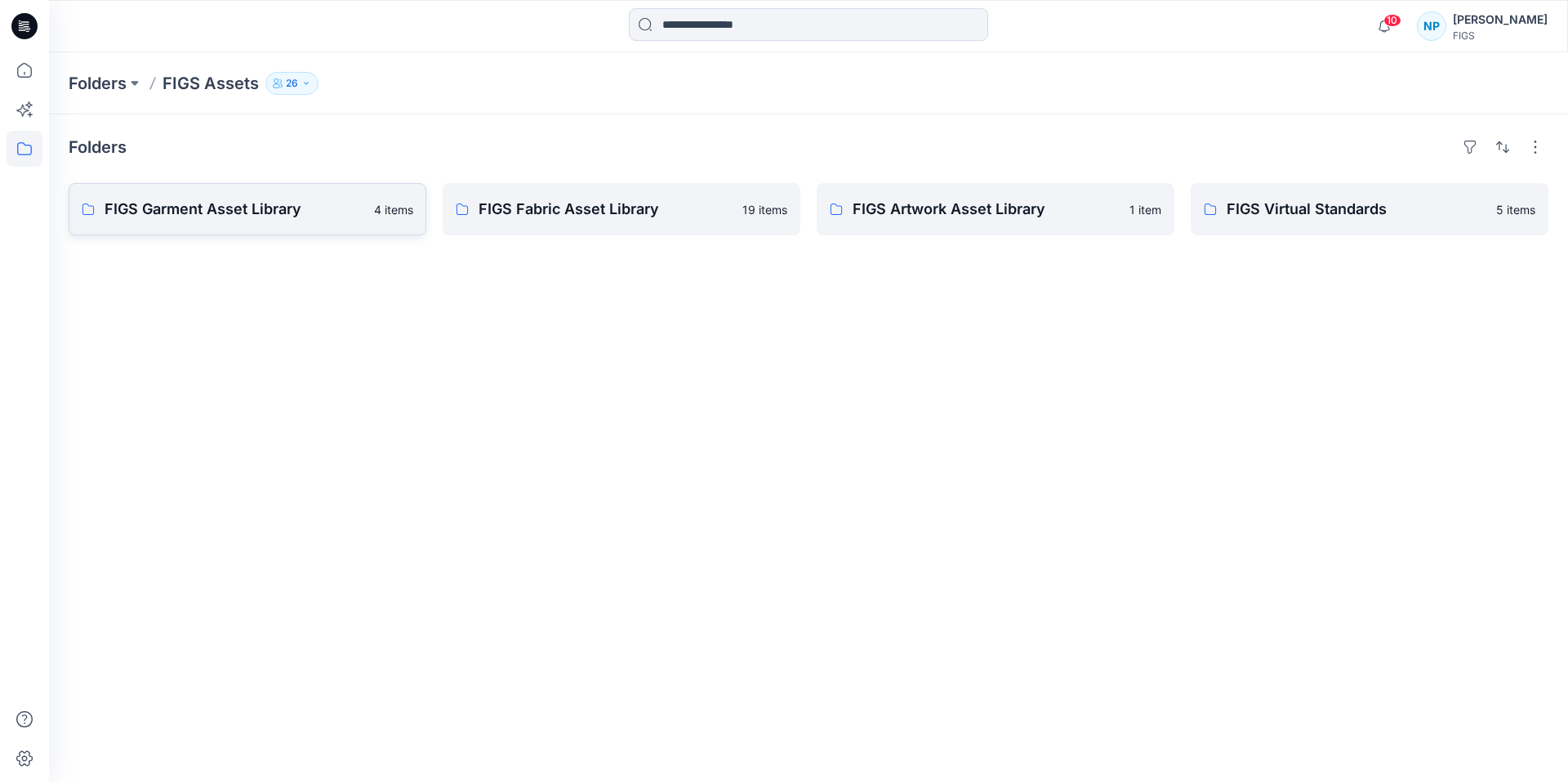
click at [294, 215] on p "FIGS Garment Asset Library" at bounding box center [235, 209] width 260 height 23
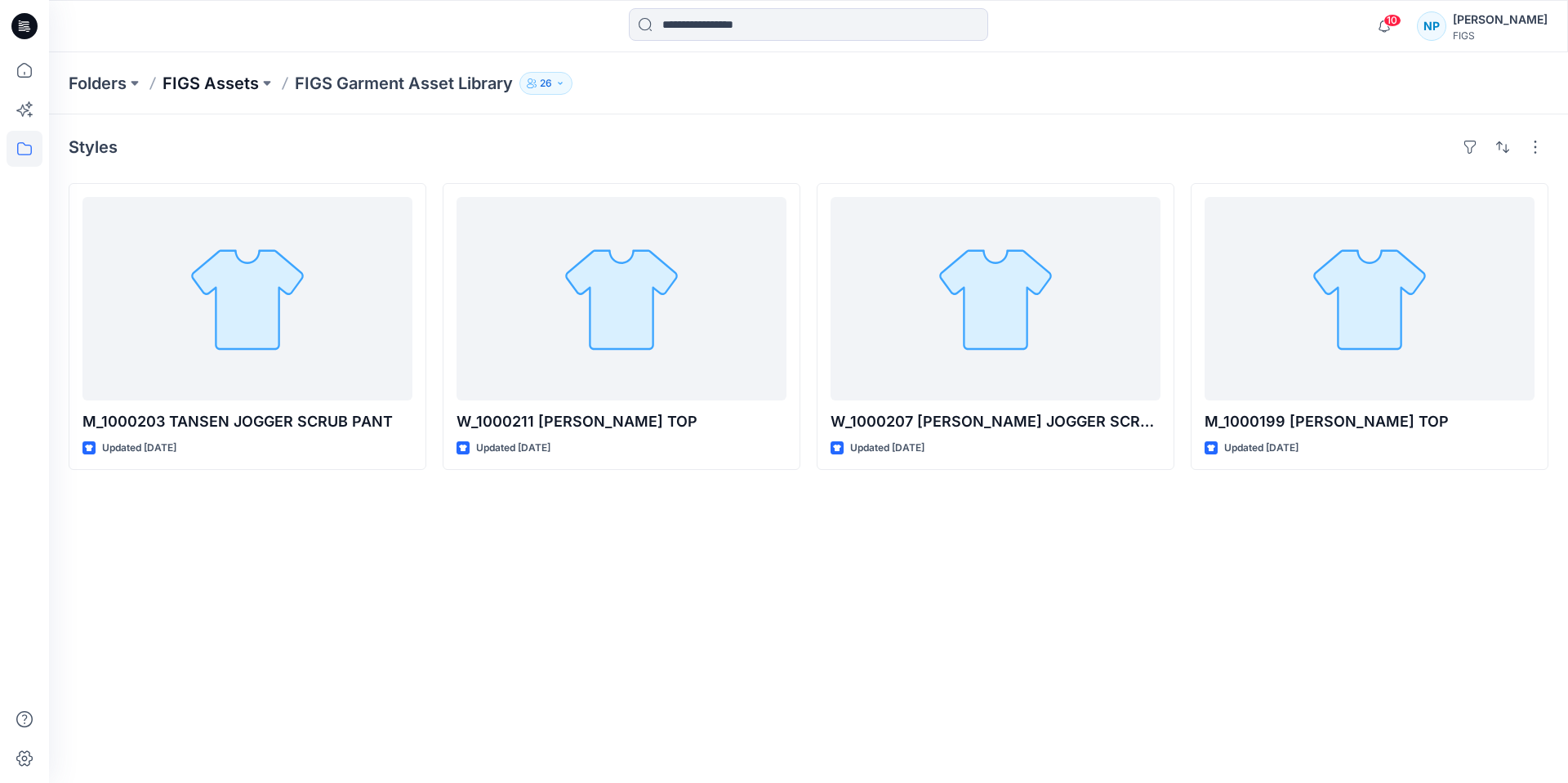
click at [226, 86] on p "FIGS Assets" at bounding box center [211, 83] width 96 height 23
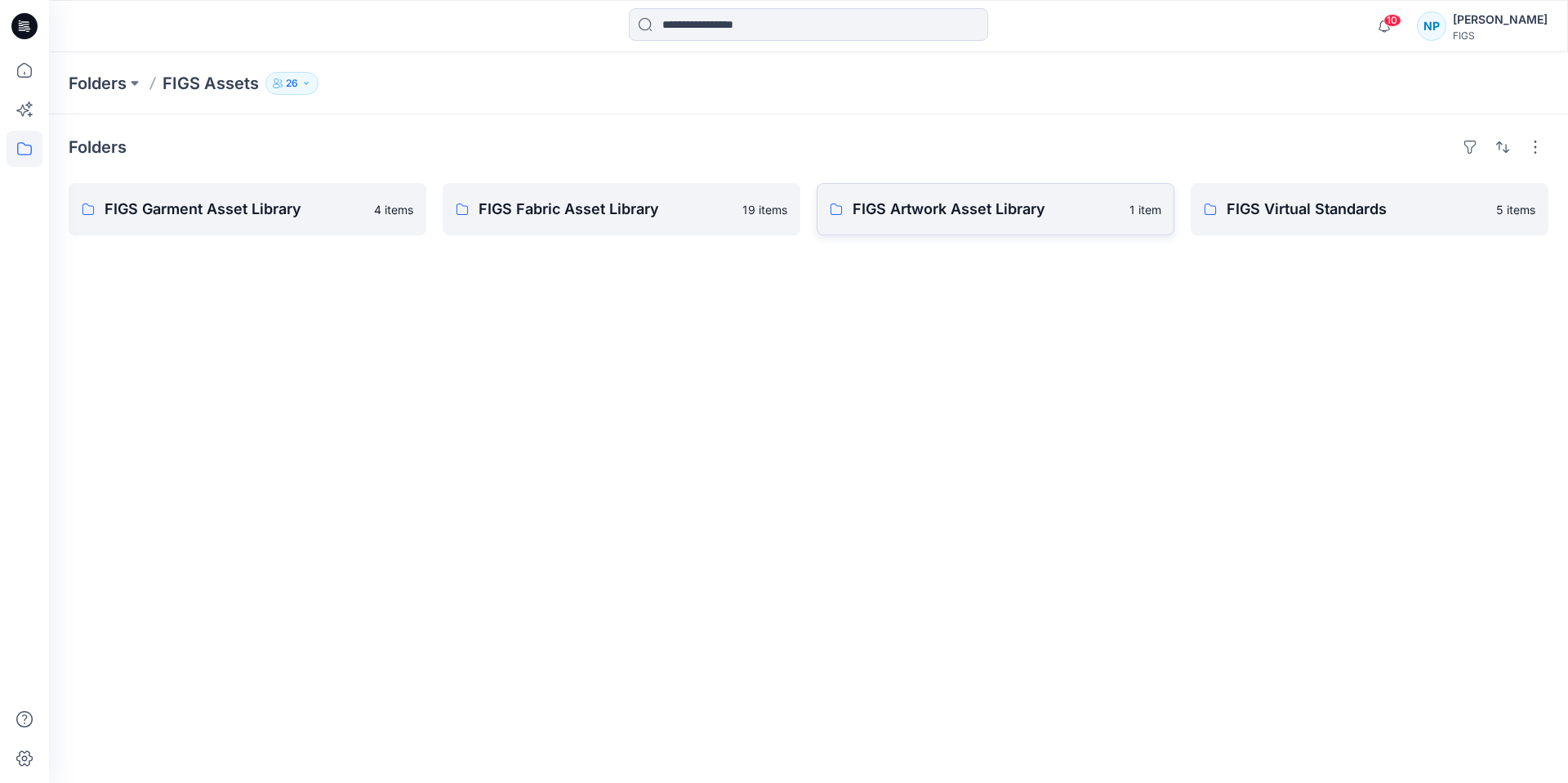
click at [944, 204] on p "FIGS Artwork Asset Library" at bounding box center [985, 209] width 267 height 23
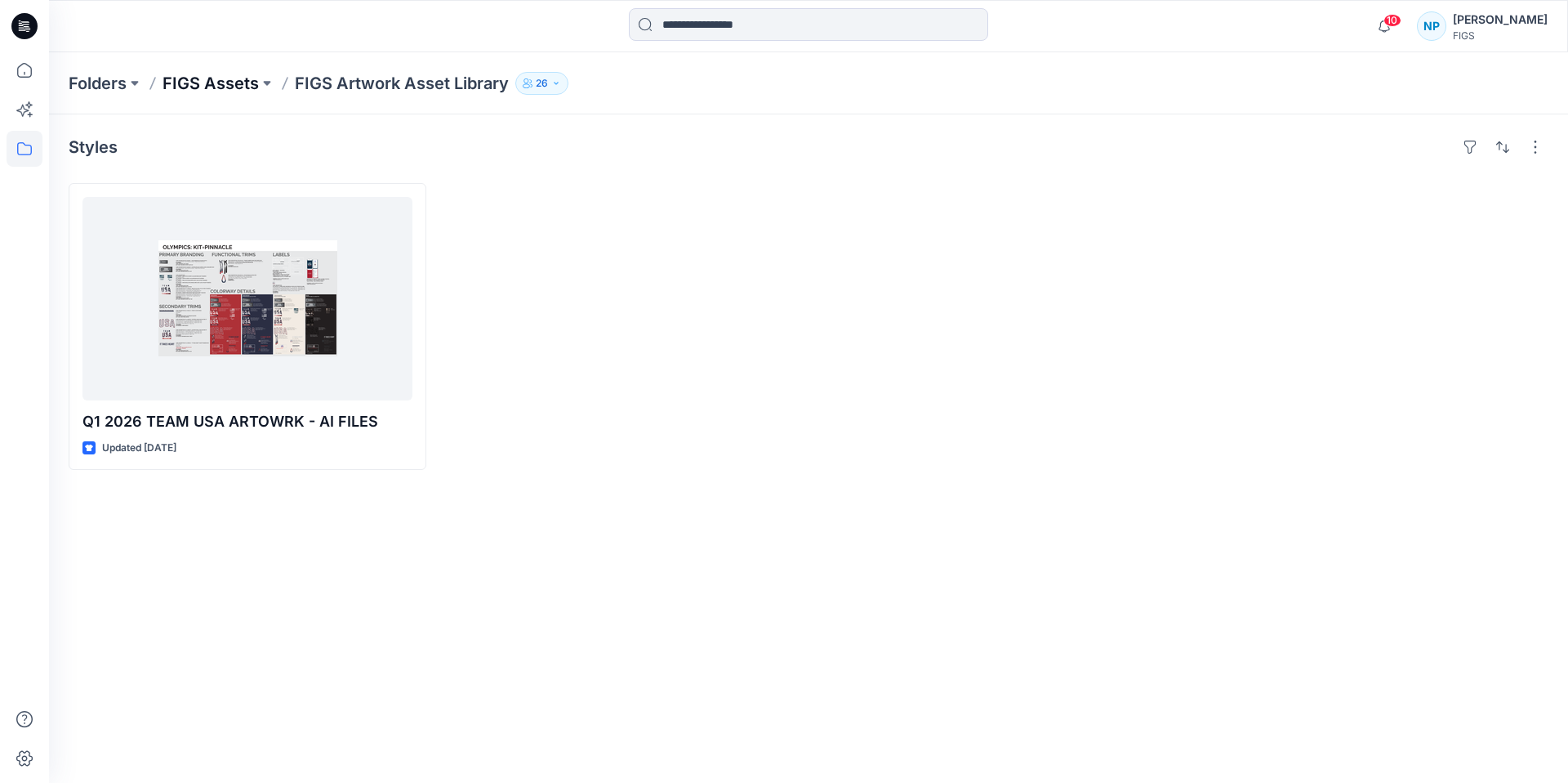
click at [217, 78] on p "FIGS Assets" at bounding box center [211, 83] width 96 height 23
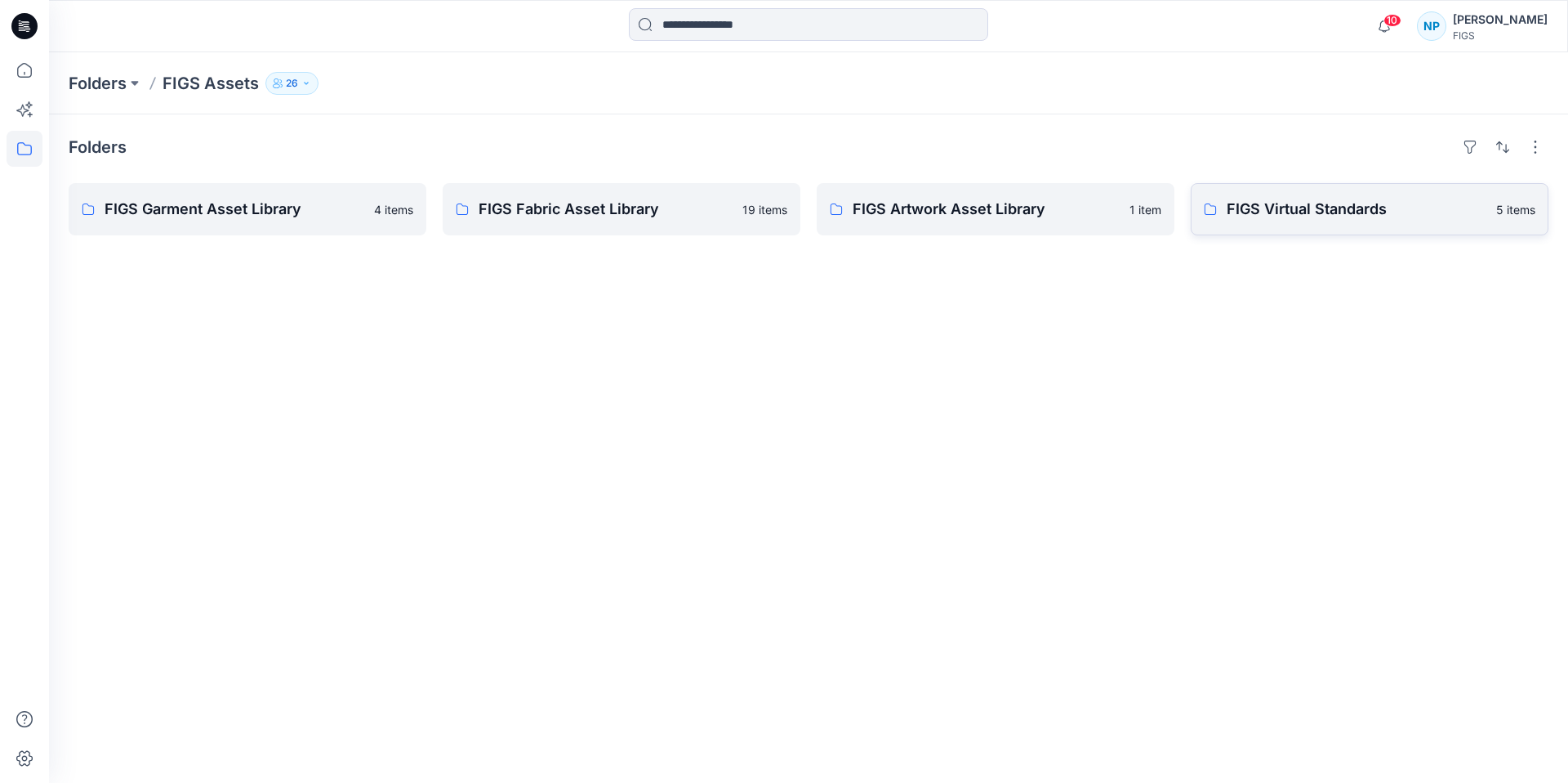
click at [1305, 208] on p "FIGS Virtual Standards" at bounding box center [1357, 209] width 260 height 23
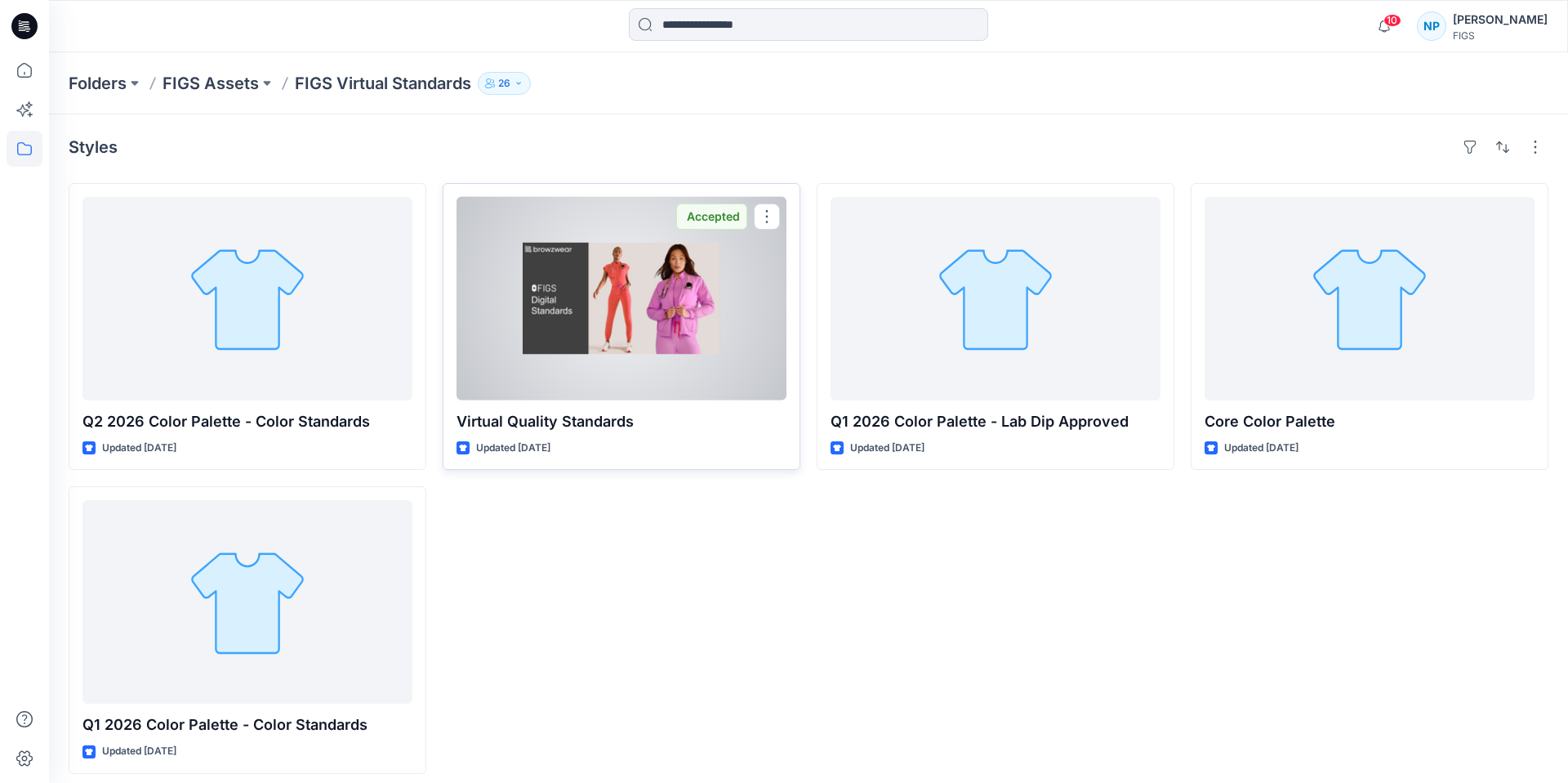
click at [629, 378] on div at bounding box center [622, 299] width 330 height 204
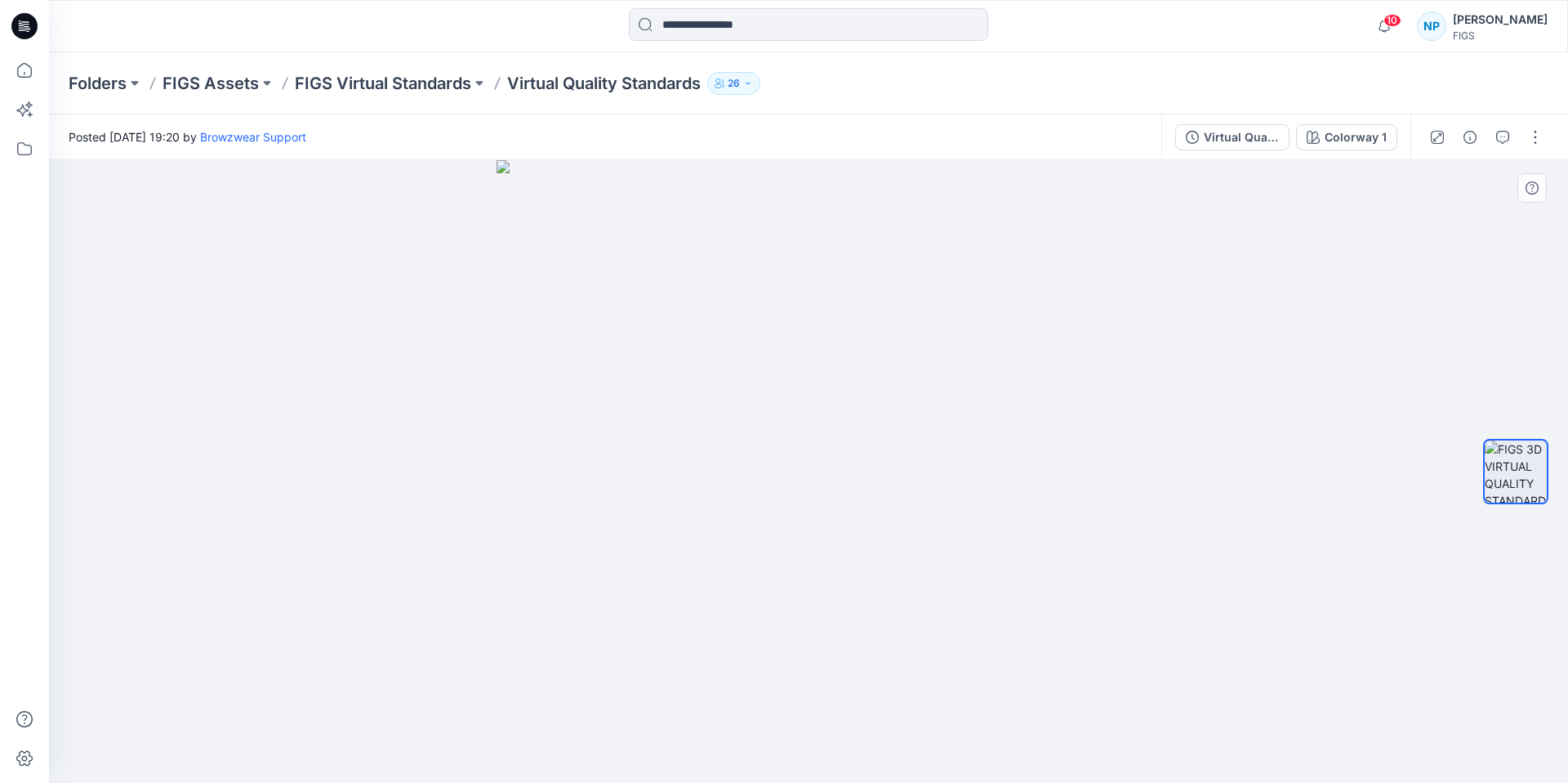
click at [1119, 445] on img at bounding box center [808, 471] width 624 height 623
click at [414, 91] on p "FIGS Virtual Standards" at bounding box center [383, 83] width 177 height 23
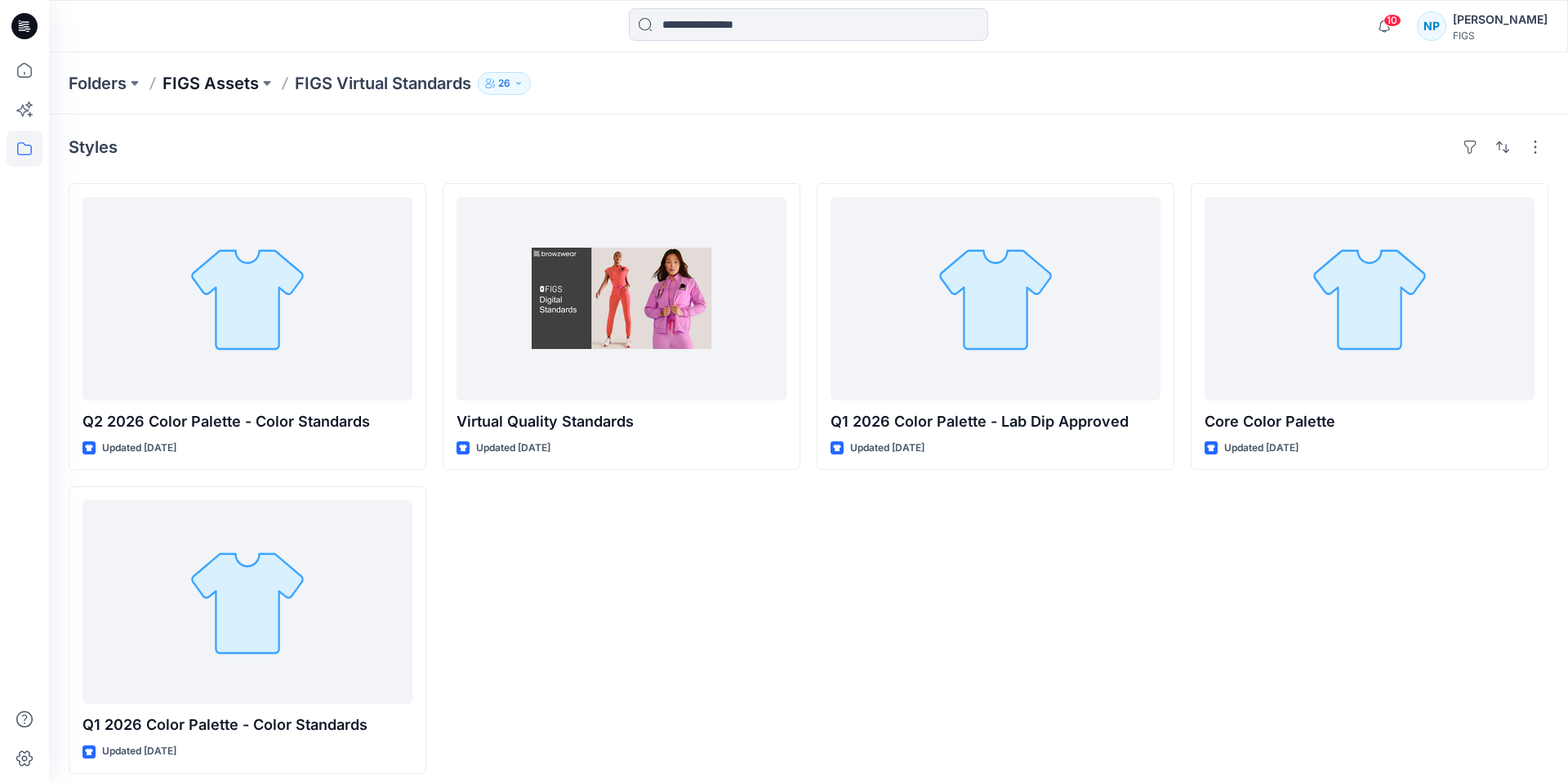
click at [210, 82] on p "FIGS Assets" at bounding box center [211, 83] width 96 height 23
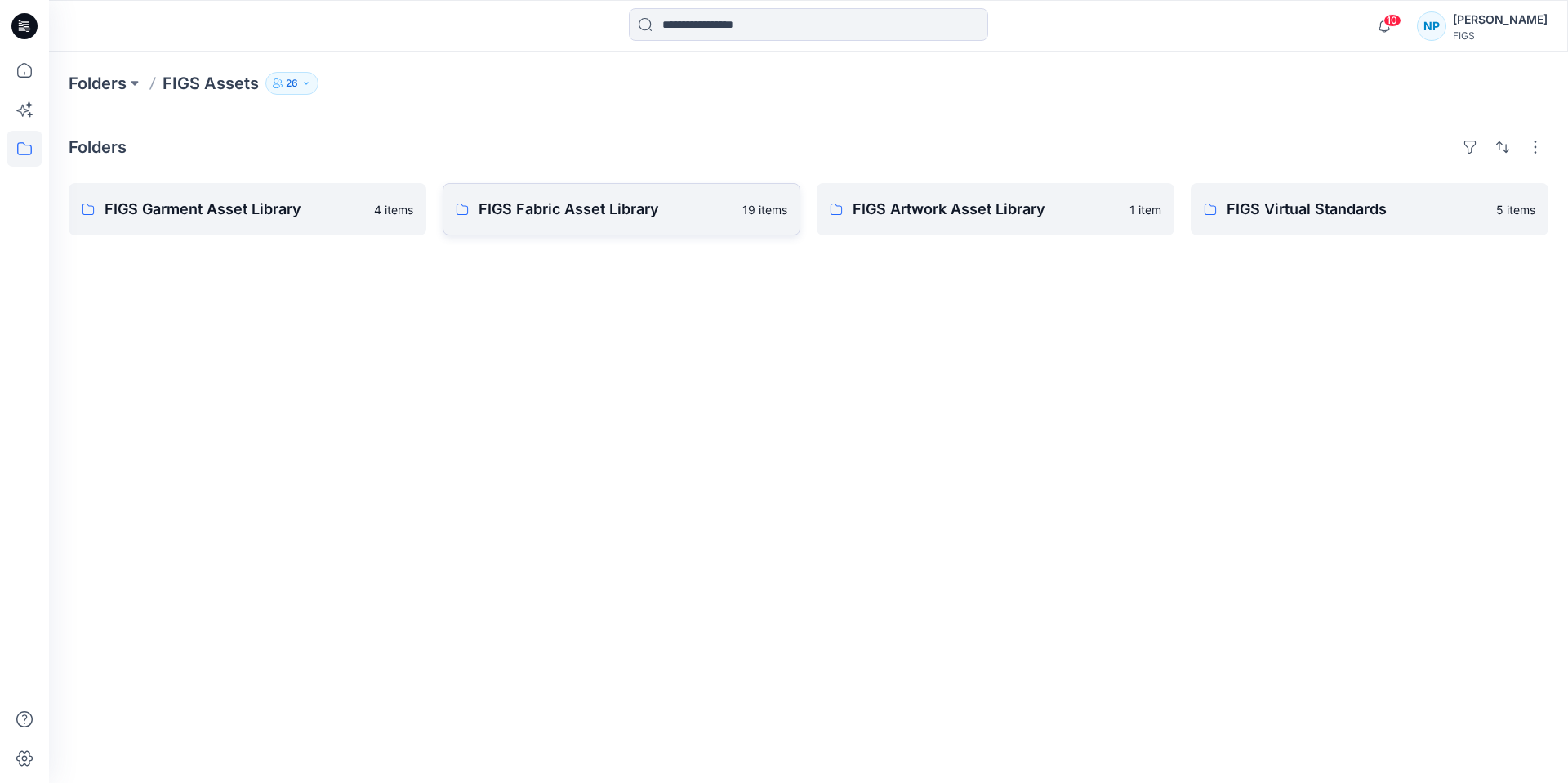
click at [598, 217] on p "FIGS Fabric Asset Library" at bounding box center [606, 209] width 254 height 23
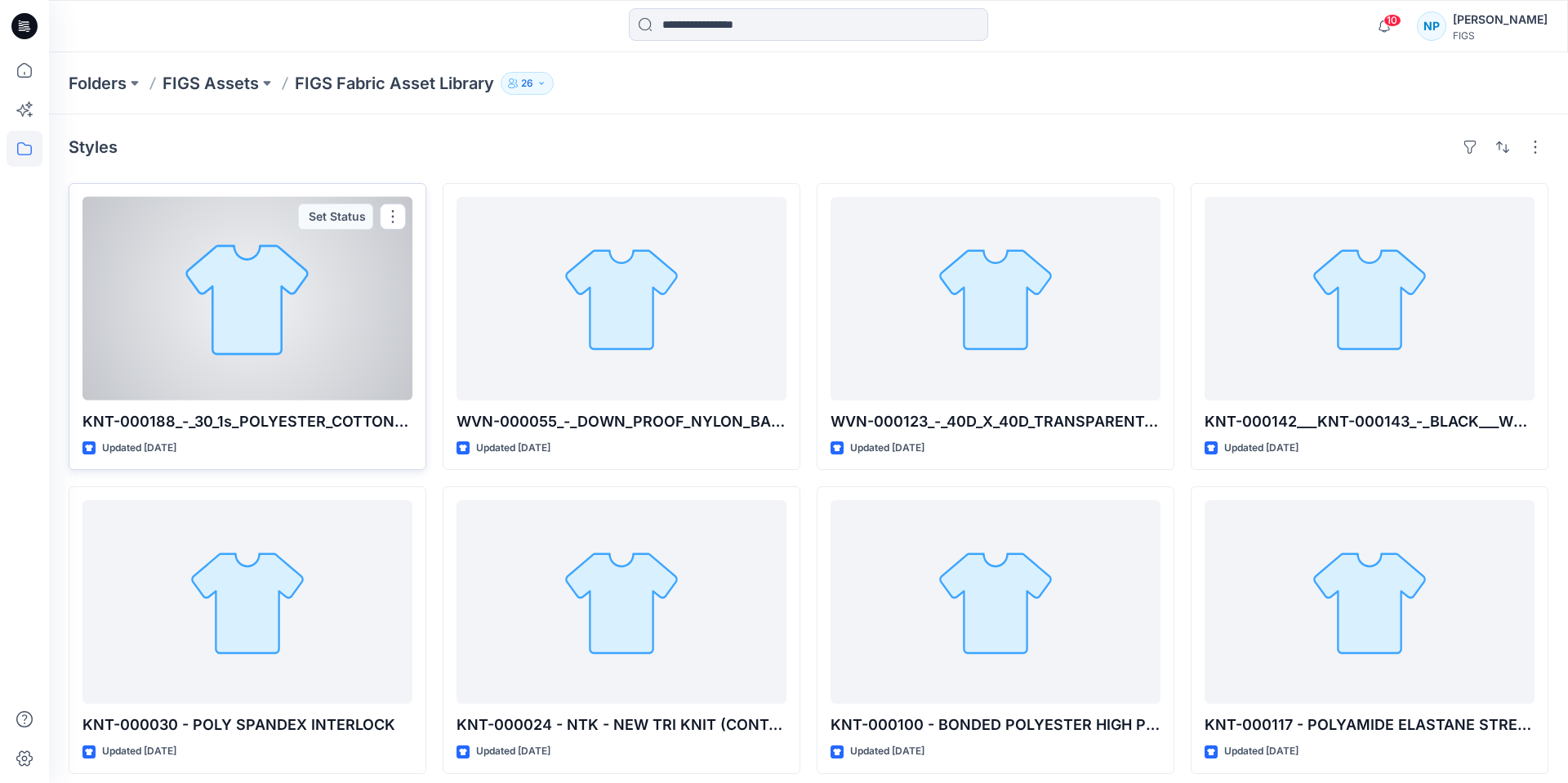
click at [290, 419] on p "KNT-000188_-_30_1s_POLYESTER_COTTON_FRENCH_TERRY" at bounding box center [248, 421] width 330 height 23
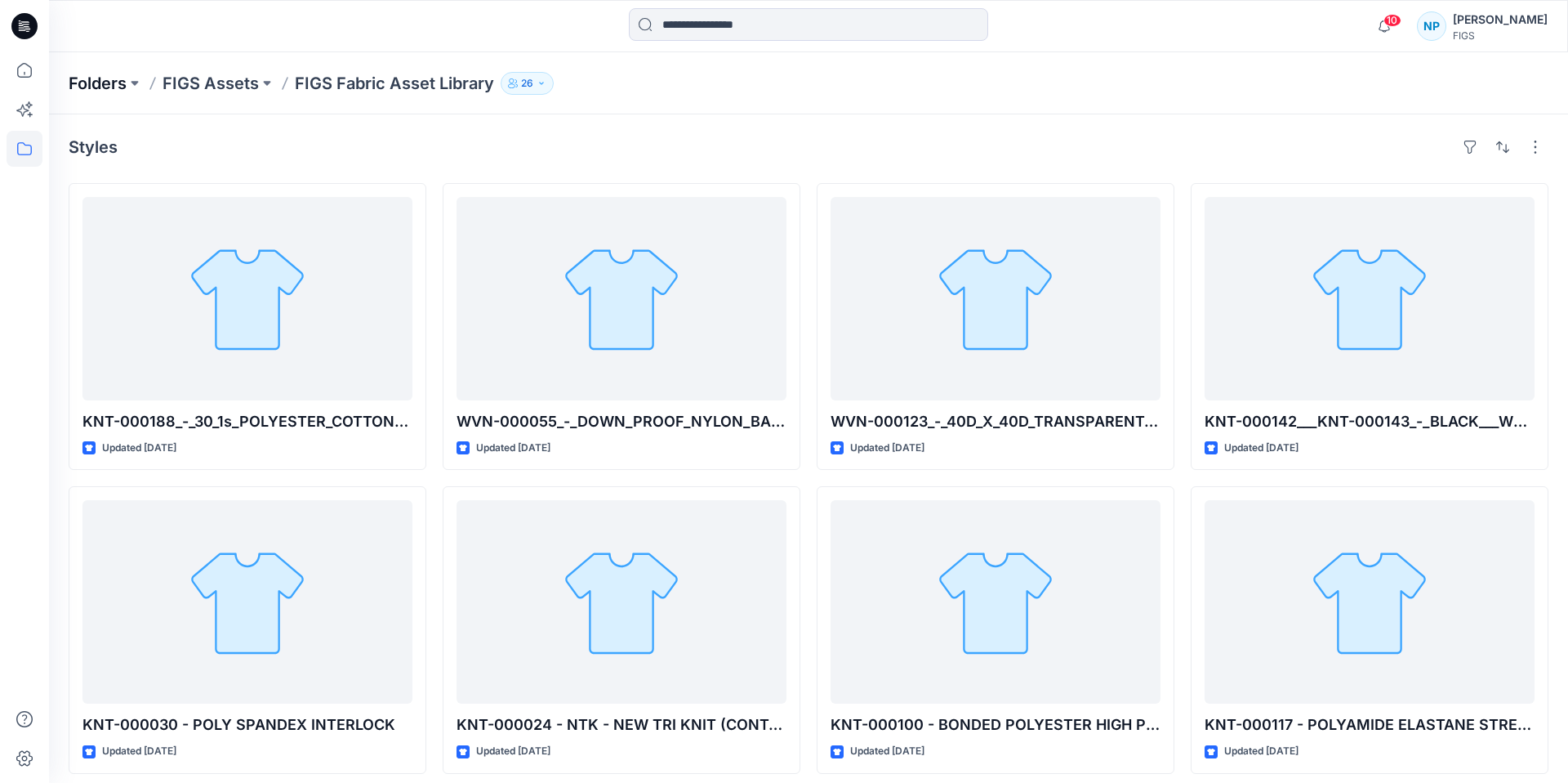
click at [105, 82] on p "Folders" at bounding box center [98, 83] width 58 height 23
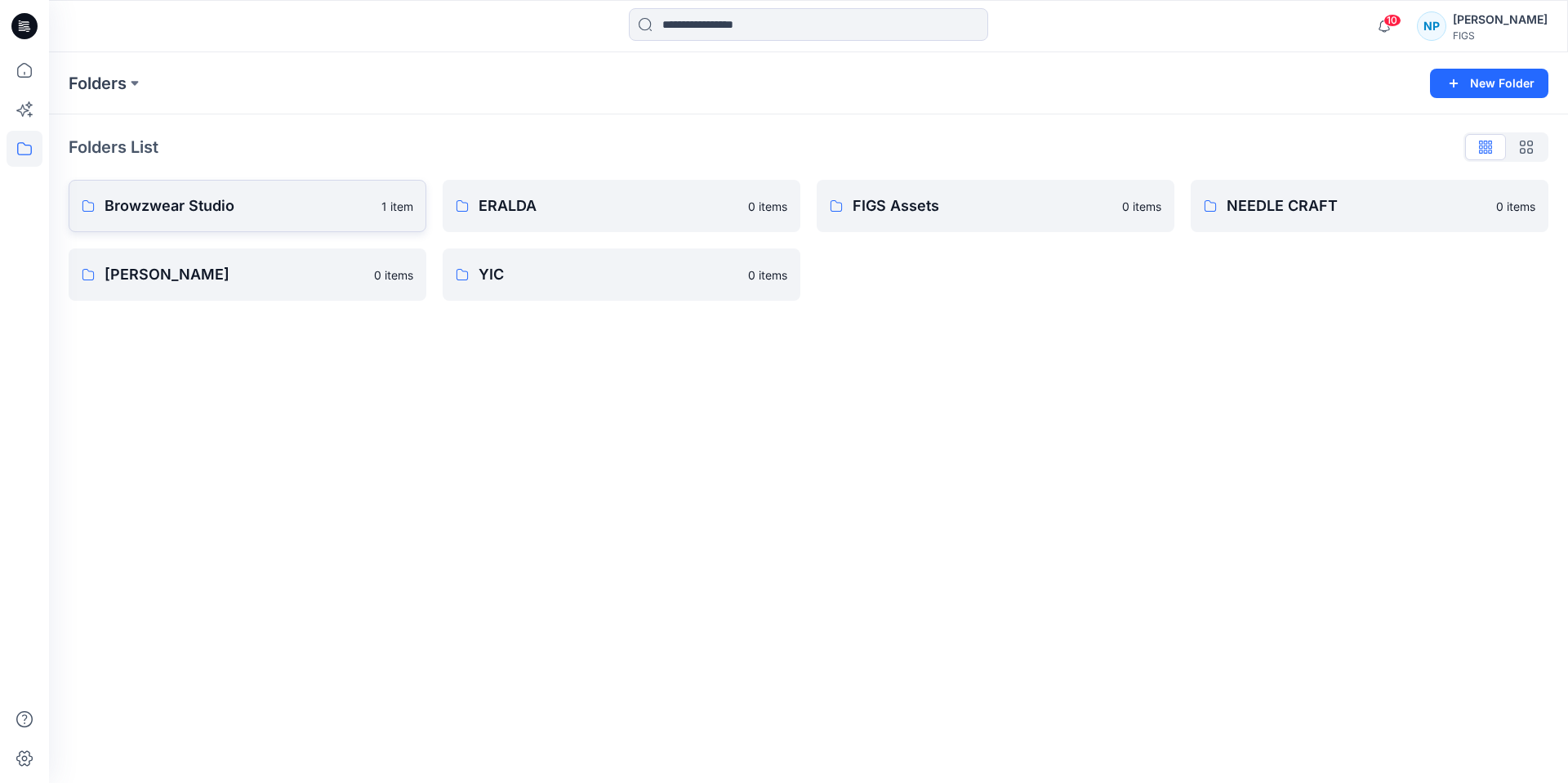
click at [223, 217] on link "Browzwear Studio 1 item" at bounding box center [248, 206] width 358 height 52
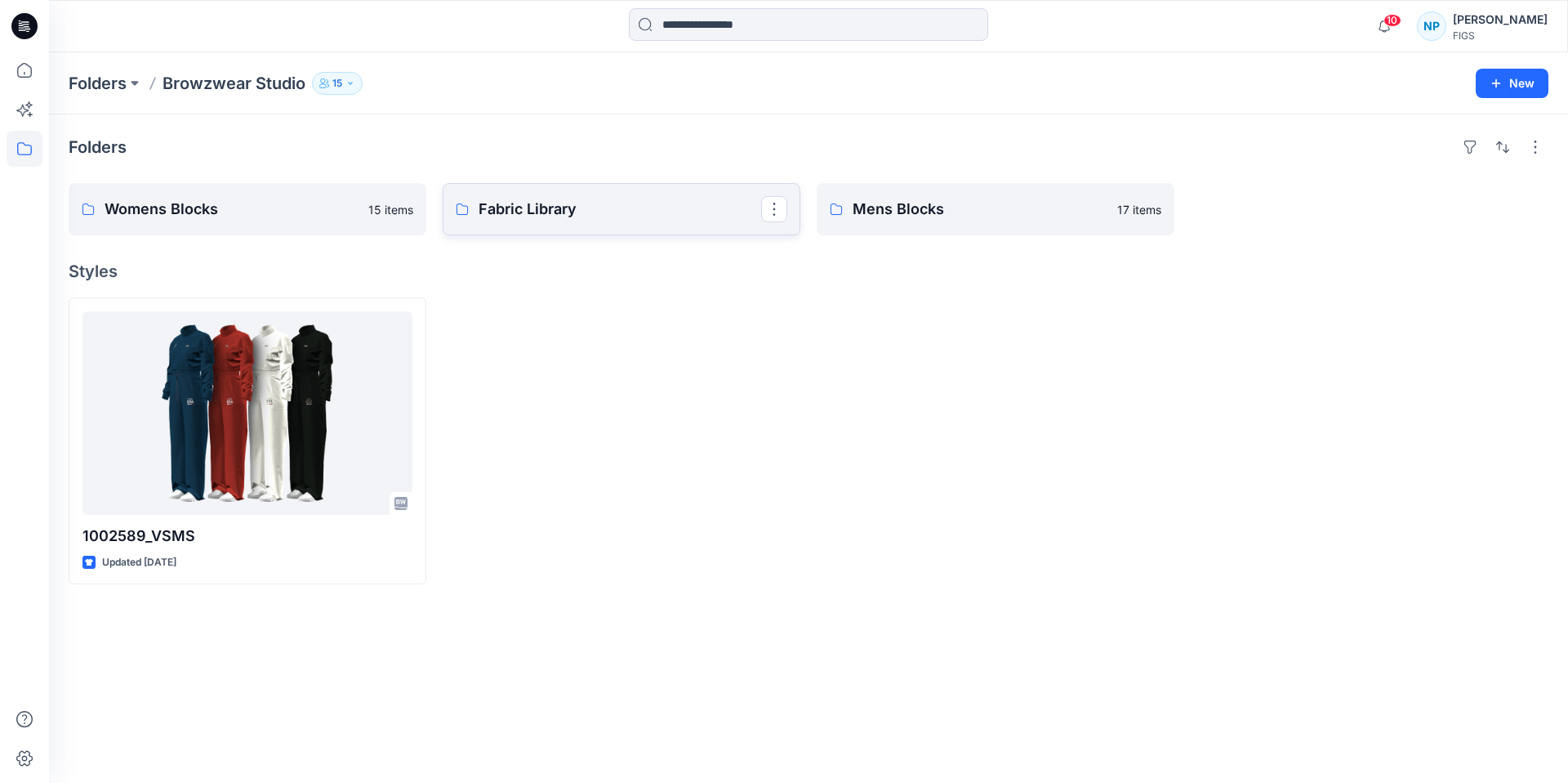
click at [572, 222] on link "Fabric Library" at bounding box center [622, 209] width 358 height 52
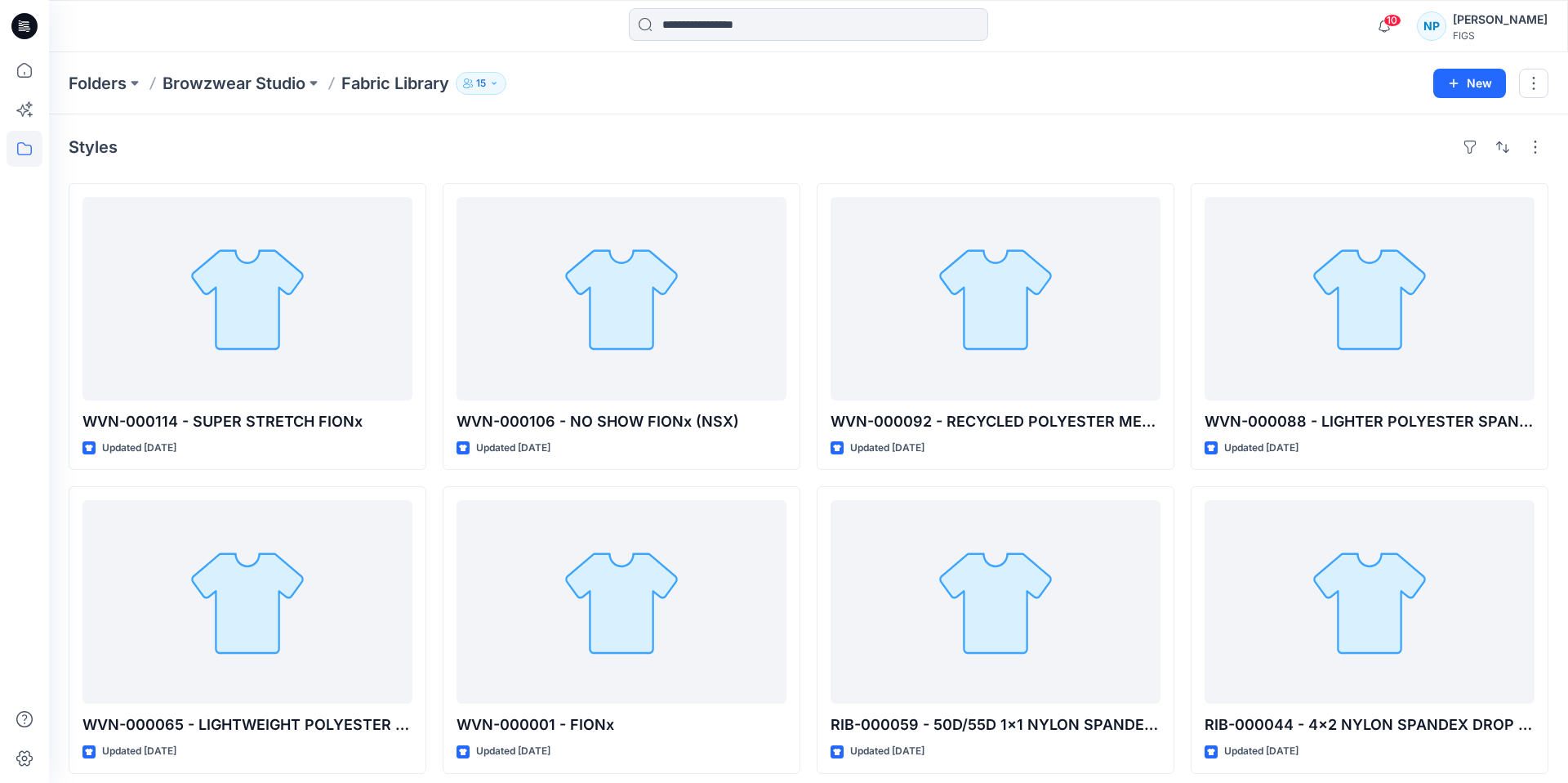
click at [851, 100] on div "Folders Browzwear Studio Fabric Library 15 New" at bounding box center [808, 83] width 1519 height 62
click at [128, 89] on button at bounding box center [135, 83] width 16 height 23
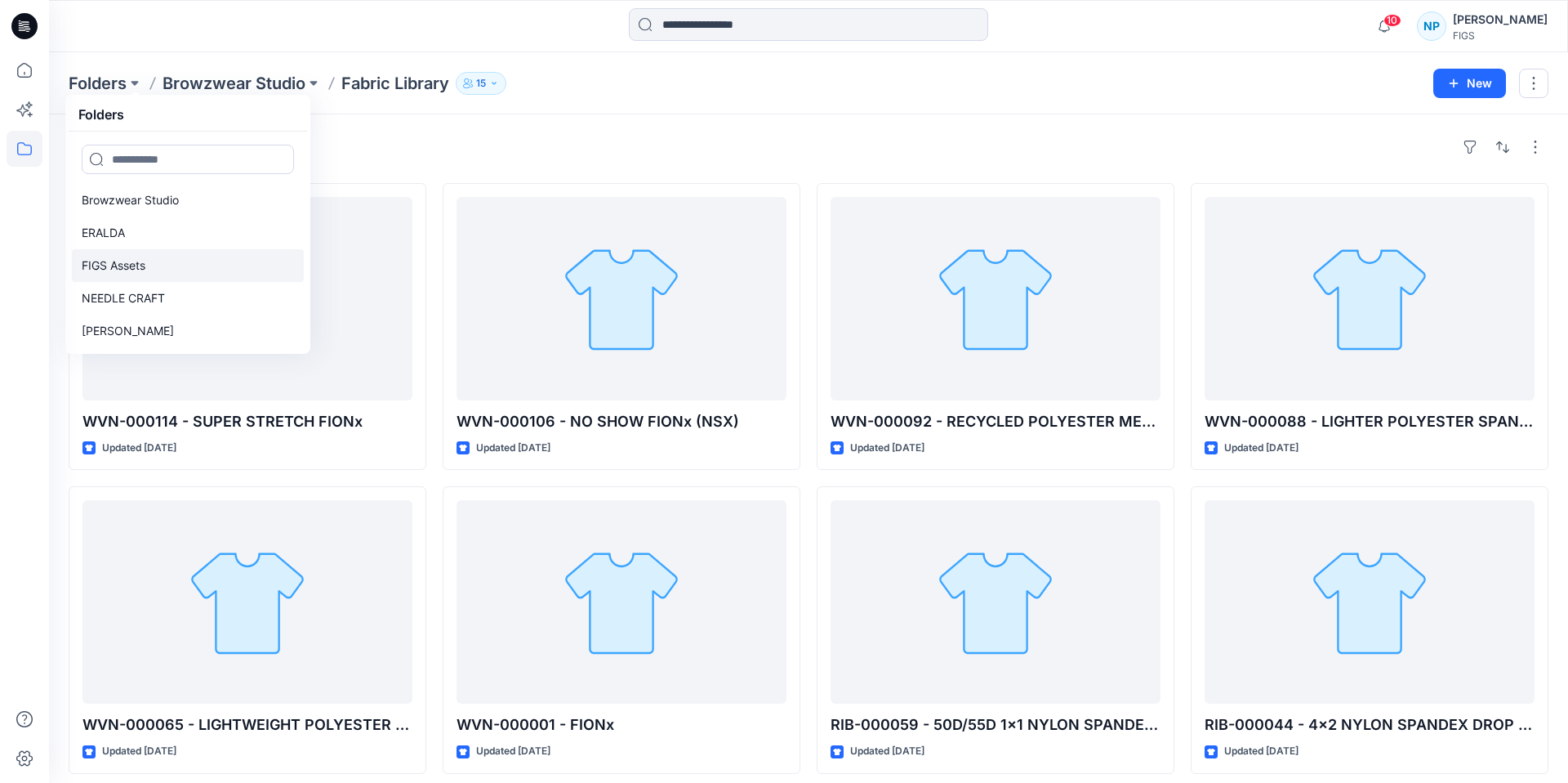
click at [226, 273] on link "FIGS Assets" at bounding box center [188, 265] width 232 height 33
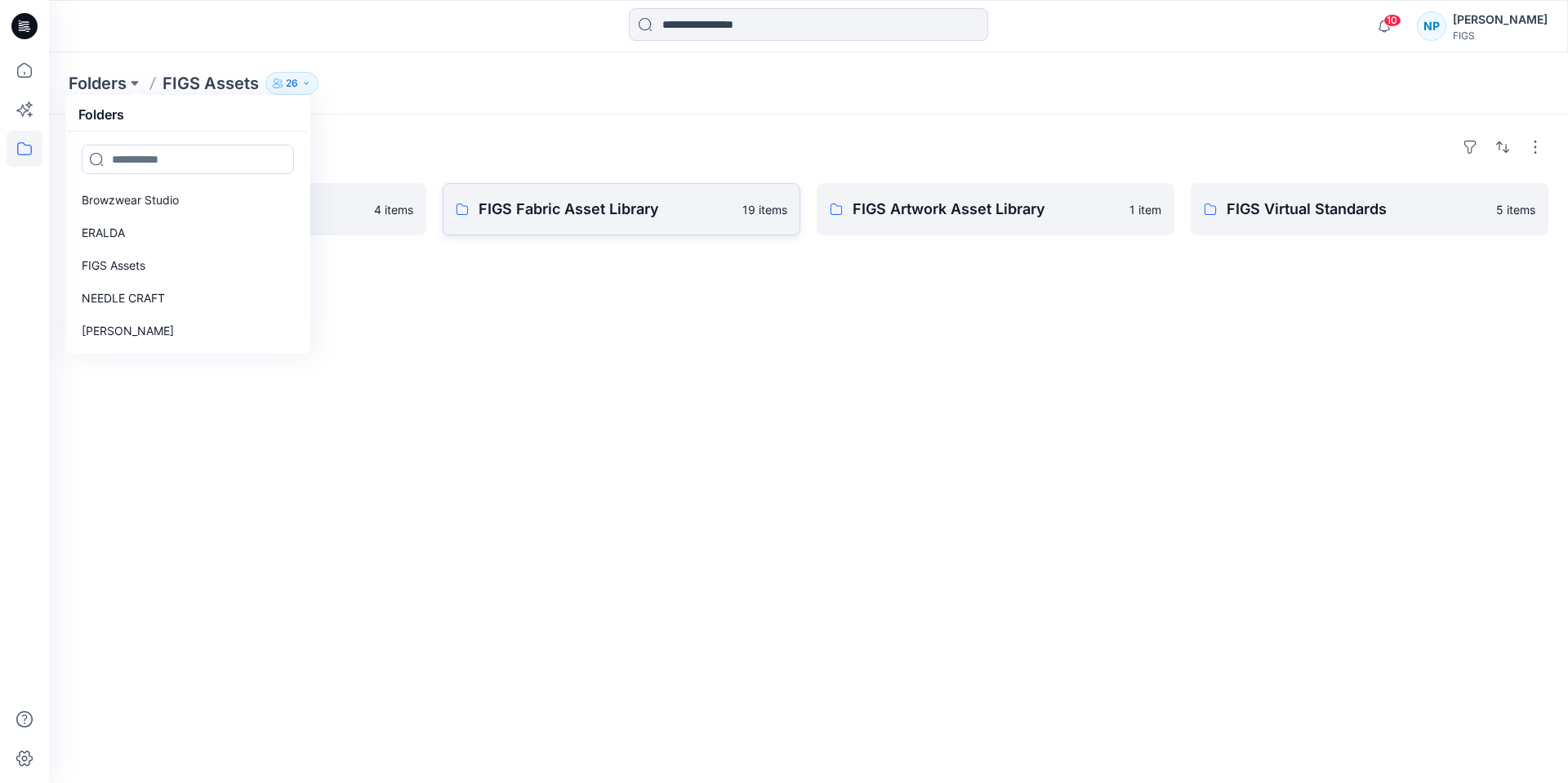
click at [634, 225] on link "FIGS Fabric Asset Library 19 items" at bounding box center [622, 209] width 358 height 52
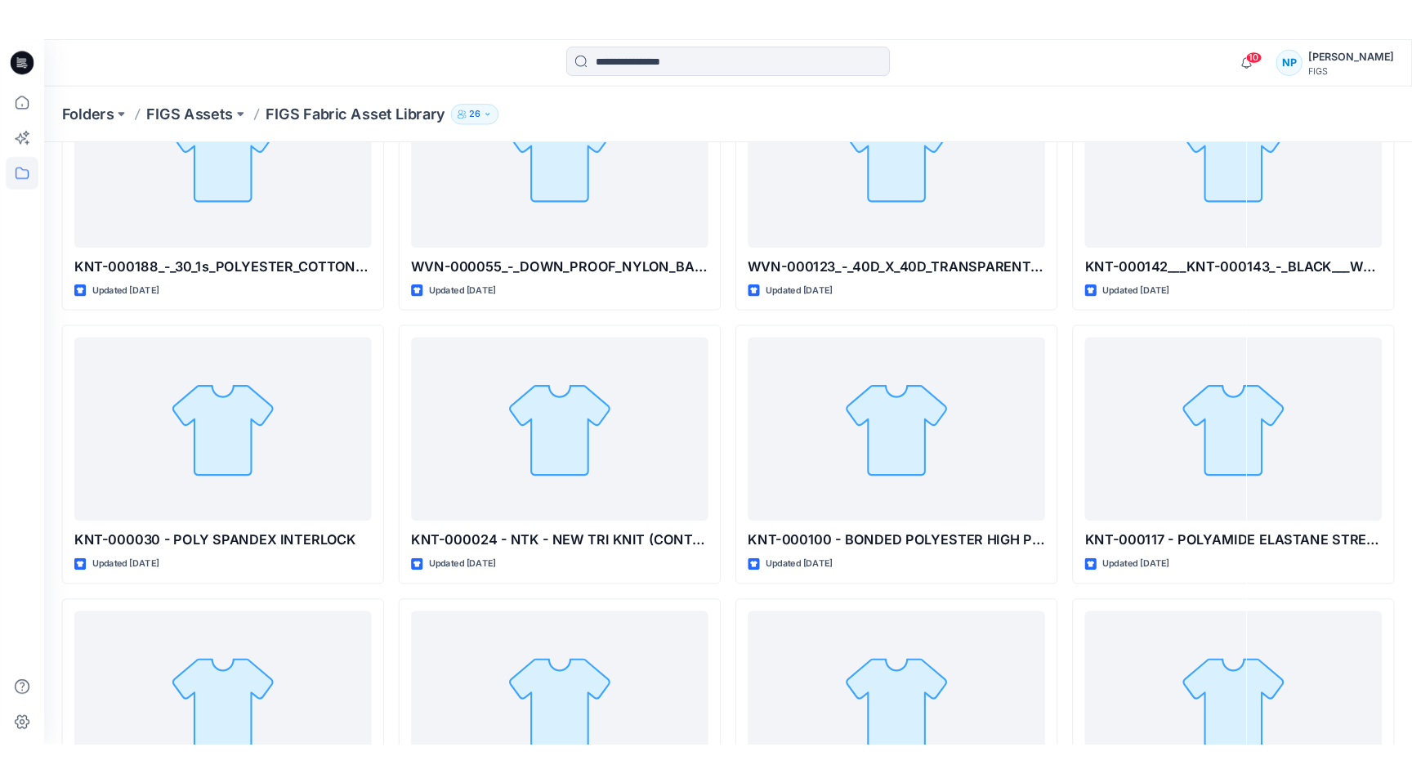
scroll to position [223, 0]
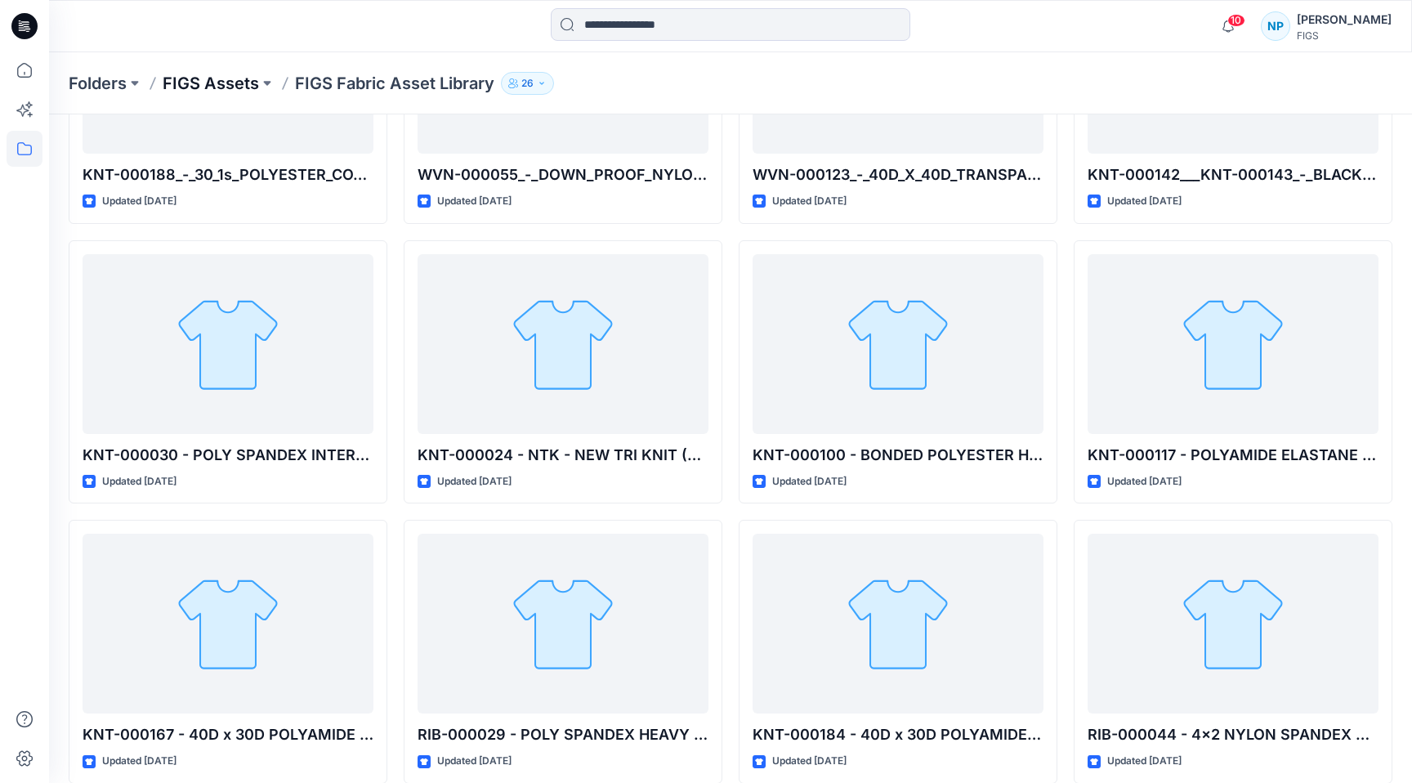
click at [216, 82] on p "FIGS Assets" at bounding box center [211, 83] width 96 height 23
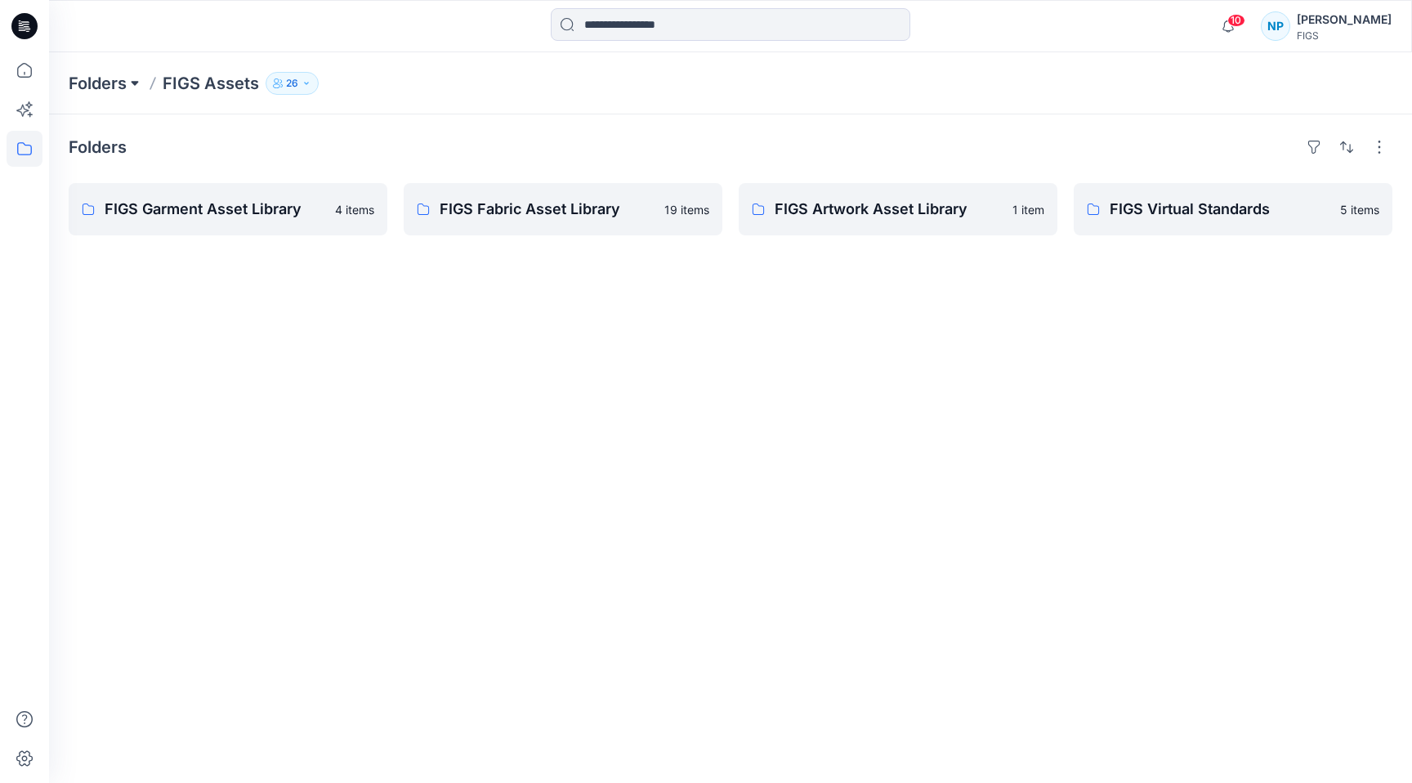
click at [133, 76] on button at bounding box center [135, 83] width 16 height 23
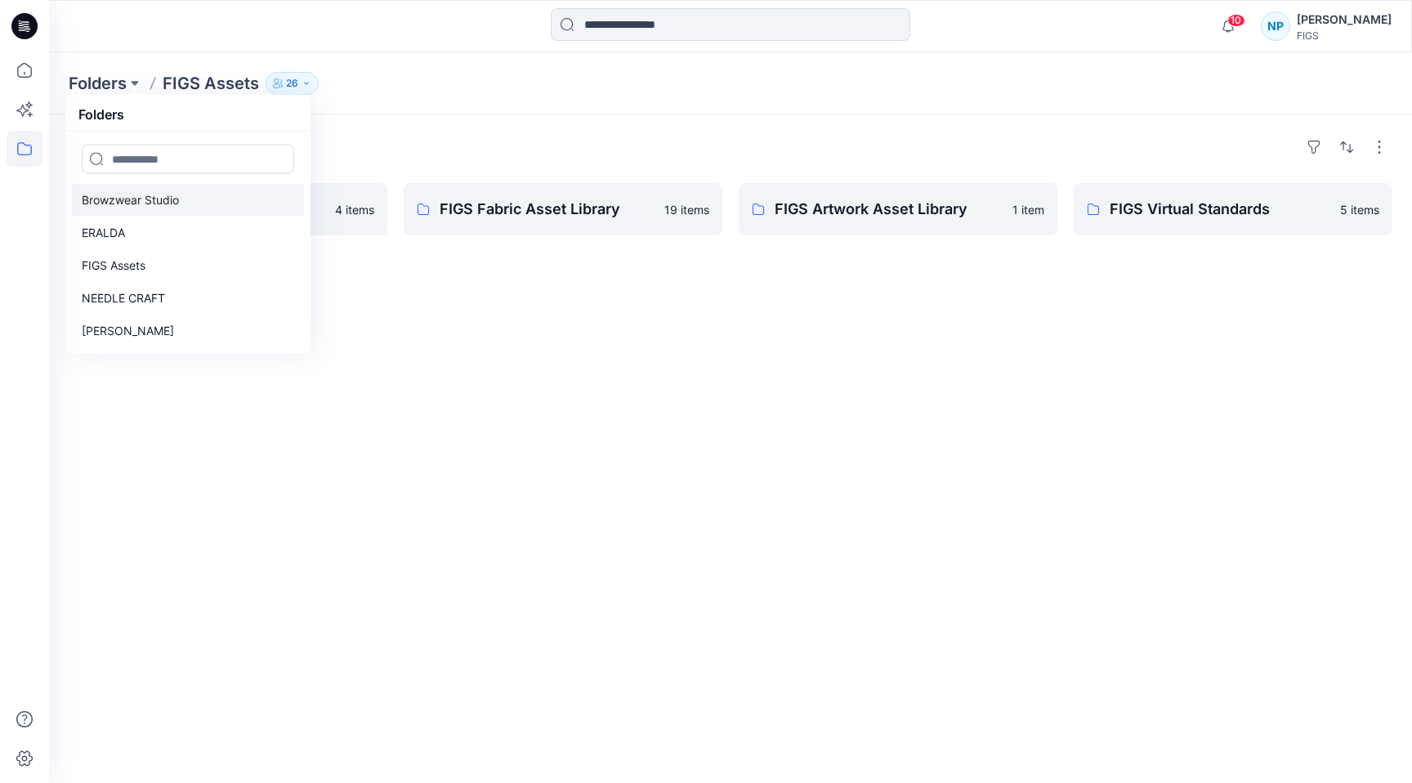
click at [166, 208] on p "Browzwear Studio" at bounding box center [130, 200] width 97 height 20
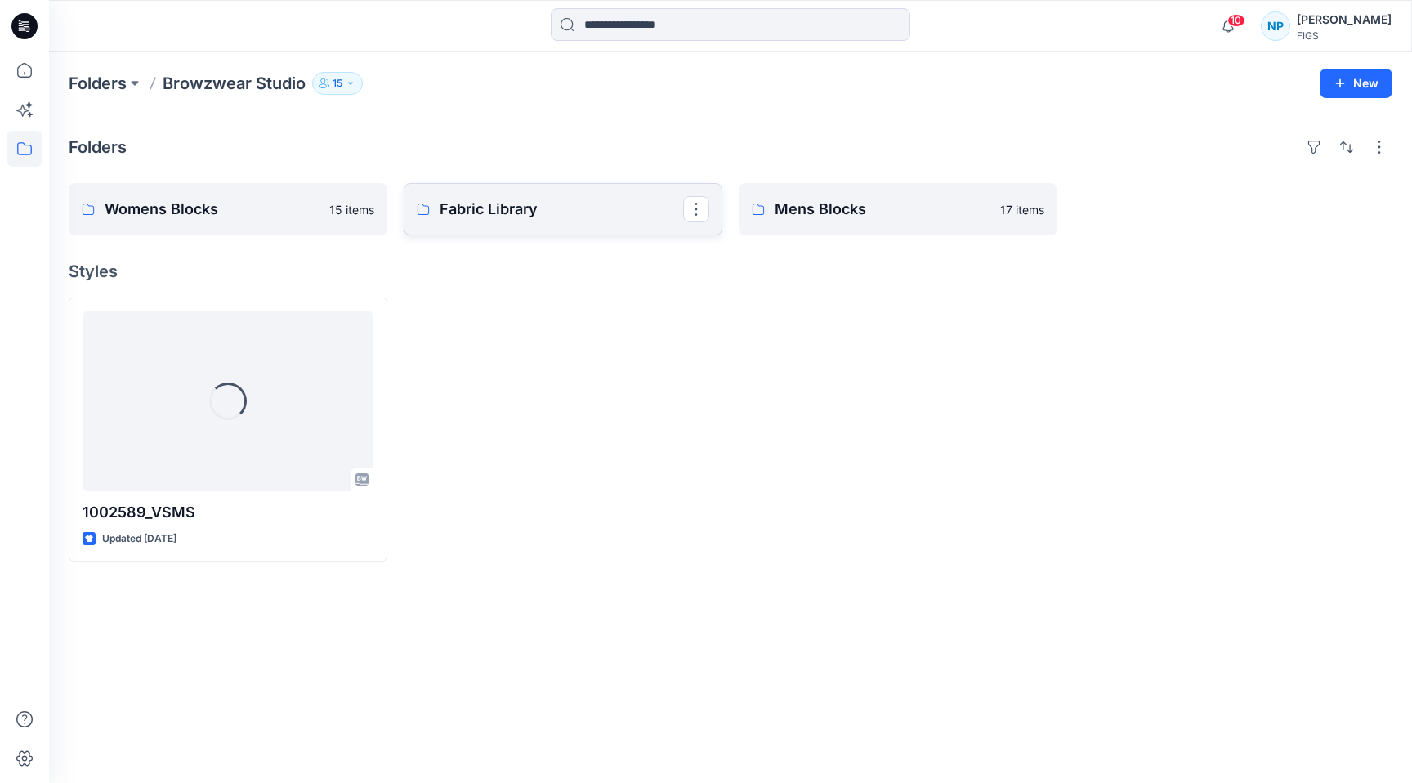
click at [611, 226] on link "Fabric Library" at bounding box center [563, 209] width 319 height 52
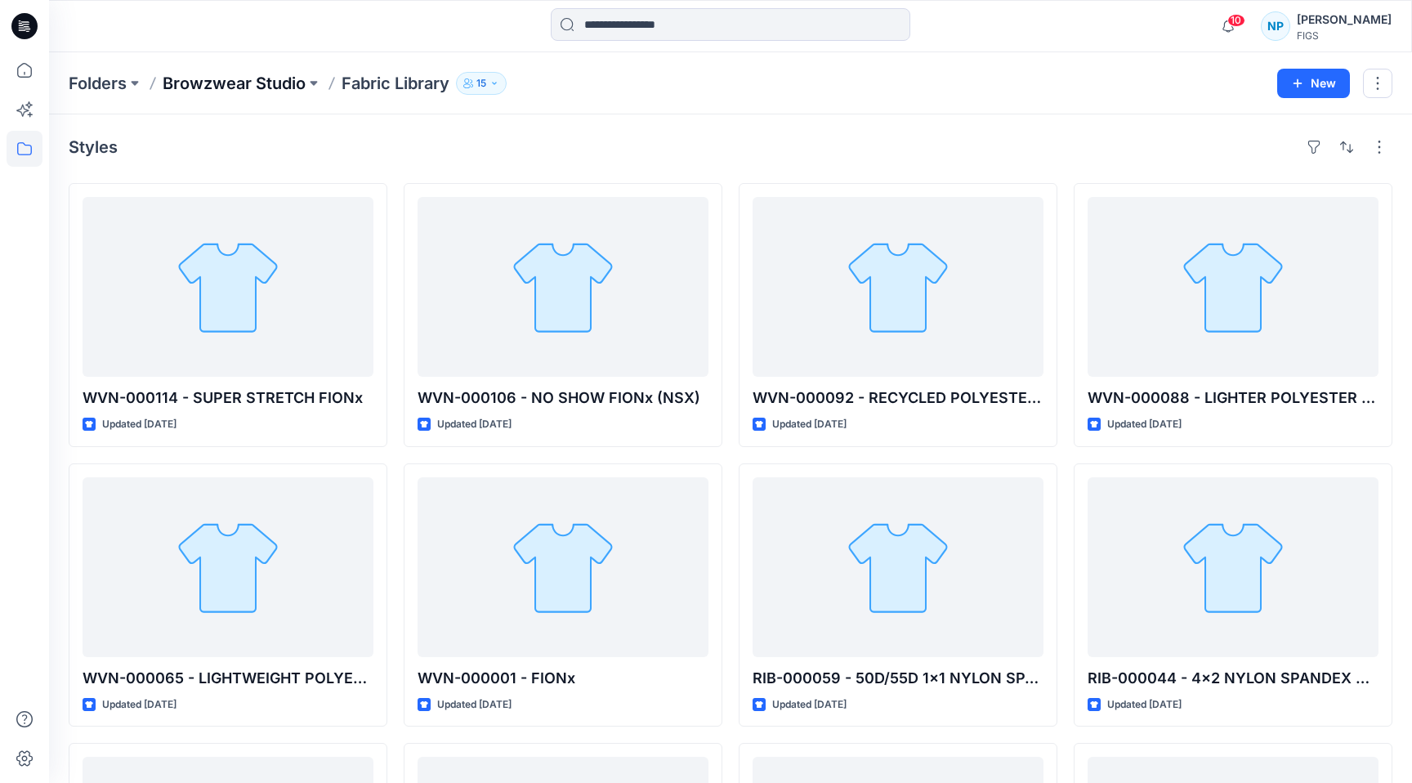
click at [266, 87] on p "Browzwear Studio" at bounding box center [234, 83] width 143 height 23
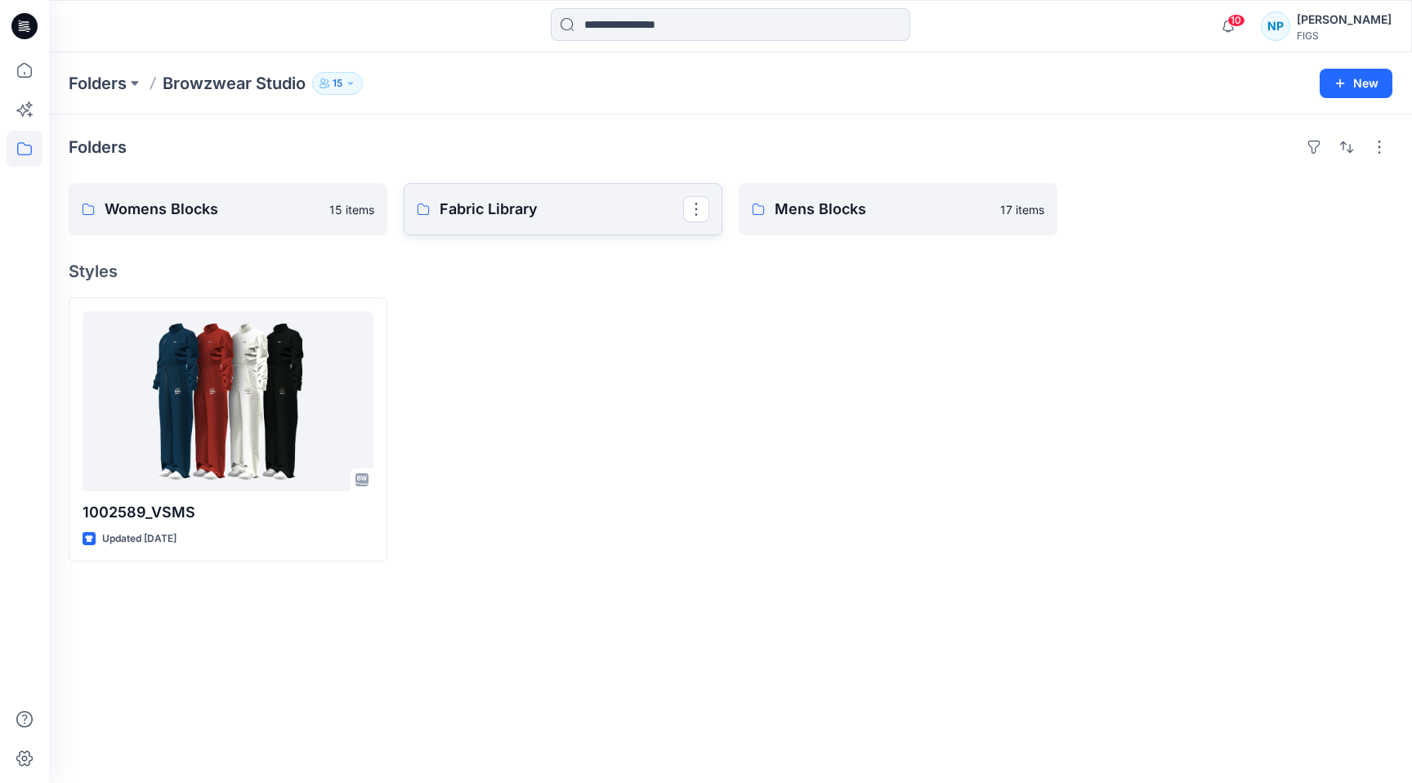
click at [499, 191] on link "Fabric Library" at bounding box center [563, 209] width 319 height 52
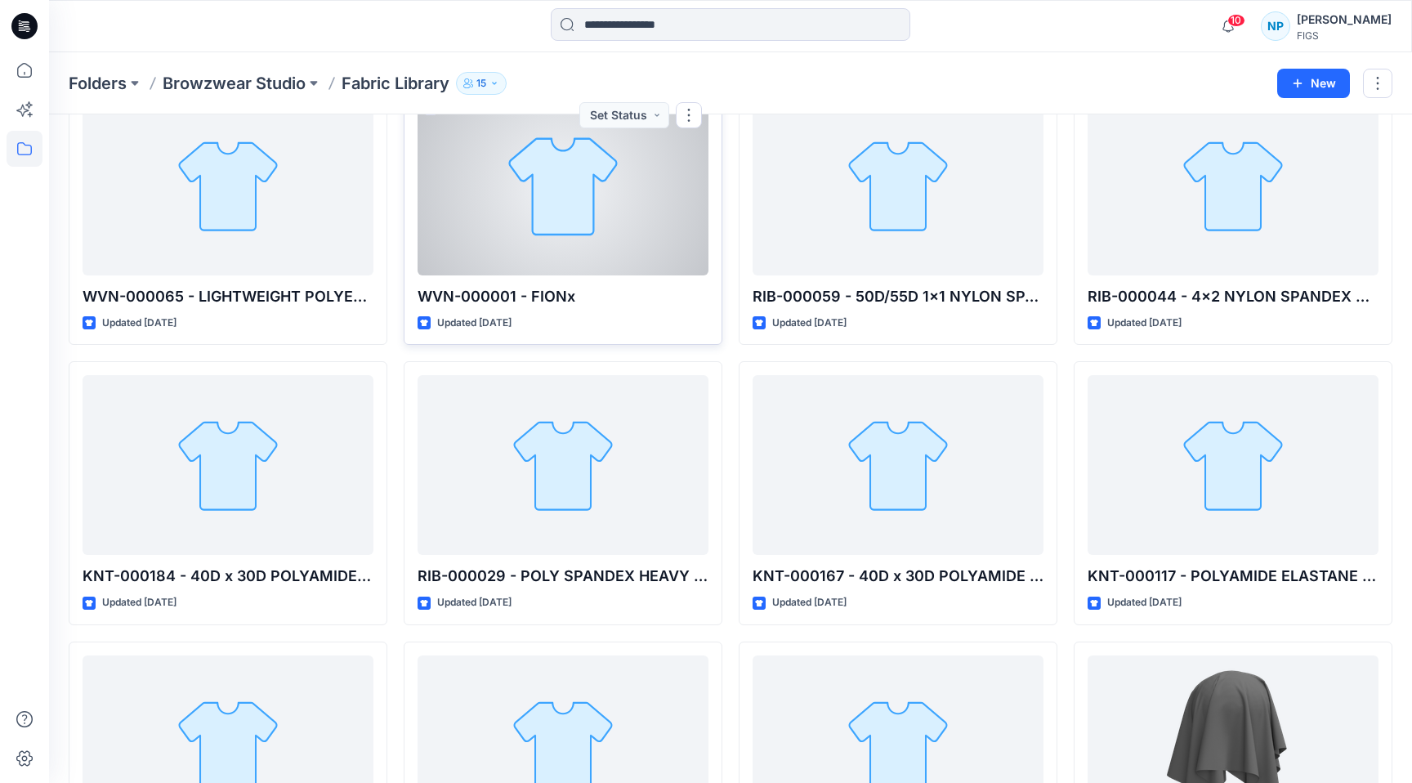
scroll to position [378, 0]
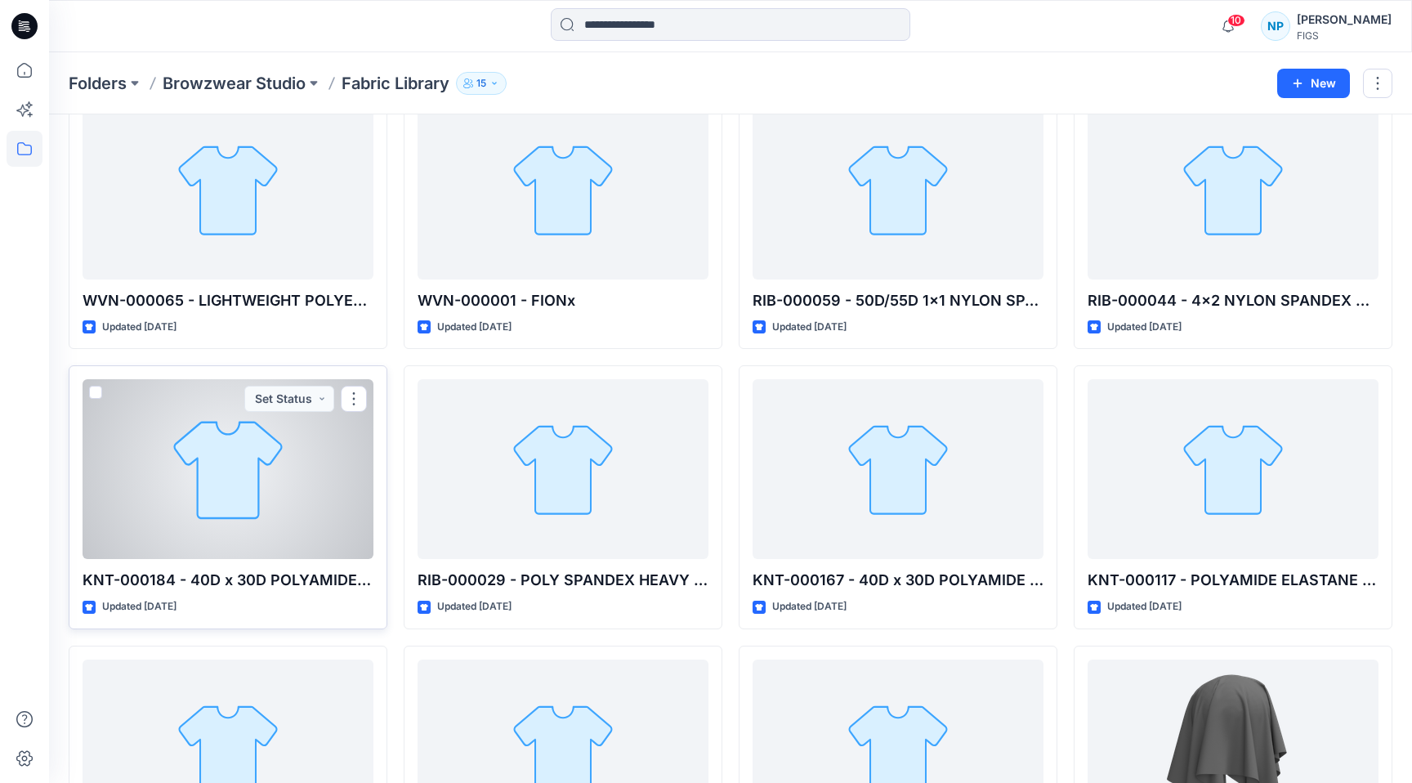
click at [254, 514] on div at bounding box center [228, 469] width 291 height 180
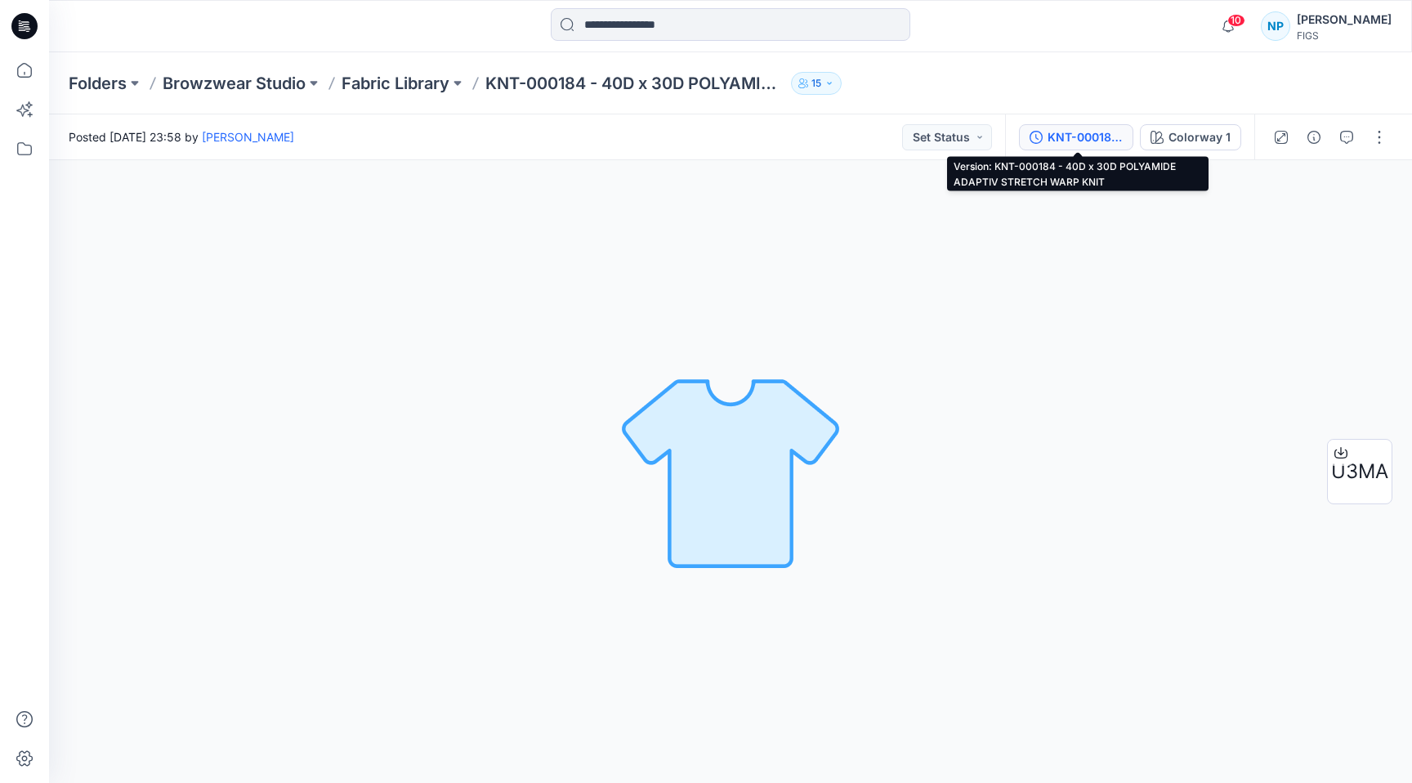
click at [1108, 134] on div "KNT-000184 - 40D x 30D POLYAMIDE ADAPTIV STRETCH WARP KNIT" at bounding box center [1085, 137] width 75 height 18
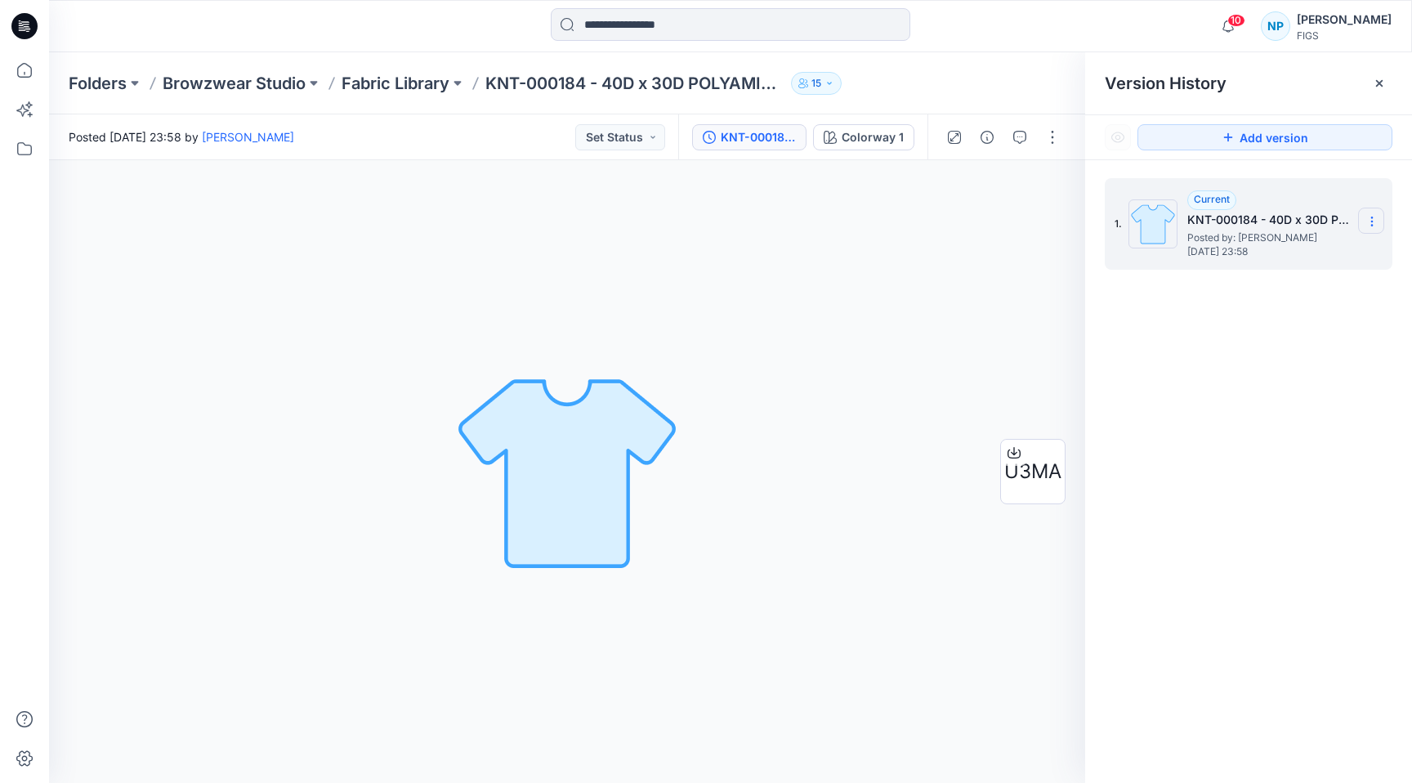
click at [1372, 222] on icon at bounding box center [1372, 222] width 1 height 1
click at [1138, 306] on div "1. Current KNT-000184 - 40D x 30D POLYAMIDE ADAPTIV STRETCH WARP KNIT Posted by…" at bounding box center [1248, 483] width 327 height 647
click at [1153, 218] on img at bounding box center [1153, 223] width 49 height 49
click at [1244, 243] on span "Posted by: Sinnamon, Thomas" at bounding box center [1269, 238] width 163 height 16
click at [1361, 225] on section at bounding box center [1372, 221] width 26 height 26
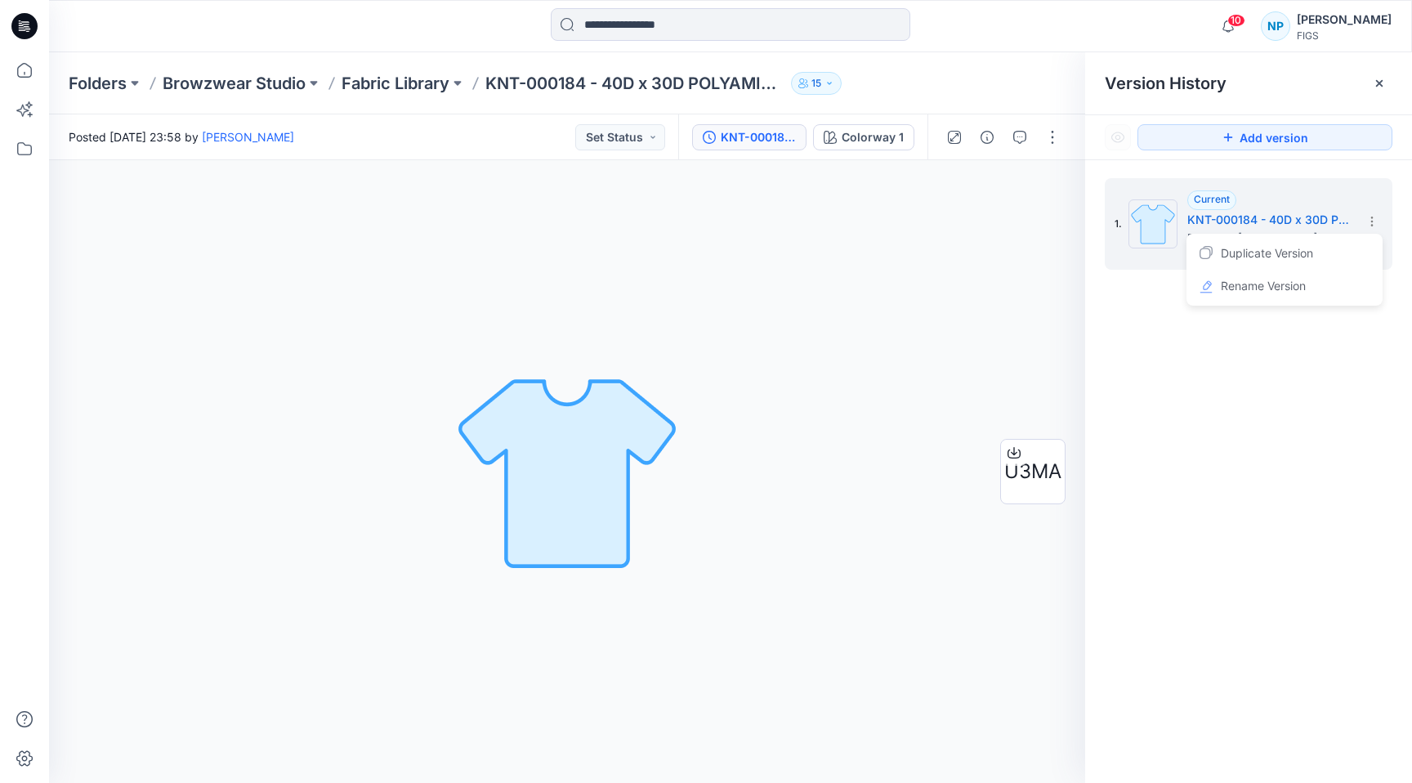
click at [1300, 168] on div "1. Current KNT-000184 - 40D x 30D POLYAMIDE ADAPTIV STRETCH WARP KNIT Posted by…" at bounding box center [1248, 483] width 327 height 647
click at [879, 136] on div "Colorway 1" at bounding box center [873, 137] width 62 height 18
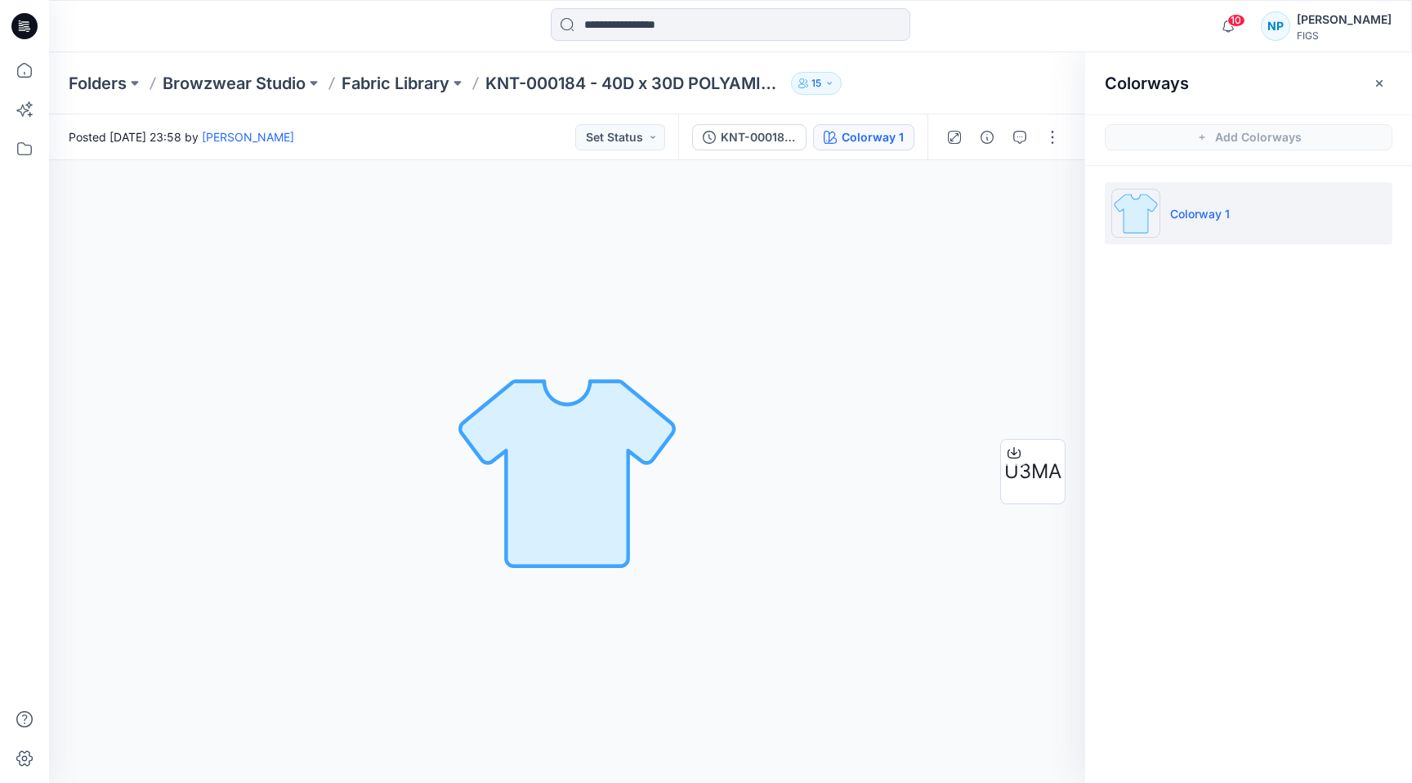
click at [1179, 211] on p "Colorway 1" at bounding box center [1201, 213] width 60 height 17
click at [1060, 139] on button "button" at bounding box center [1053, 137] width 26 height 26
click at [1021, 75] on div "Folders Browzwear Studio Fabric Library KNT-000184 - 40D x 30D POLYAMIDE ADAPTI…" at bounding box center [667, 83] width 1197 height 23
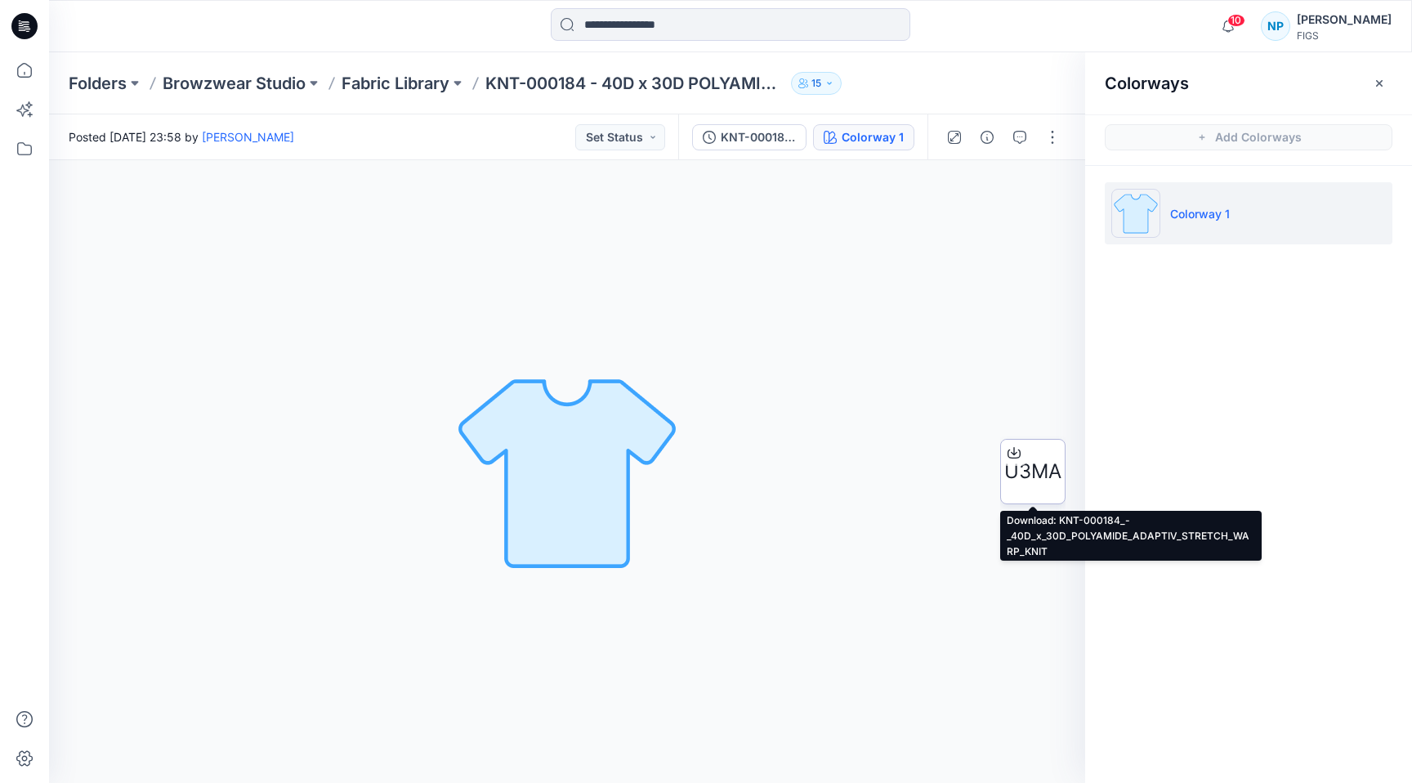
click at [1018, 456] on icon at bounding box center [1014, 452] width 13 height 13
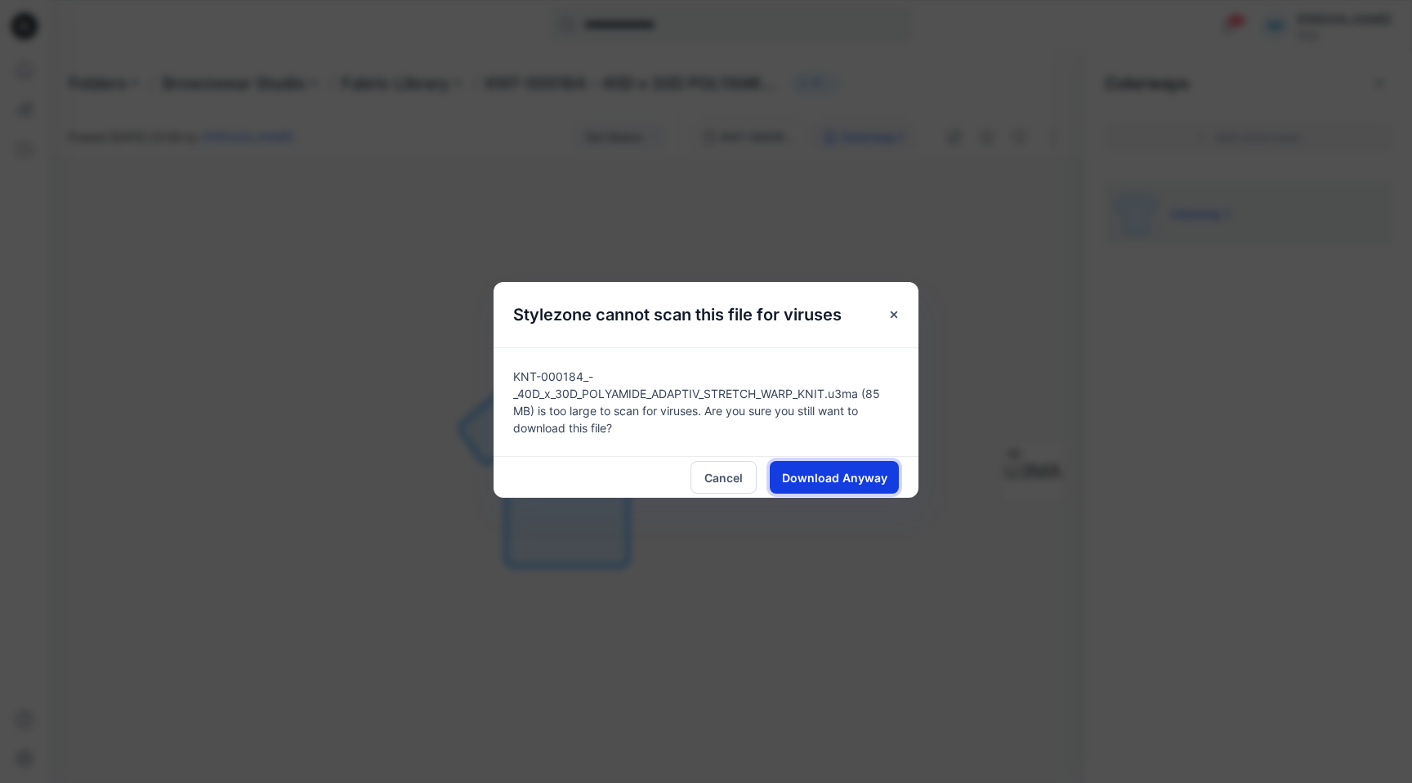
click at [875, 469] on span "Download Anyway" at bounding box center [834, 477] width 105 height 17
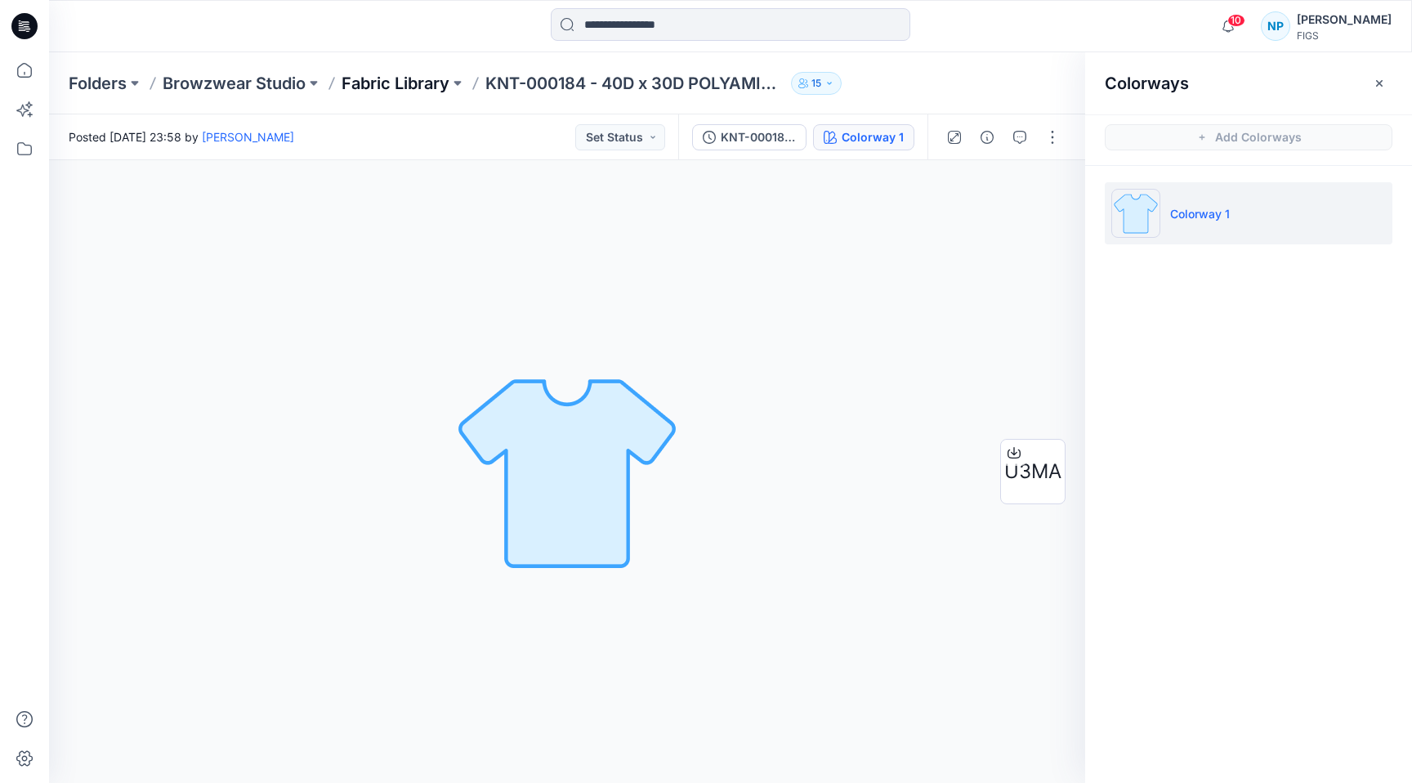
click at [422, 84] on p "Fabric Library" at bounding box center [396, 83] width 108 height 23
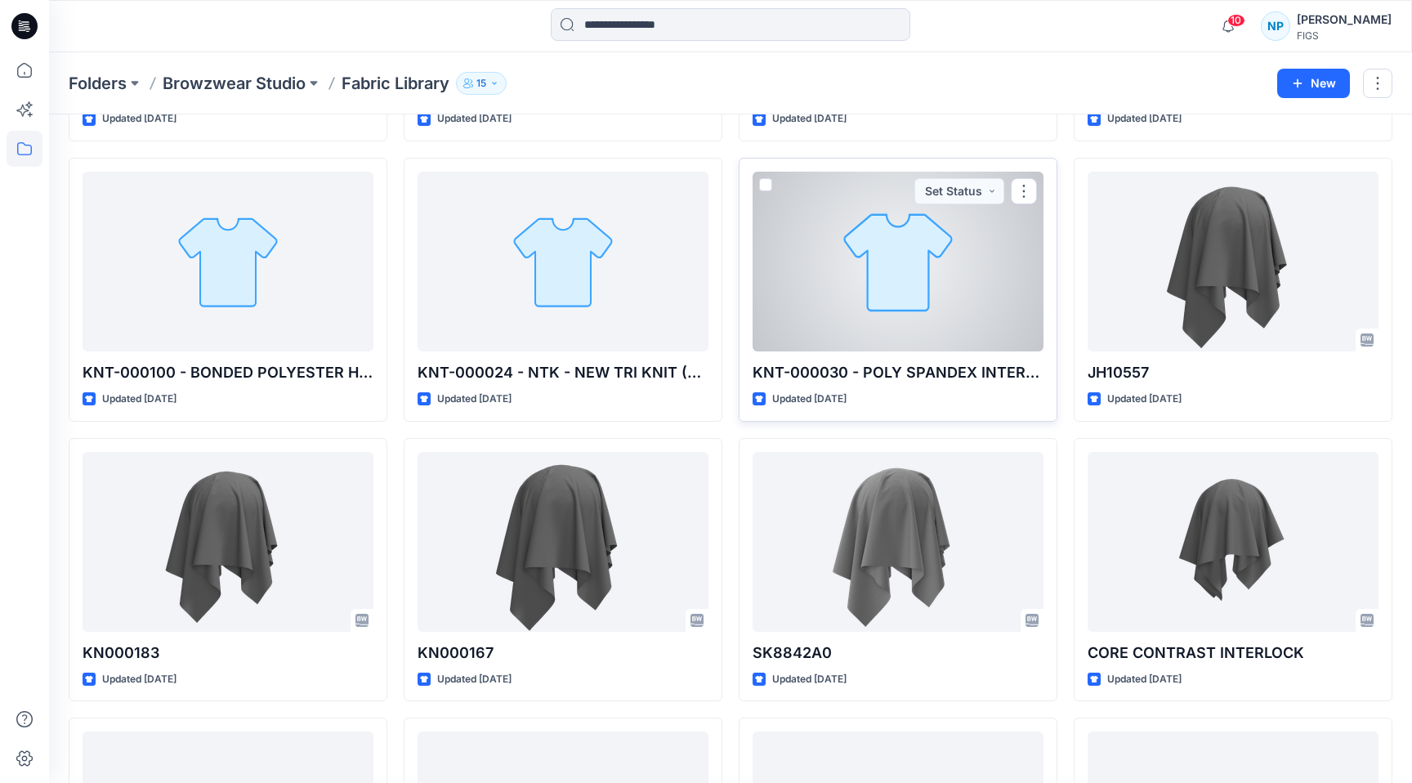
scroll to position [862, 0]
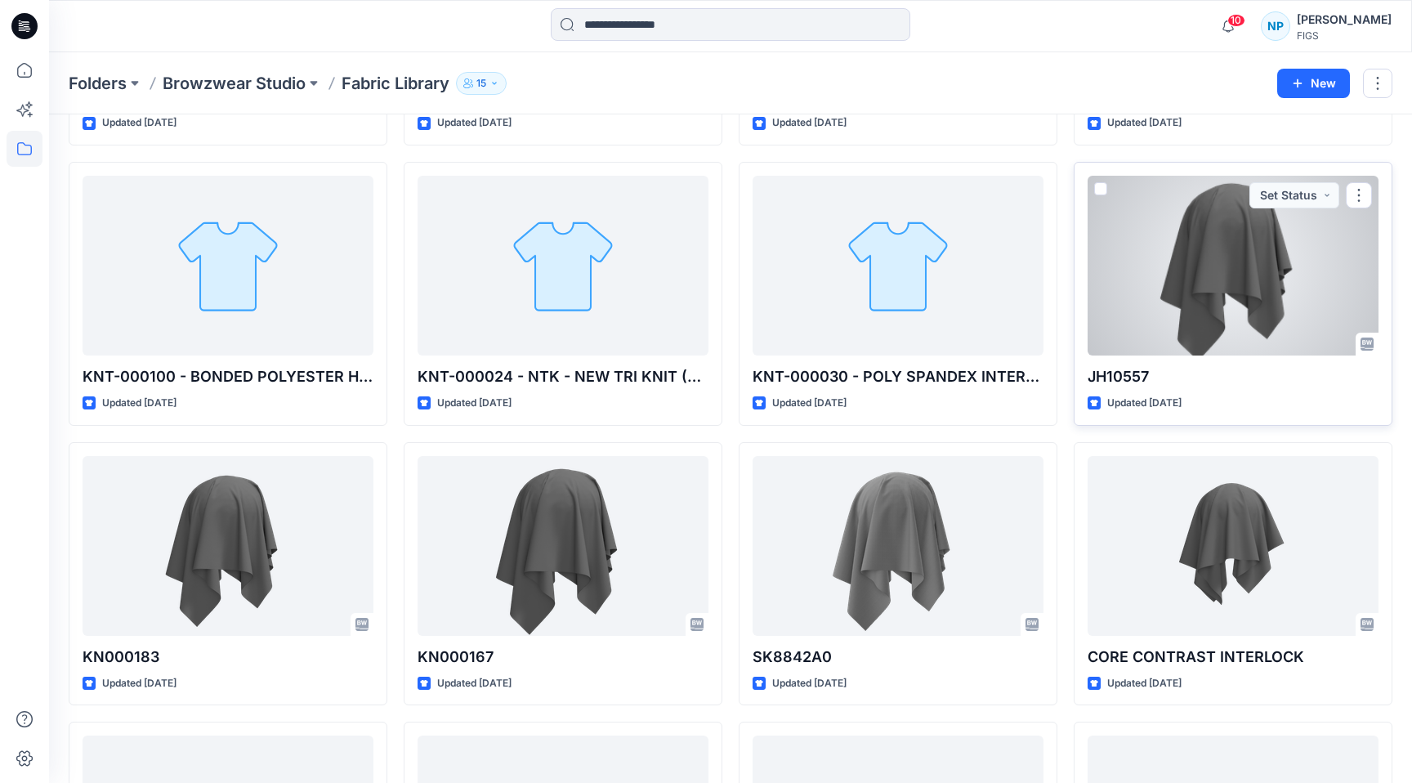
click at [1286, 370] on p "JH10557" at bounding box center [1233, 376] width 291 height 23
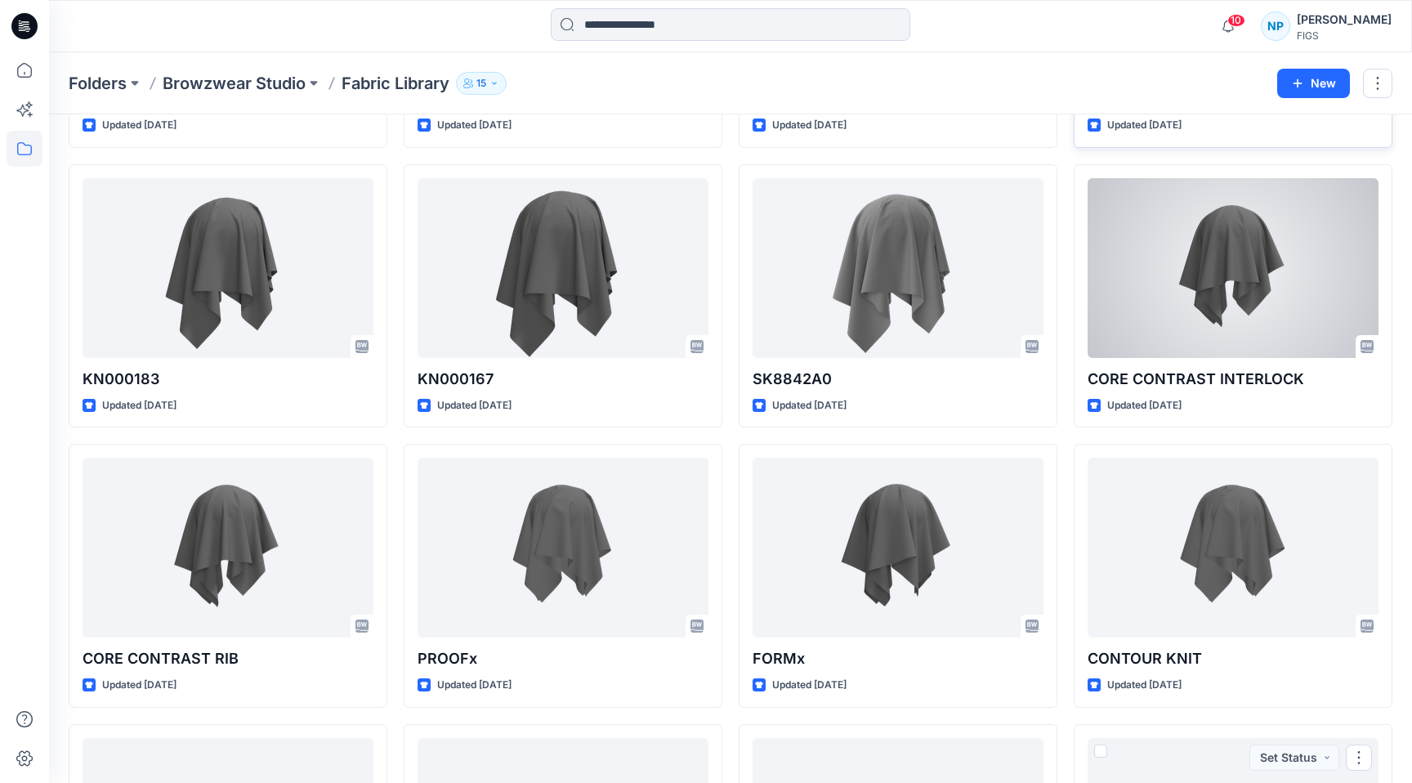
scroll to position [1039, 0]
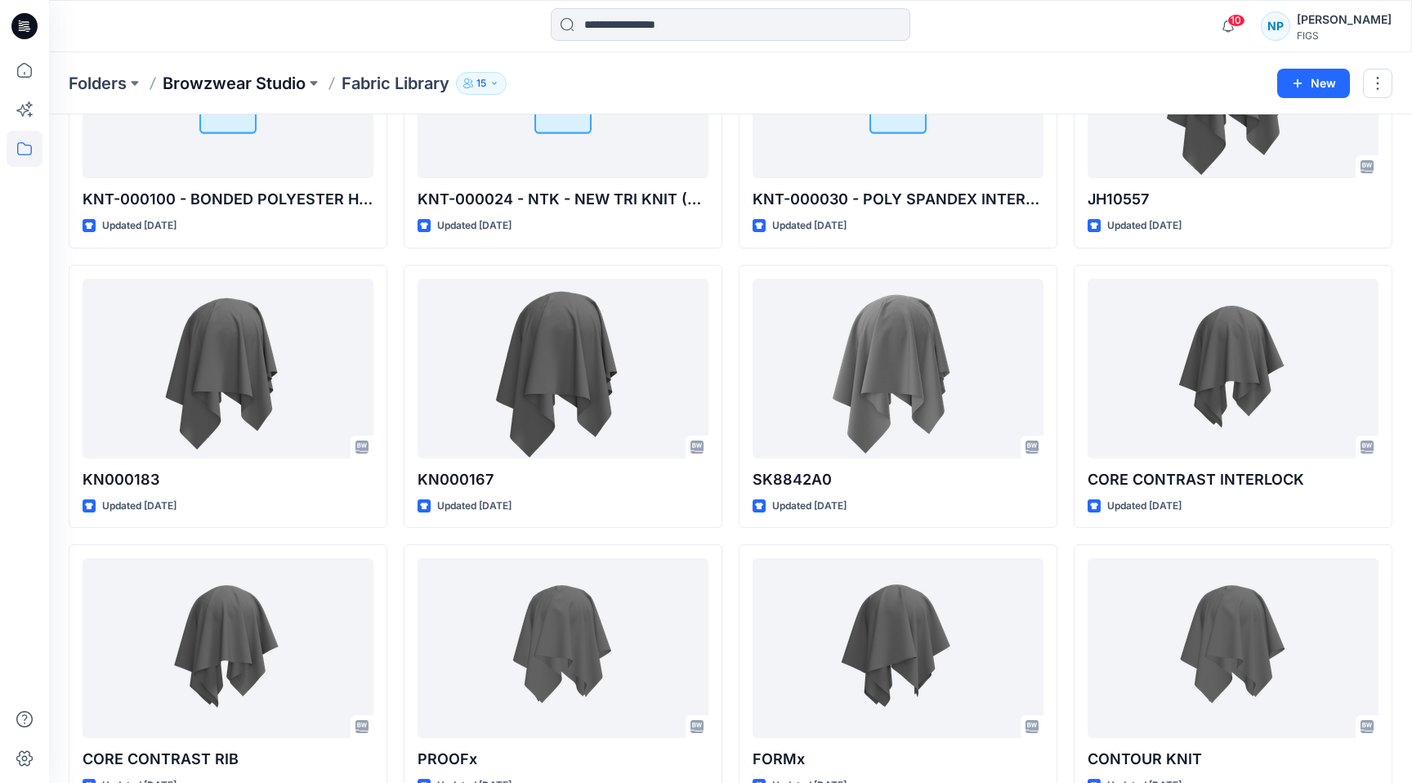
click at [227, 82] on p "Browzwear Studio" at bounding box center [234, 83] width 143 height 23
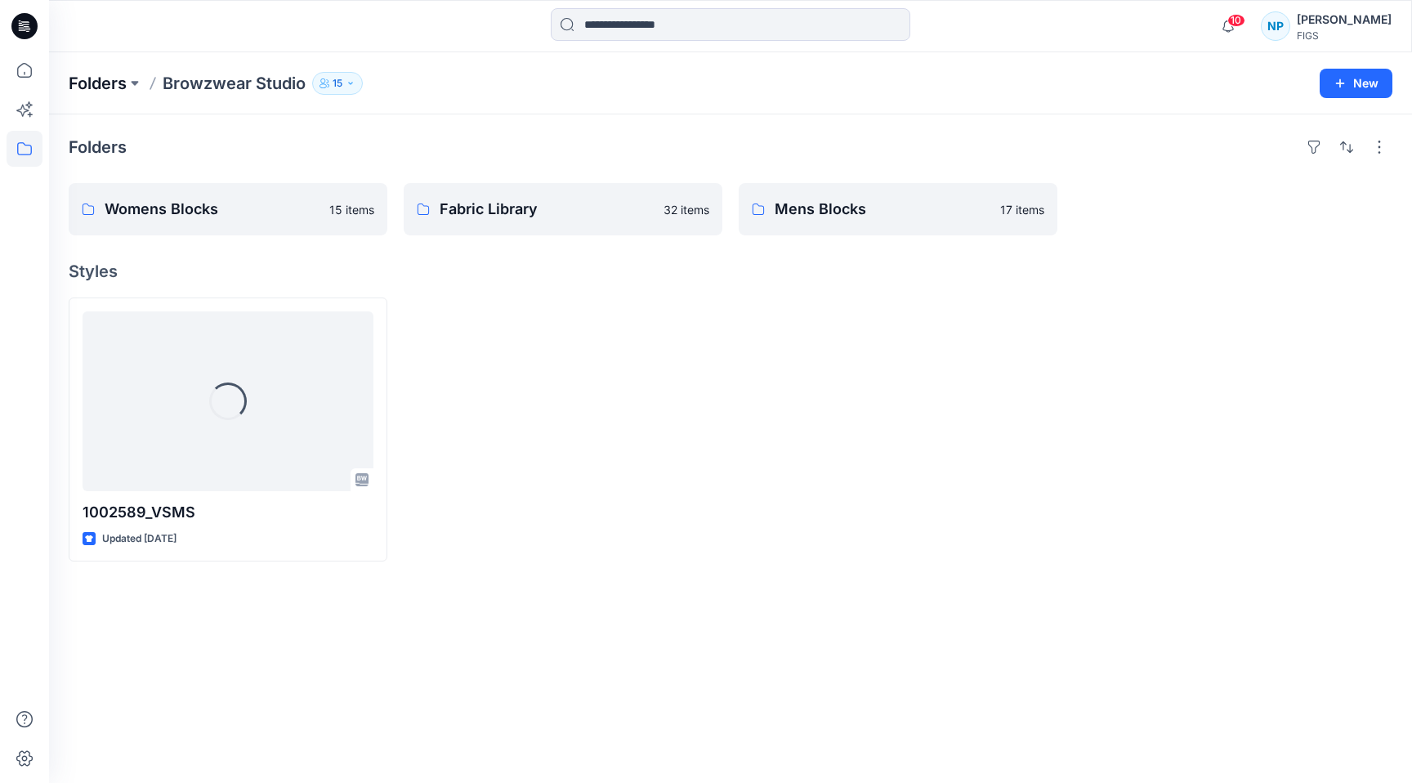
click at [114, 78] on p "Folders" at bounding box center [98, 83] width 58 height 23
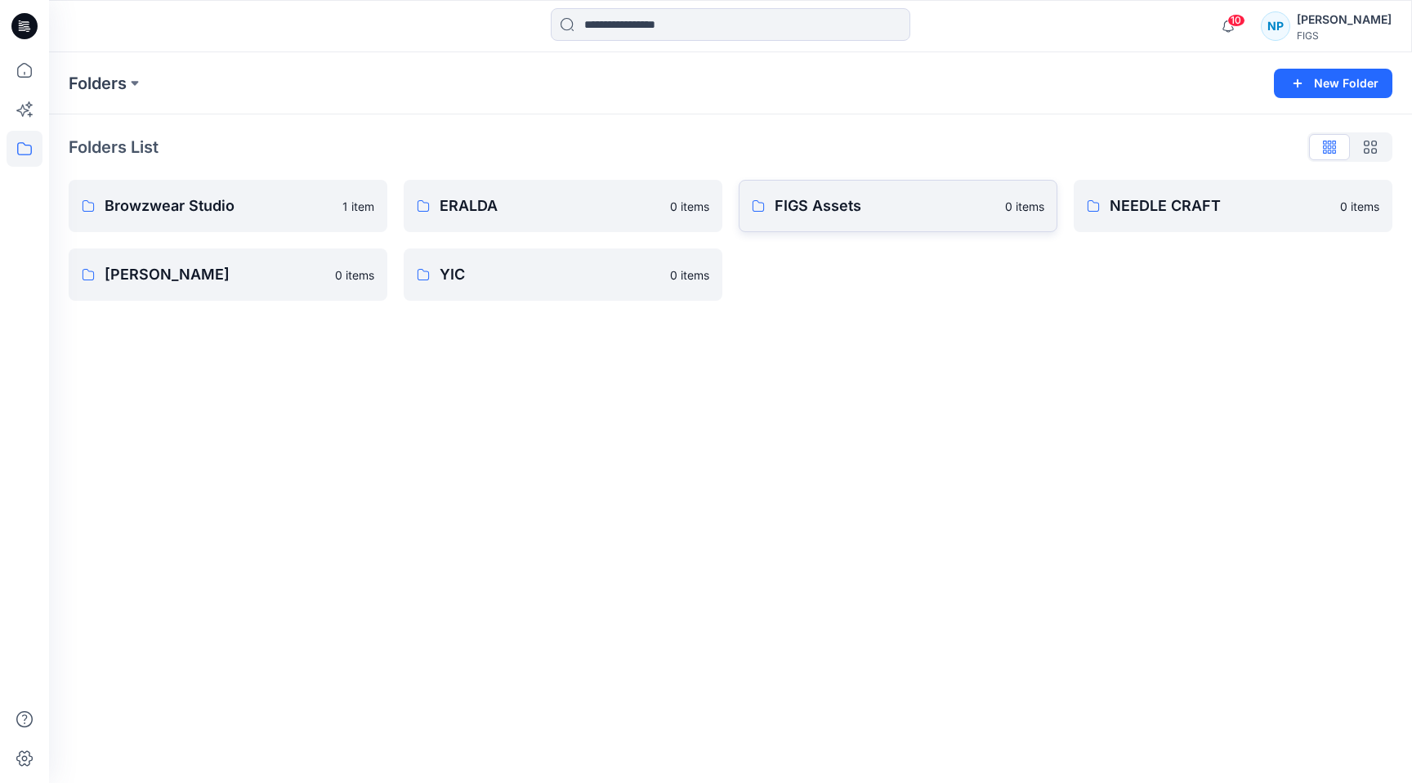
click at [952, 225] on link "FIGS Assets 0 items" at bounding box center [898, 206] width 319 height 52
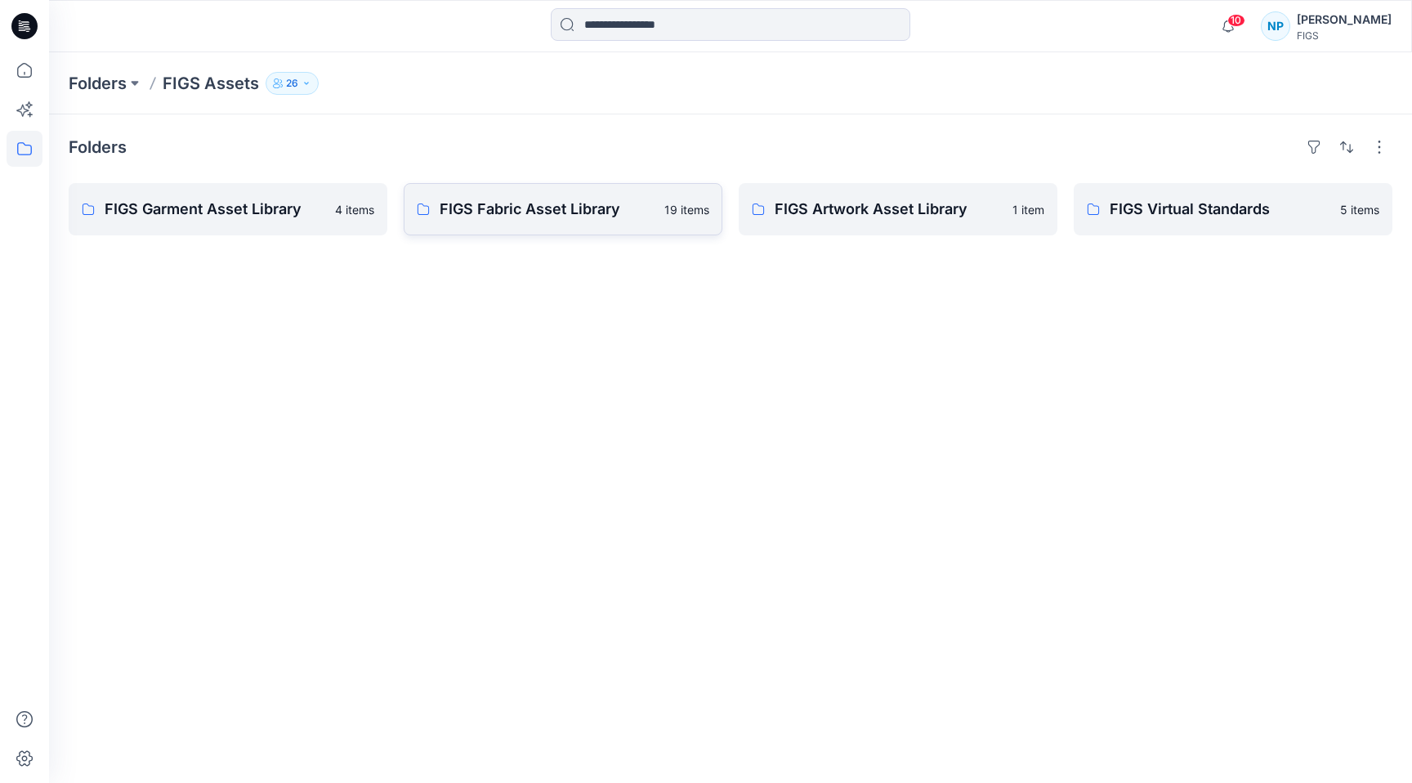
click at [620, 217] on p "FIGS Fabric Asset Library" at bounding box center [547, 209] width 215 height 23
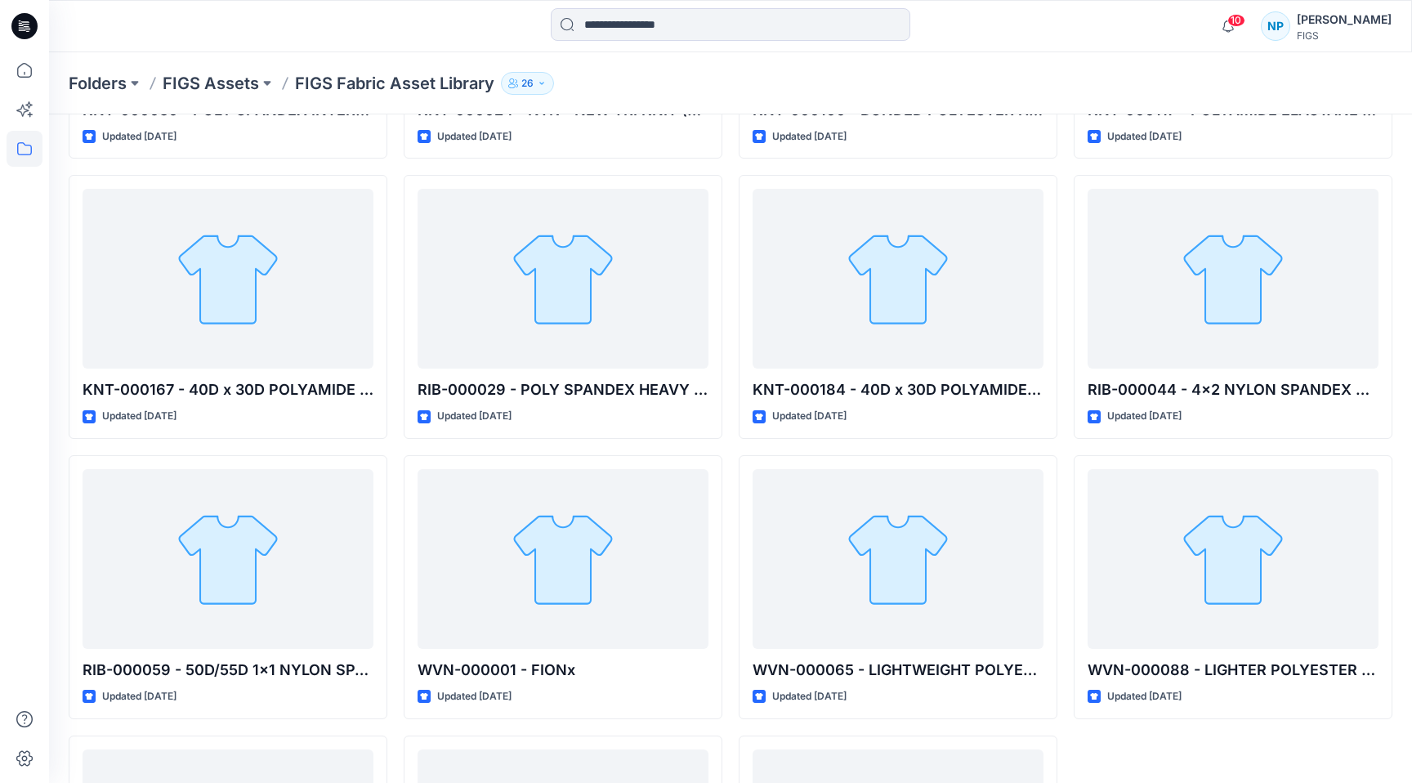
scroll to position [803, 0]
